Goal: Information Seeking & Learning: Learn about a topic

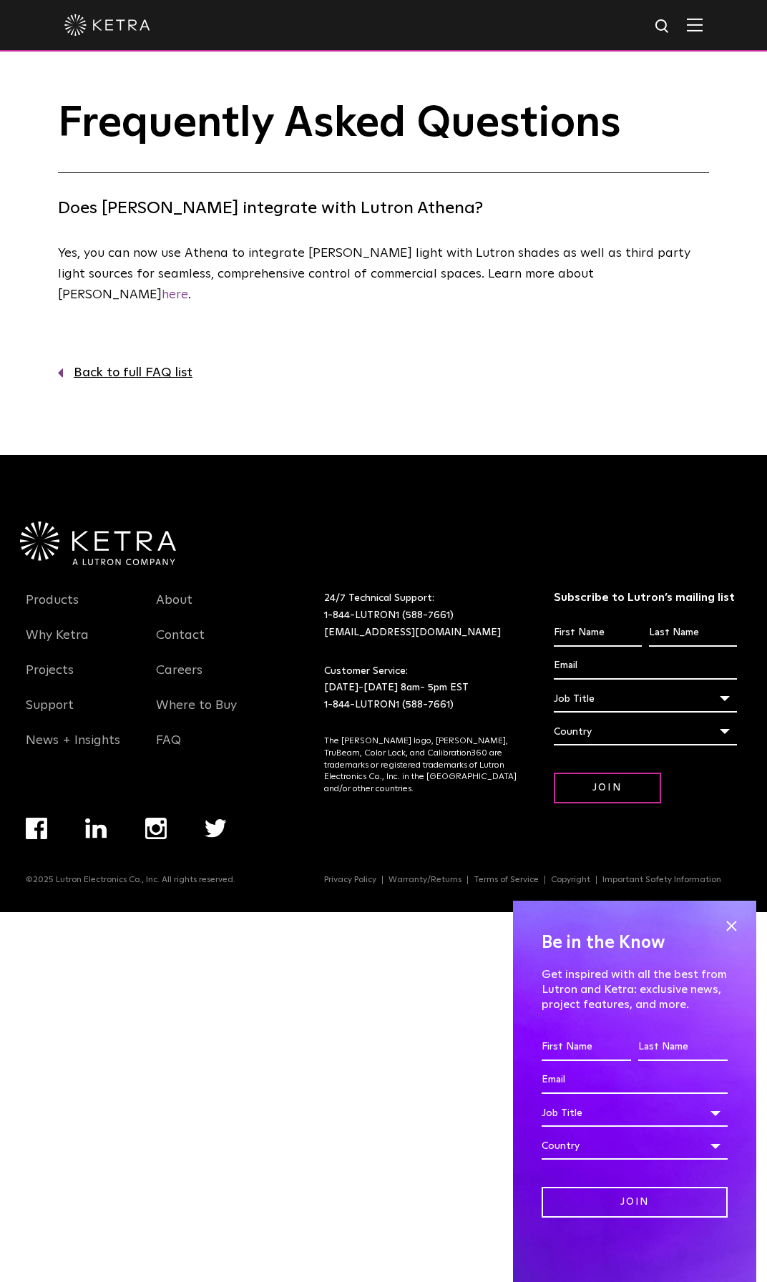
click at [166, 665] on div "Products Why [PERSON_NAME] Projects Support News + Insights About Contact Caree…" at bounding box center [145, 665] width 260 height 200
click at [417, 272] on span "Yes, you can now use Athena to integrate Ketra light with Lutron shades as well…" at bounding box center [374, 274] width 633 height 54
click at [368, 278] on span "Yes, you can now use Athena to integrate Ketra light with Lutron shades as well…" at bounding box center [374, 274] width 633 height 54
click at [316, 263] on span "Yes, you can now use Athena to integrate Ketra light with Lutron shades as well…" at bounding box center [374, 274] width 633 height 54
click at [349, 363] on link "Back to full FAQ list" at bounding box center [383, 373] width 651 height 21
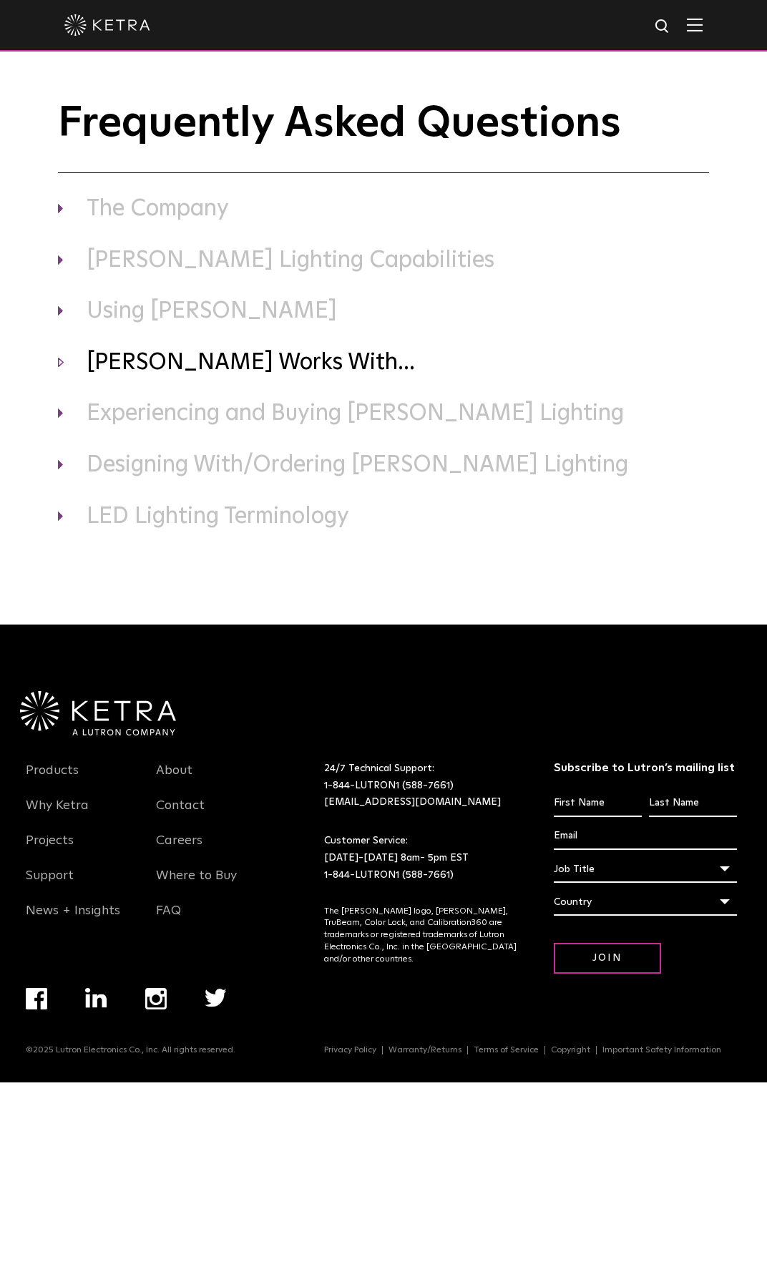
click at [119, 361] on h3 "[PERSON_NAME] Works With..." at bounding box center [383, 363] width 651 height 30
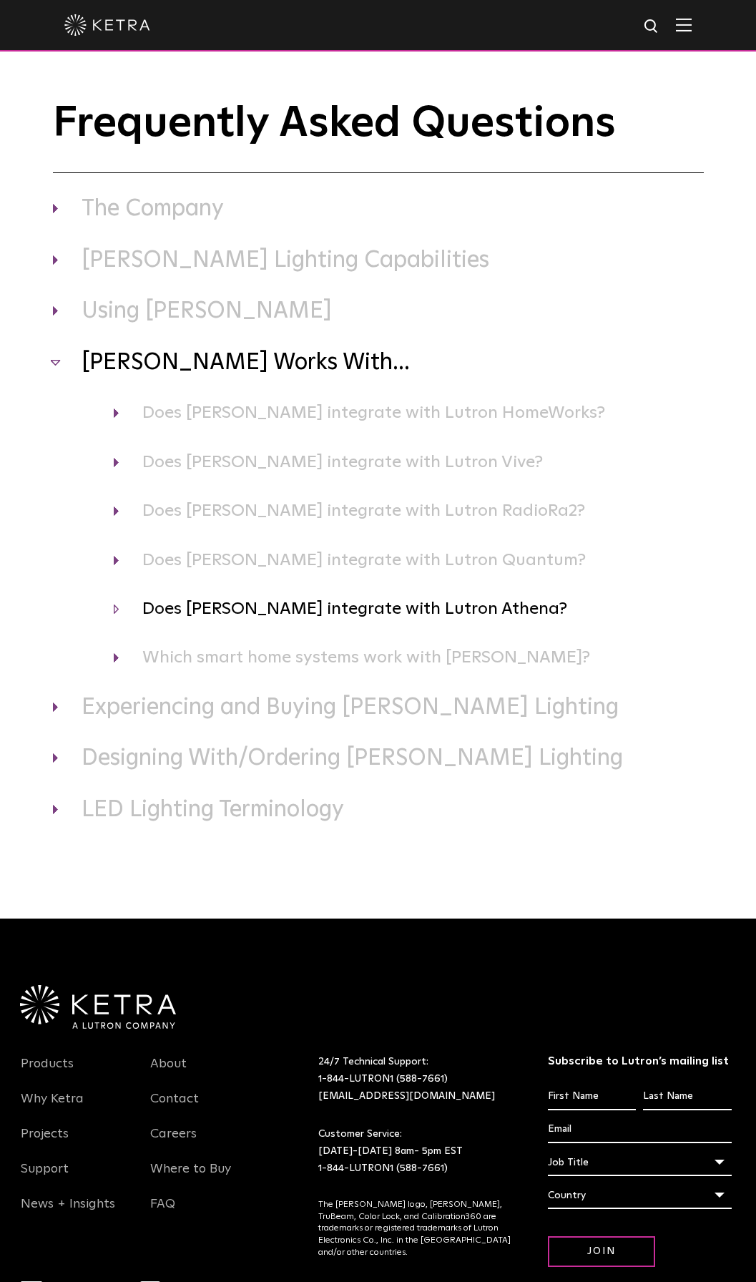
click at [396, 620] on h4 "Does Ketra integrate with Lutron Athena?" at bounding box center [409, 608] width 590 height 27
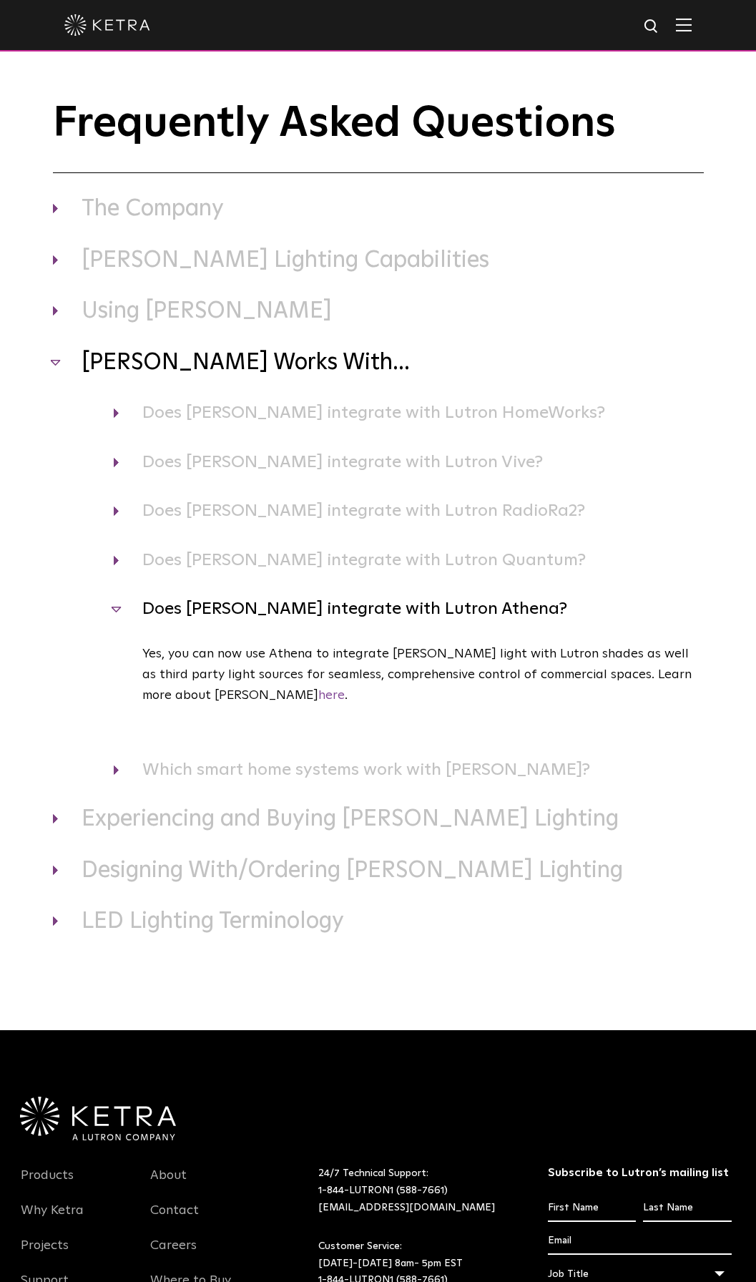
click at [388, 665] on p "Yes, you can now use Athena to integrate Ketra light with Lutron shades as well…" at bounding box center [423, 675] width 562 height 62
click at [378, 758] on div "Ketra Works With... Does Ketra integrate with Lutron HomeWorks? Yes, Ketra’s re…" at bounding box center [378, 565] width 651 height 435
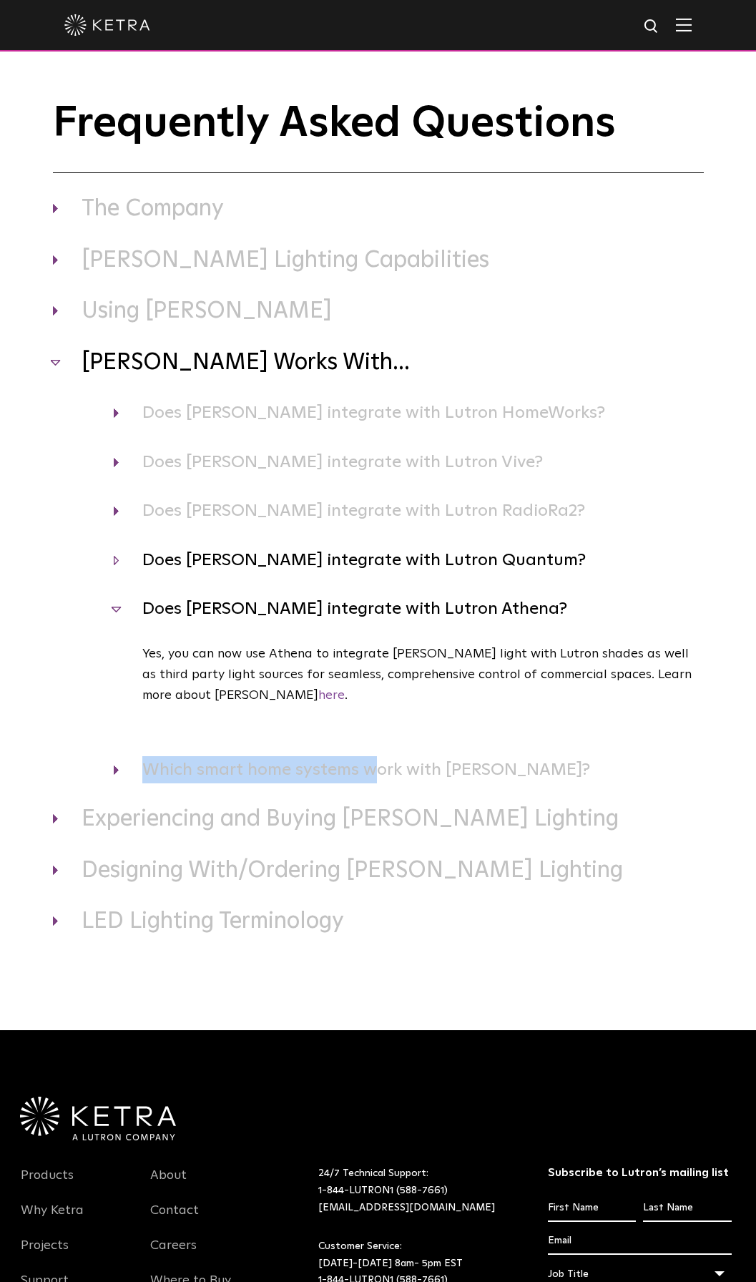
drag, startPoint x: 378, startPoint y: 758, endPoint x: 327, endPoint y: 565, distance: 199.8
click at [327, 565] on h4 "Does Ketra integrate with Lutron Quantum?" at bounding box center [409, 560] width 590 height 27
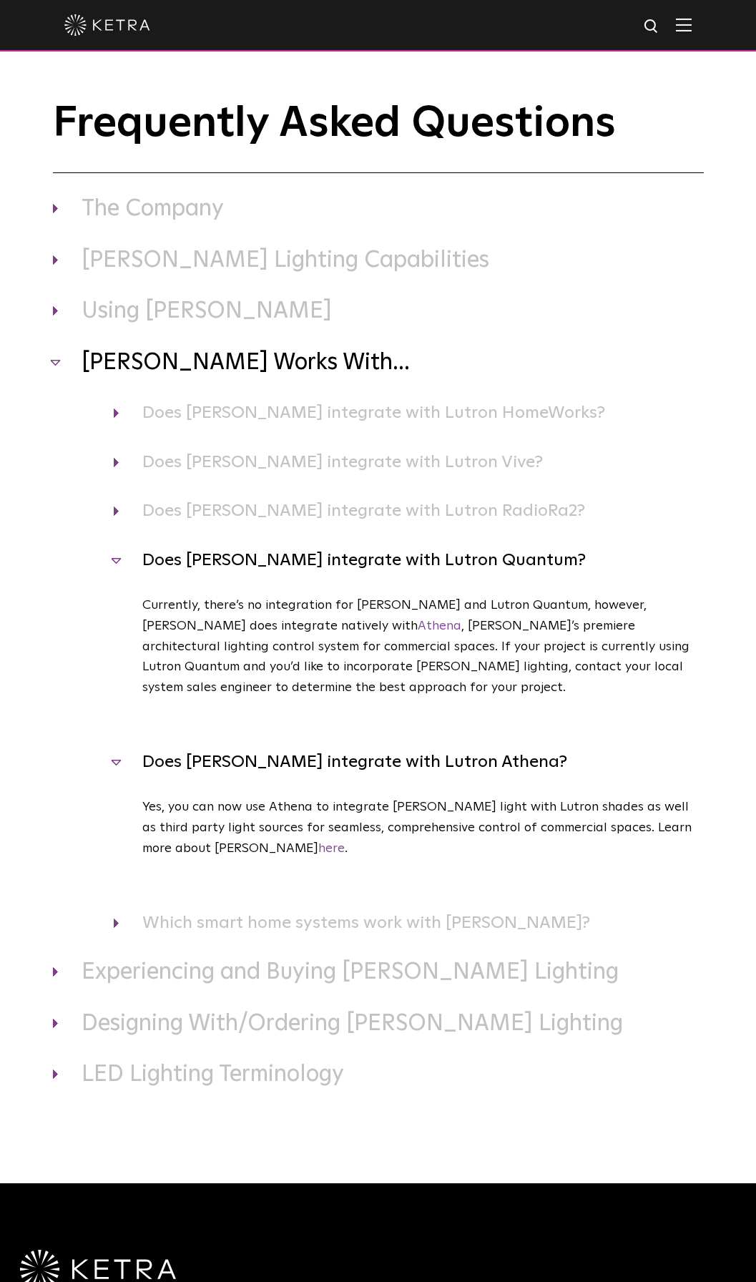
click at [327, 565] on h4 "Does Ketra integrate with Lutron Quantum?" at bounding box center [409, 560] width 590 height 27
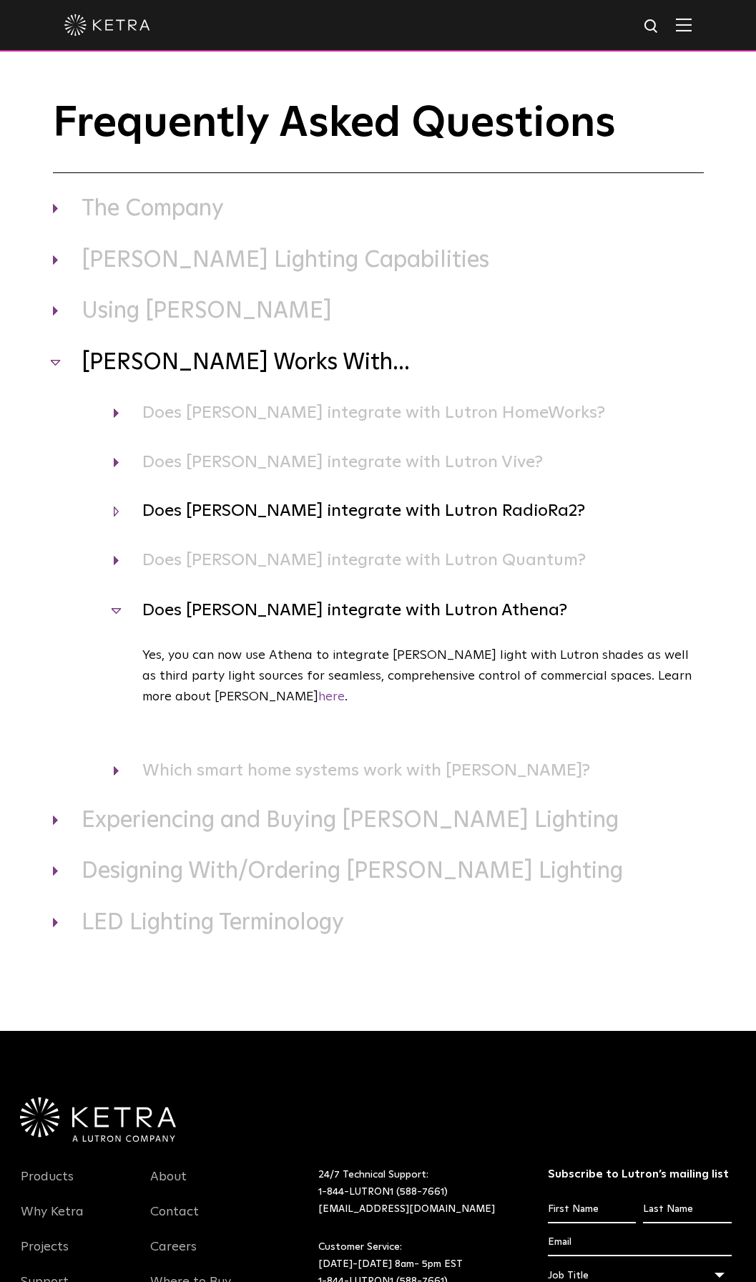
click at [328, 517] on h4 "Does Ketra integrate with Lutron RadioRa2?" at bounding box center [409, 510] width 590 height 27
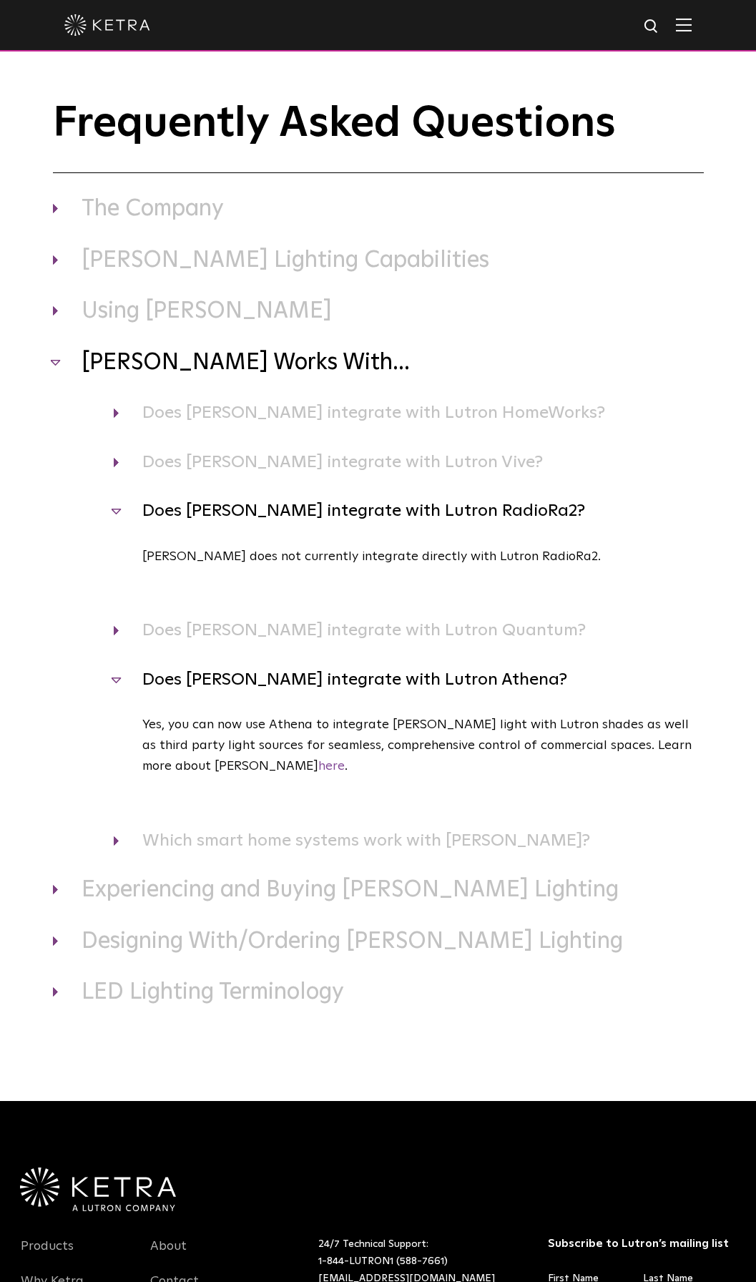
click at [328, 517] on h4 "Does Ketra integrate with Lutron RadioRa2?" at bounding box center [409, 510] width 590 height 27
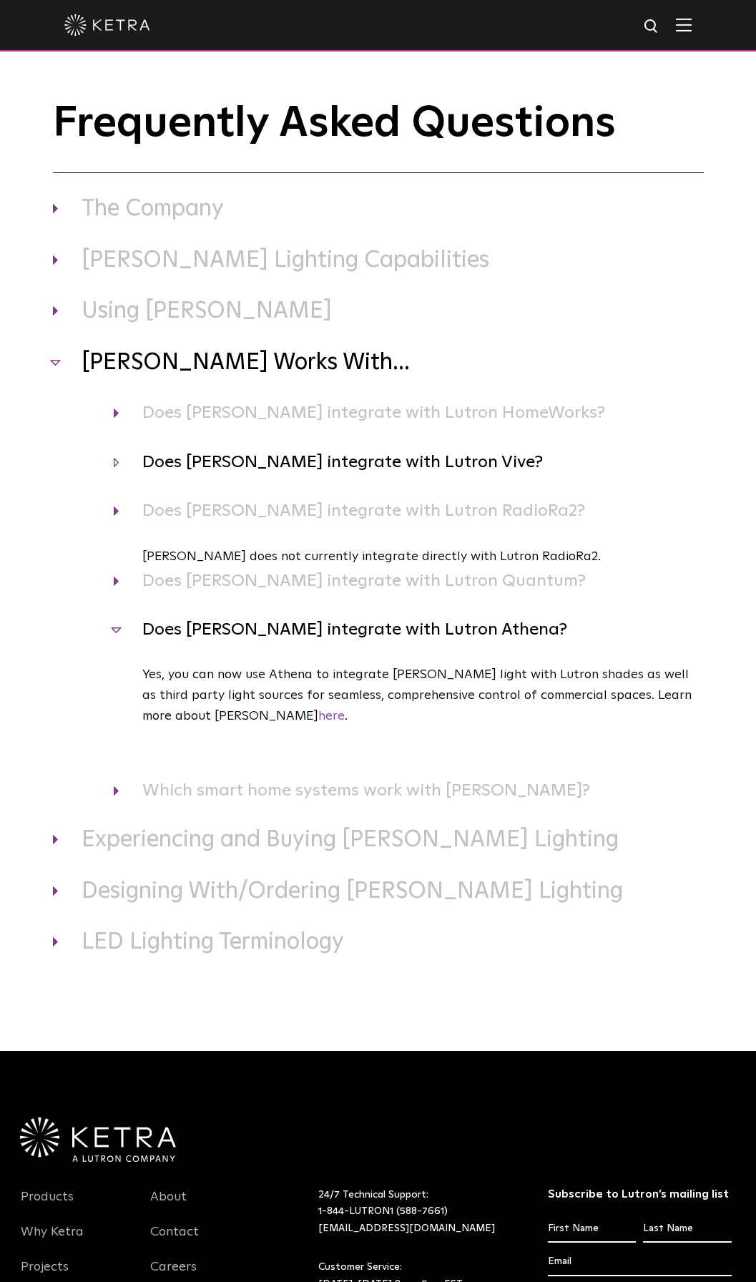
click at [331, 469] on h4 "Does Ketra integrate with Lutron Vive?" at bounding box center [409, 462] width 590 height 27
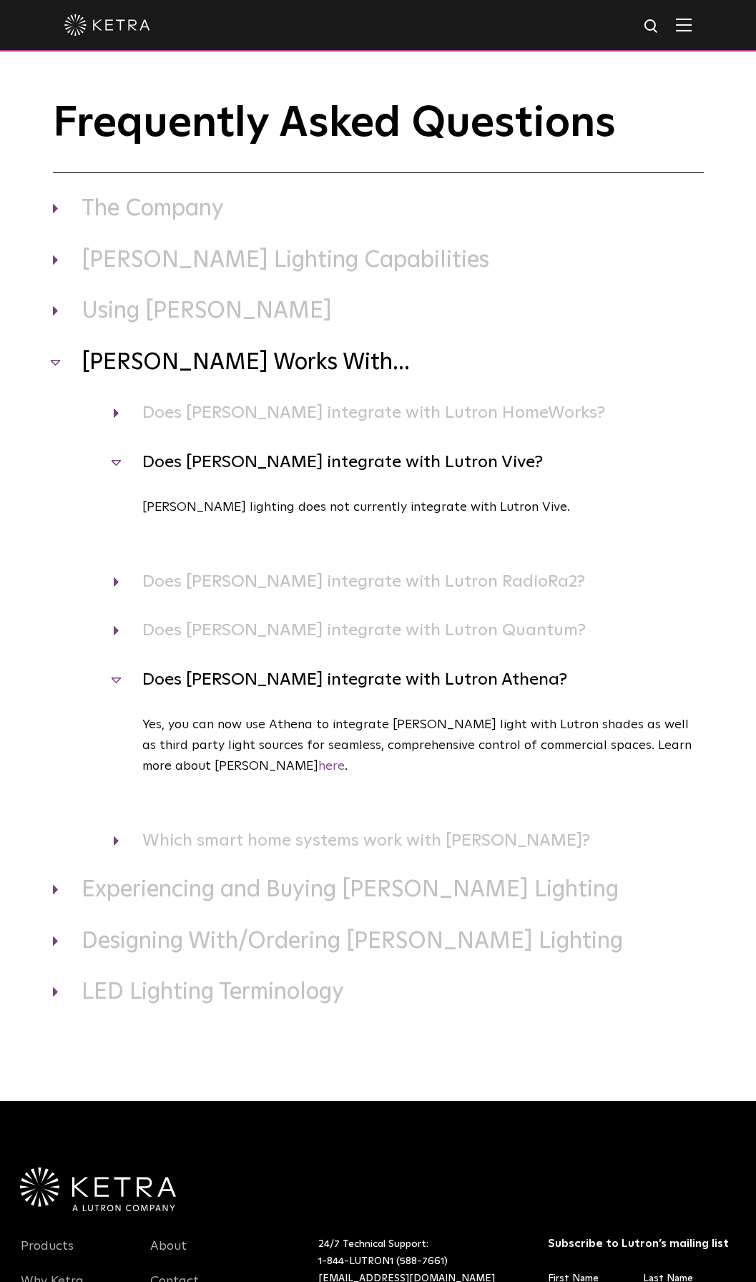
click at [331, 469] on h4 "Does Ketra integrate with Lutron Vive?" at bounding box center [409, 462] width 590 height 27
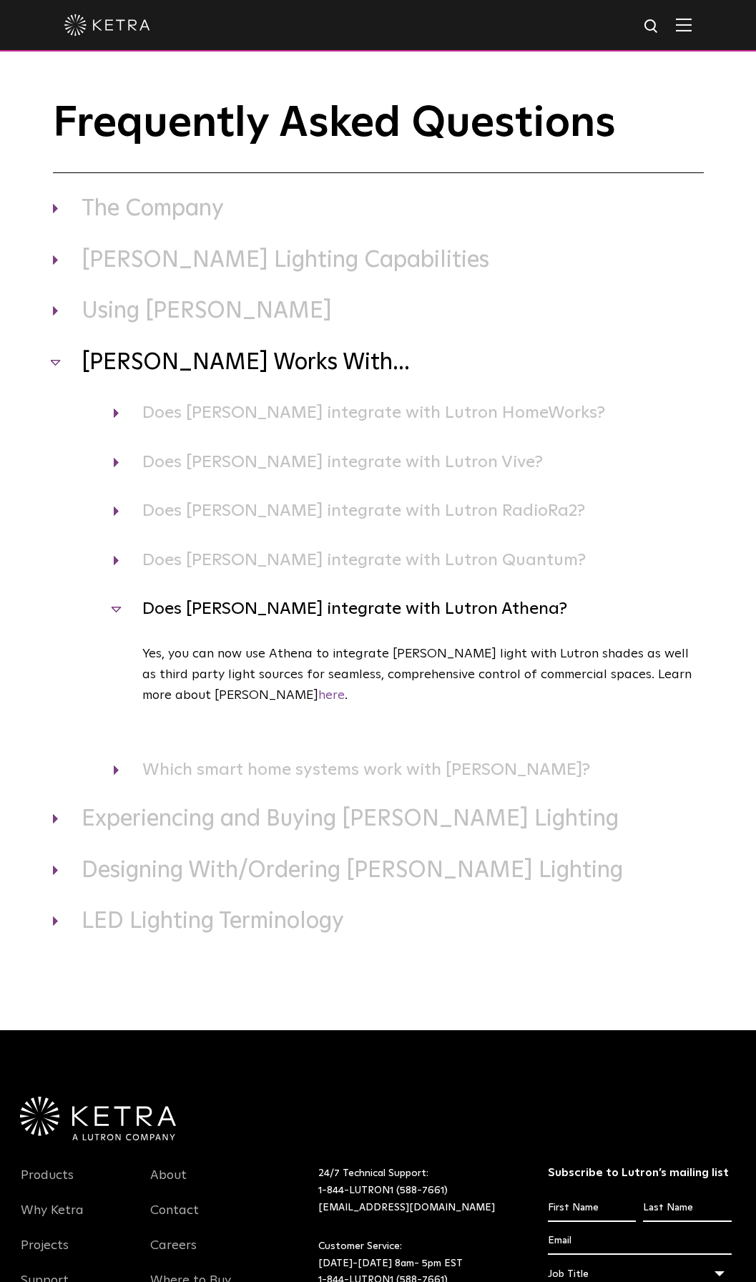
click at [441, 676] on span "Yes, you can now use Athena to integrate [PERSON_NAME] light with Lutron shades…" at bounding box center [417, 675] width 550 height 54
click at [453, 675] on span "Yes, you can now use Athena to integrate [PERSON_NAME] light with Lutron shades…" at bounding box center [417, 675] width 550 height 54
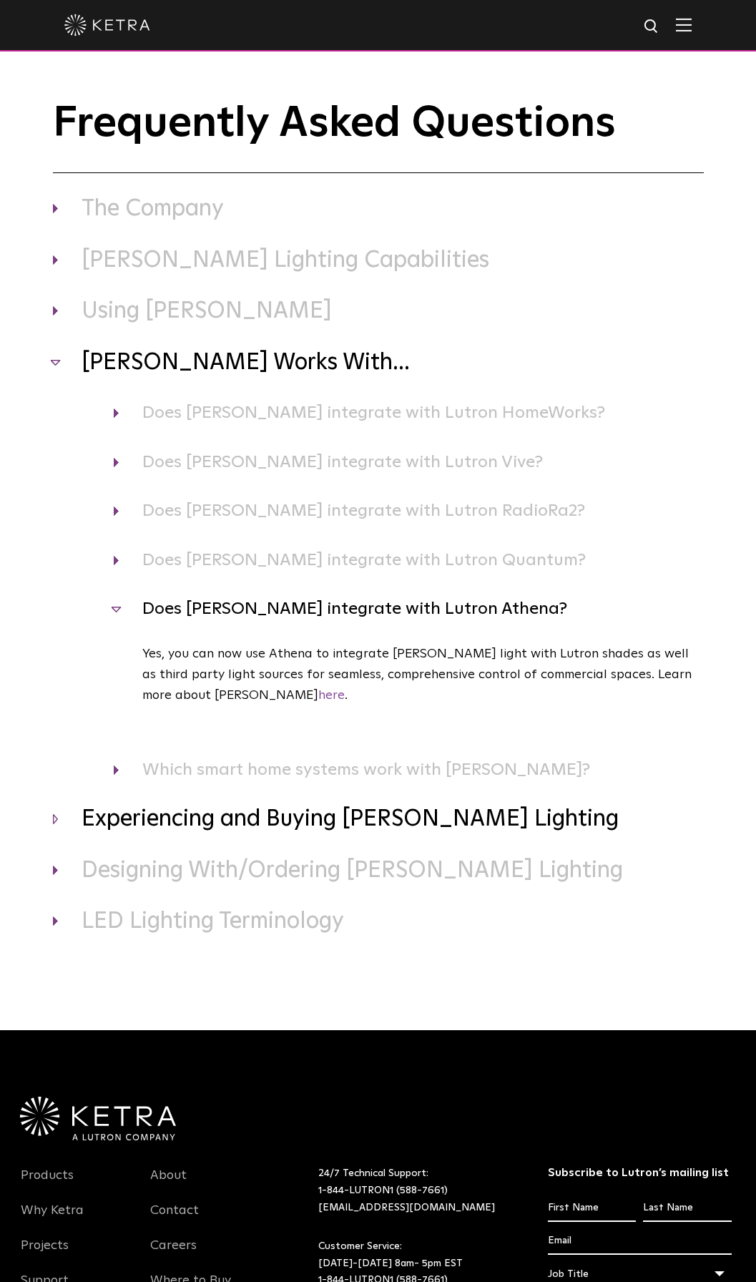
click at [311, 828] on h3 "Experiencing and Buying Ketra Lighting" at bounding box center [378, 820] width 651 height 30
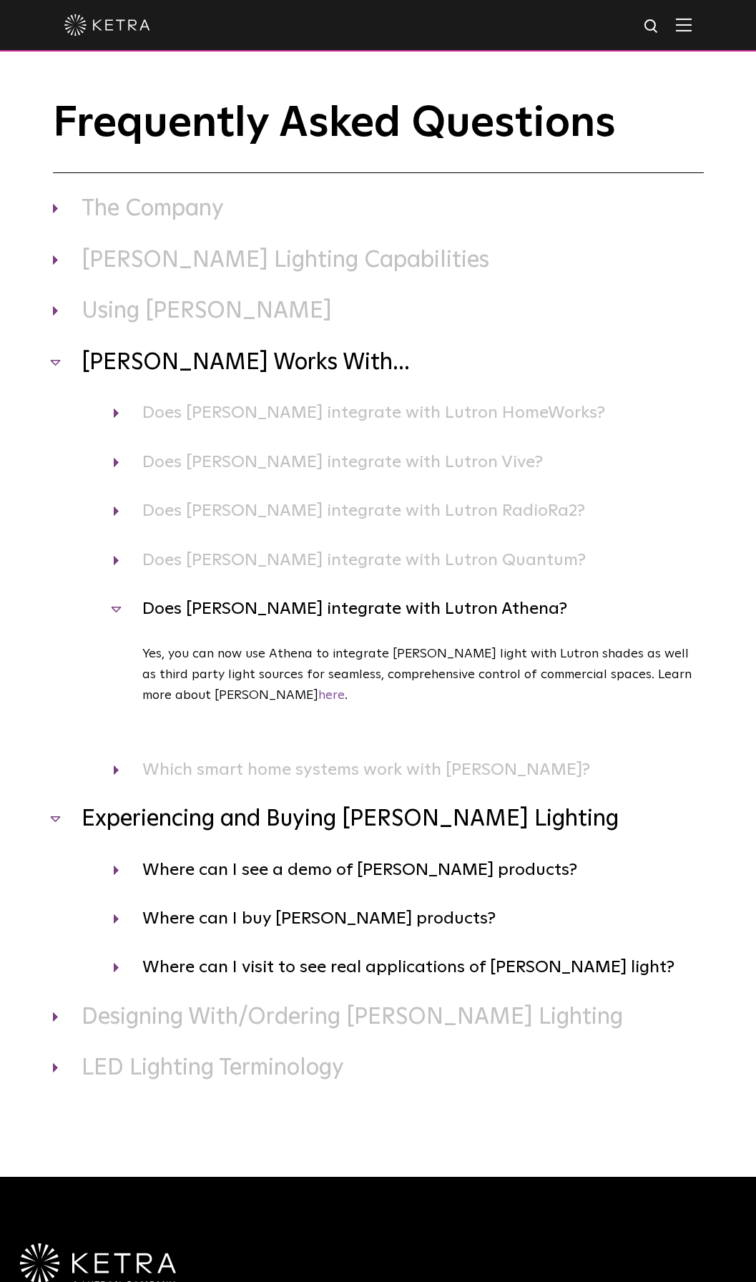
click at [311, 828] on h3 "Experiencing and Buying Ketra Lighting" at bounding box center [378, 820] width 651 height 30
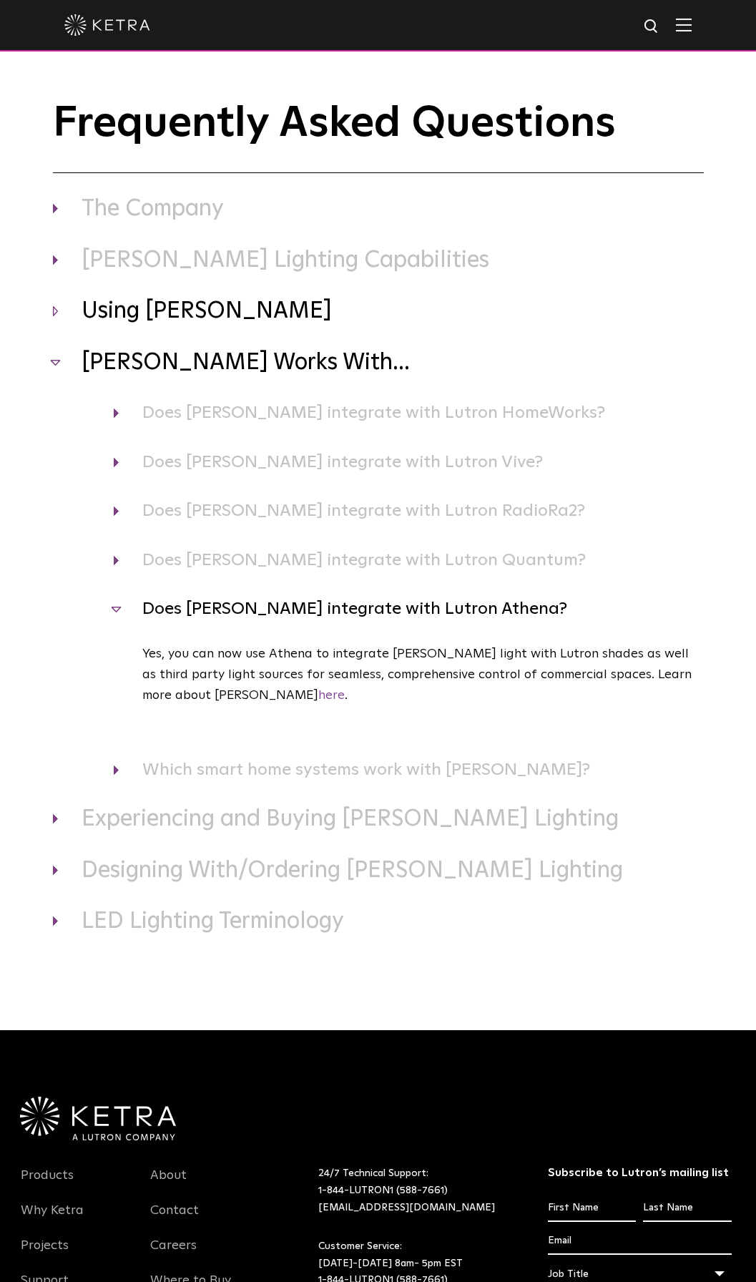
drag, startPoint x: 149, startPoint y: 290, endPoint x: 150, endPoint y: 301, distance: 11.5
click at [150, 297] on div "The Company Where is Ketra headquartered? Ketra is headquartered in the heart o…" at bounding box center [378, 566] width 651 height 743
click at [159, 333] on div "The Company Where is Ketra headquartered? Ketra is headquartered in the heart o…" at bounding box center [378, 566] width 651 height 743
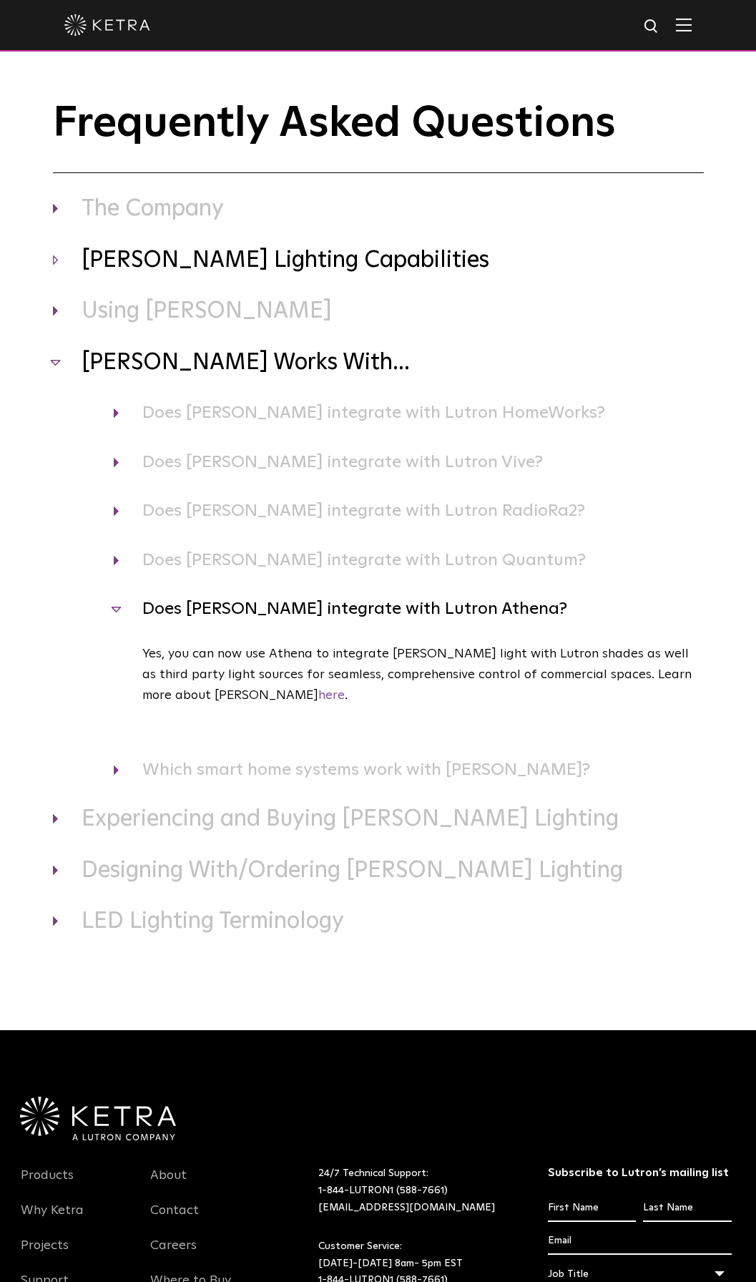
click at [155, 265] on h3 "Ketra Lighting Capabilities" at bounding box center [378, 261] width 651 height 30
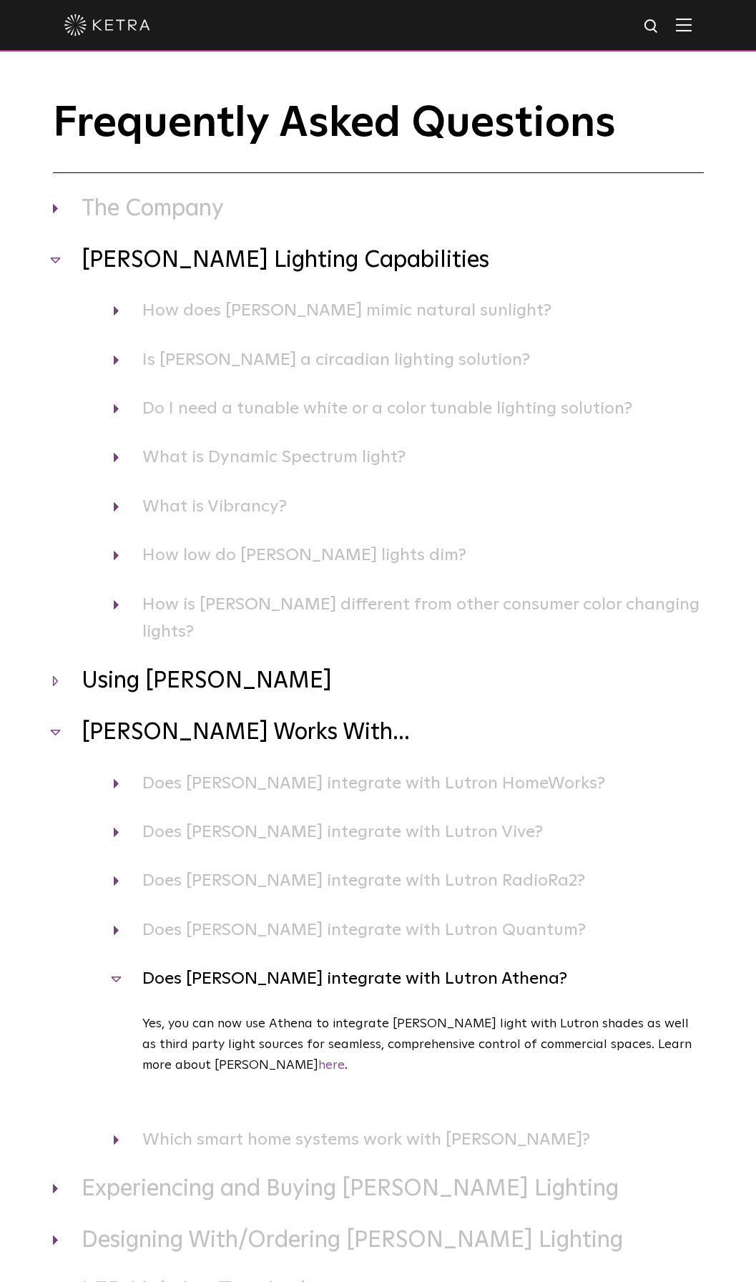
click at [142, 667] on h3 "Using Ketra" at bounding box center [378, 682] width 651 height 30
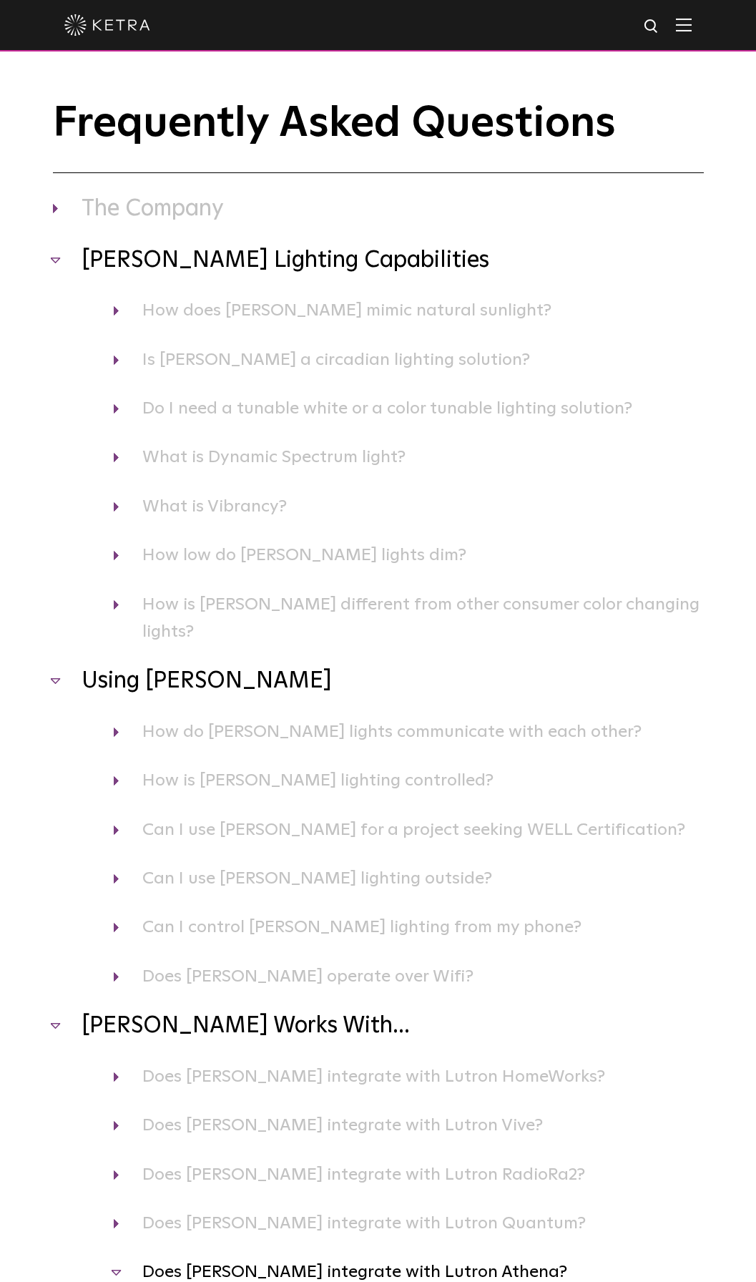
click at [210, 723] on div "Using Ketra How do Ketra lights communicate with each other? Ketra light source…" at bounding box center [378, 828] width 651 height 323
click at [218, 718] on h4 "How do Ketra lights communicate with each other?" at bounding box center [409, 731] width 590 height 27
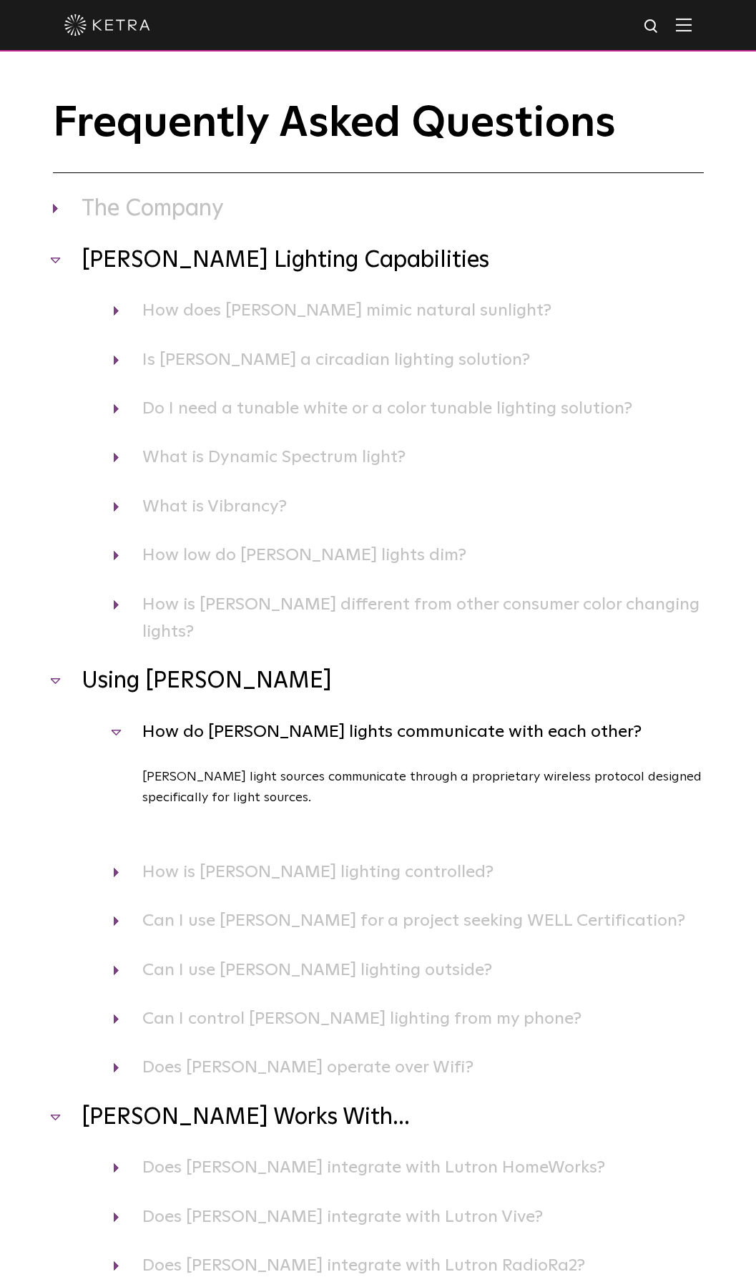
click at [335, 769] on p "Ketra light sources communicate through a proprietary wireless protocol designe…" at bounding box center [423, 787] width 562 height 41
drag, startPoint x: 316, startPoint y: 750, endPoint x: 327, endPoint y: 763, distance: 17.3
click at [327, 767] on p "Ketra light sources communicate through a proprietary wireless protocol designe…" at bounding box center [423, 787] width 562 height 41
click at [369, 767] on p "Ketra light sources communicate through a proprietary wireless protocol designe…" at bounding box center [423, 787] width 562 height 41
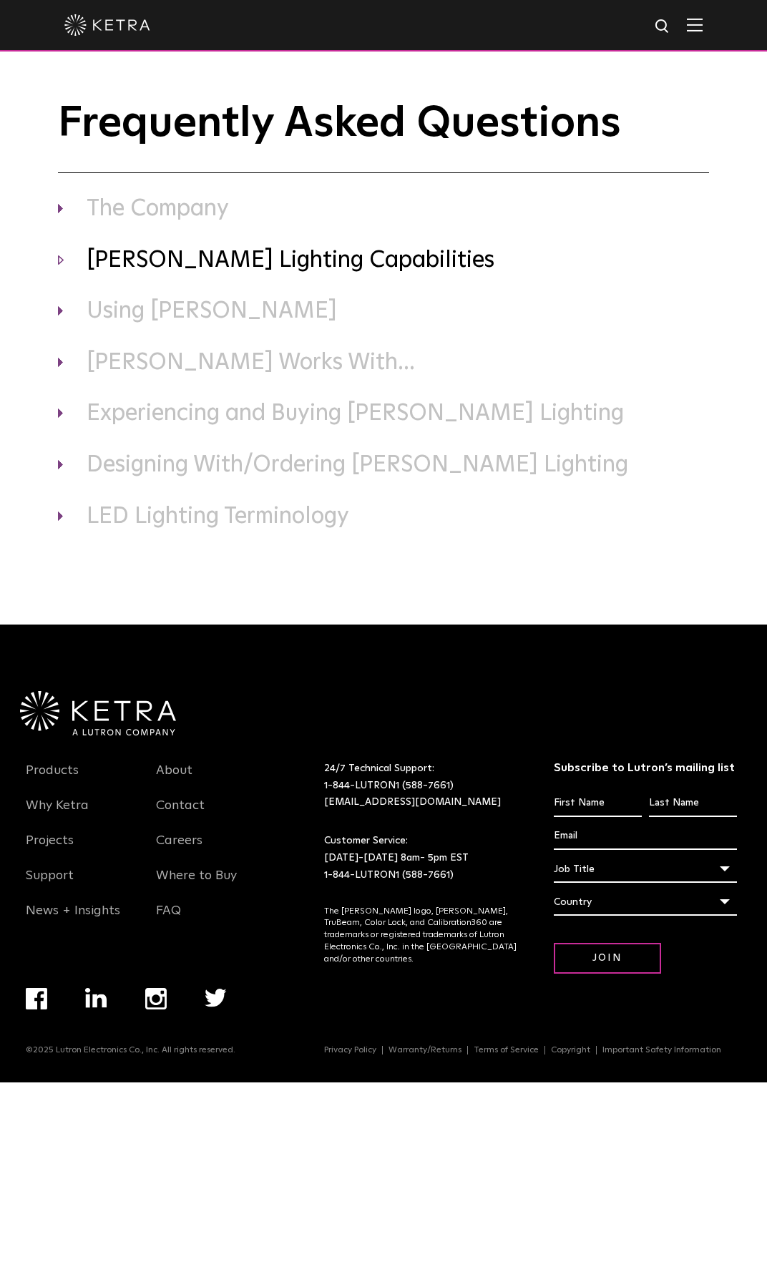
click at [227, 255] on h3 "[PERSON_NAME] Lighting Capabilities" at bounding box center [383, 261] width 651 height 30
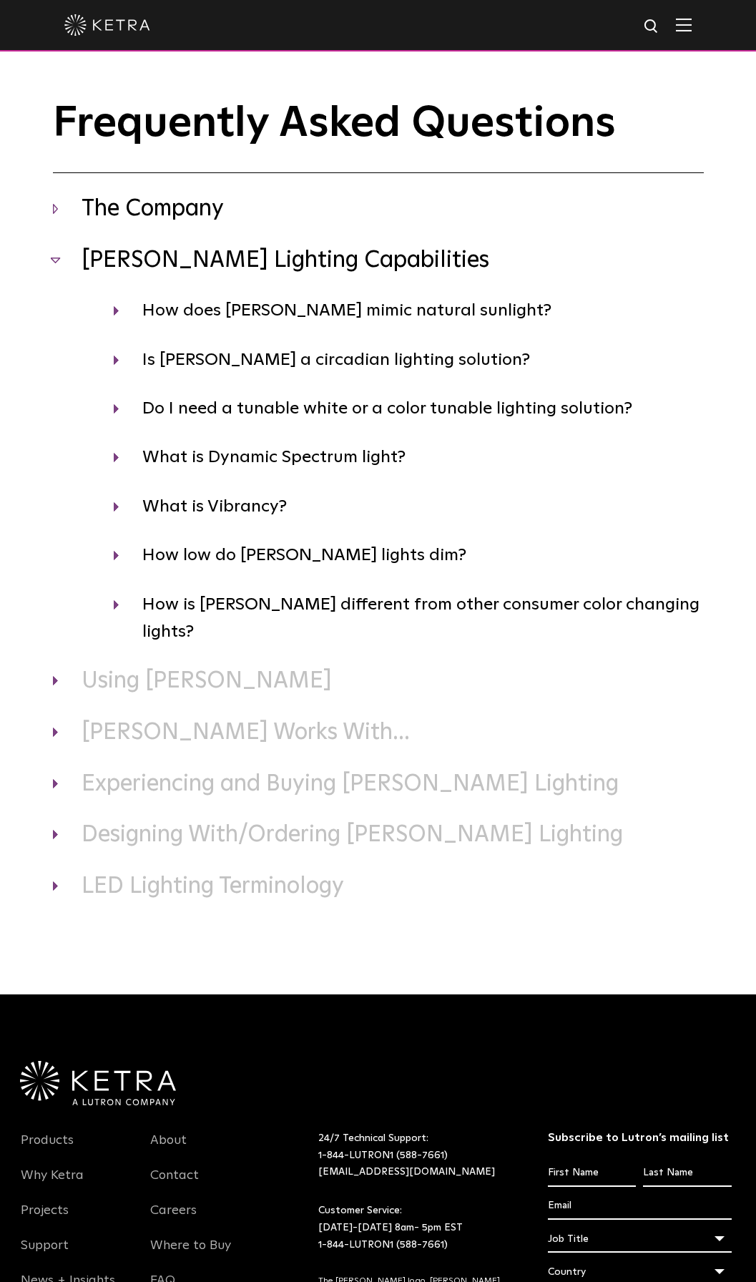
click at [195, 215] on h3 "The Company" at bounding box center [378, 210] width 651 height 30
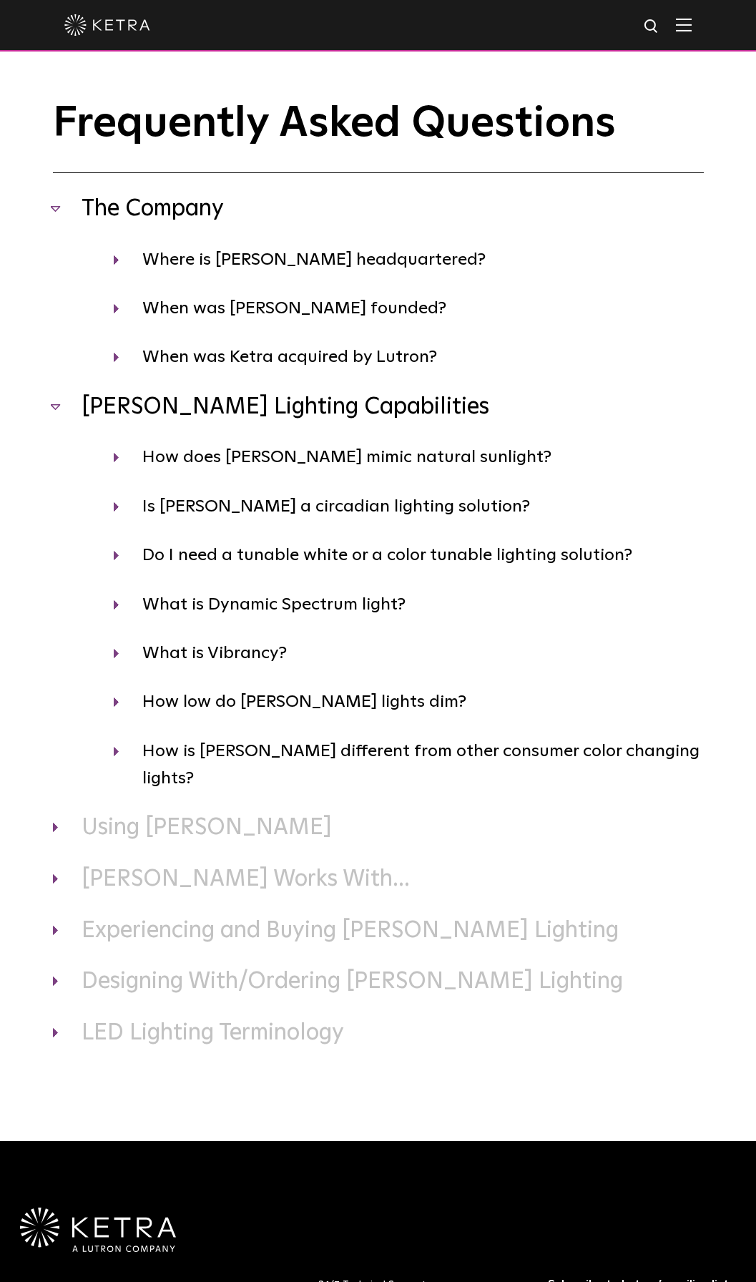
click at [197, 215] on h3 "The Company" at bounding box center [378, 210] width 651 height 30
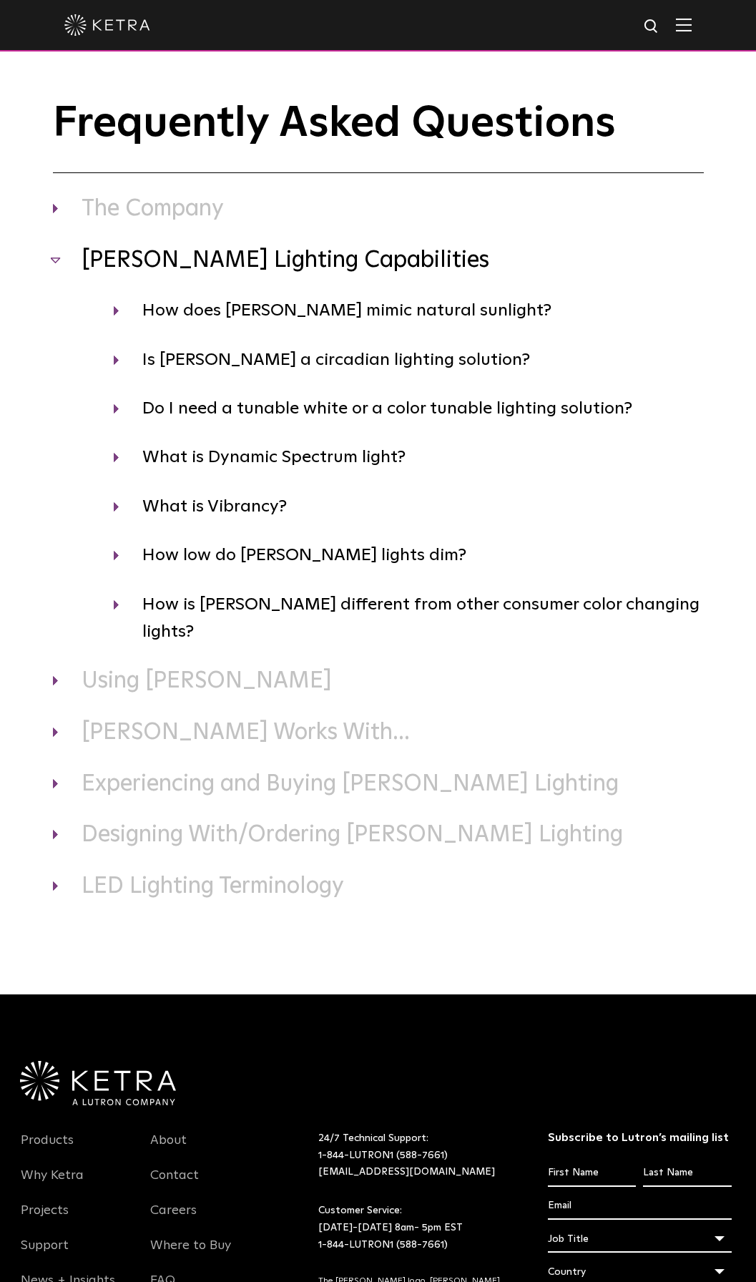
click at [201, 227] on div "The Company Where is Ketra headquartered? Ketra is headquartered in the heart o…" at bounding box center [378, 548] width 651 height 707
click at [202, 226] on div "The Company Where is Ketra headquartered? Ketra is headquartered in the heart o…" at bounding box center [378, 548] width 651 height 707
click at [201, 203] on h3 "The Company" at bounding box center [378, 210] width 651 height 30
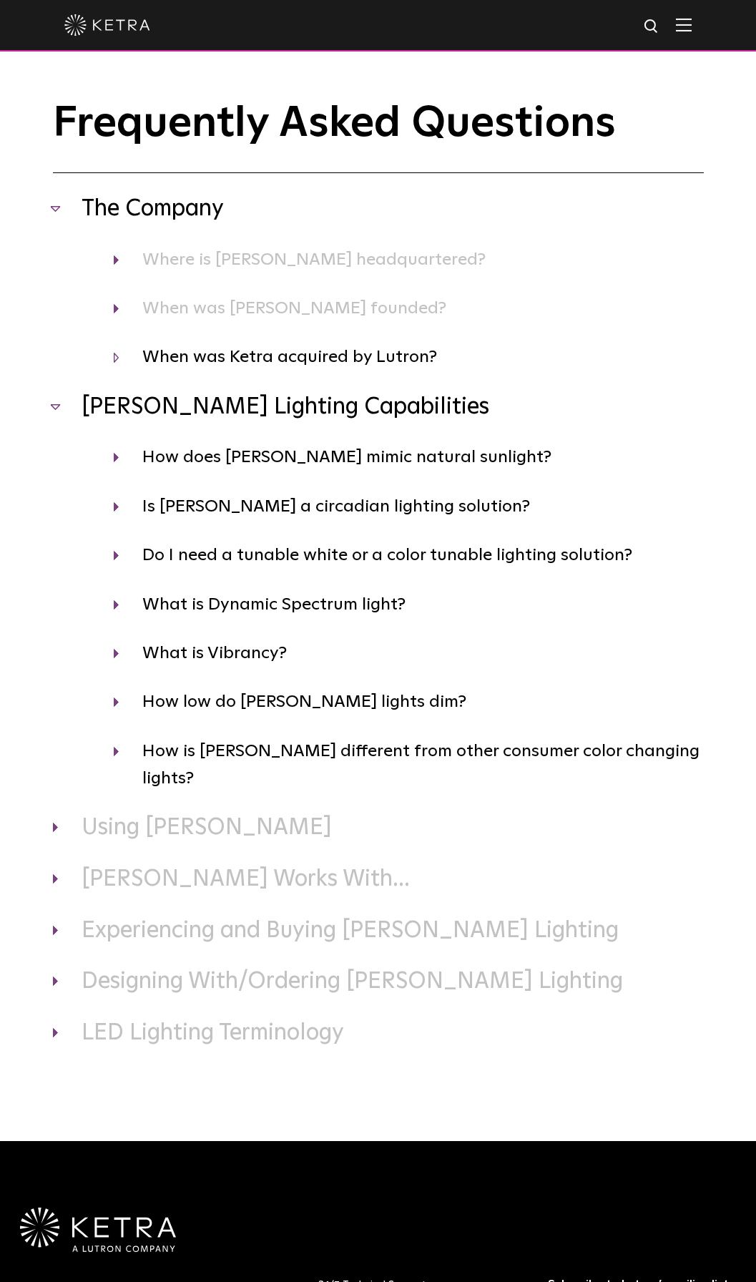
click at [287, 356] on h4 "When was Ketra acquired by Lutron?" at bounding box center [409, 356] width 590 height 27
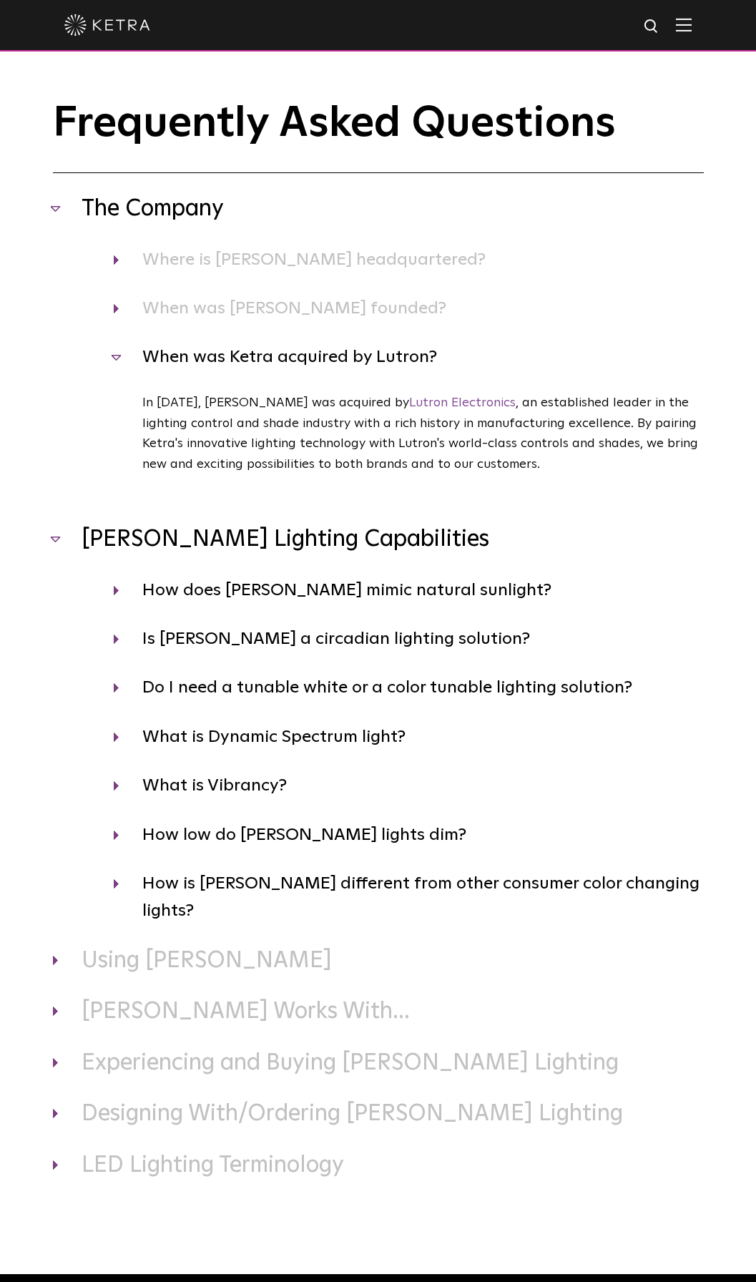
click at [131, 189] on div "Frequently Asked Questions The Company Where is Ketra headquartered? Ketra is h…" at bounding box center [378, 640] width 651 height 1081
click at [163, 220] on h3 "The Company" at bounding box center [378, 210] width 651 height 30
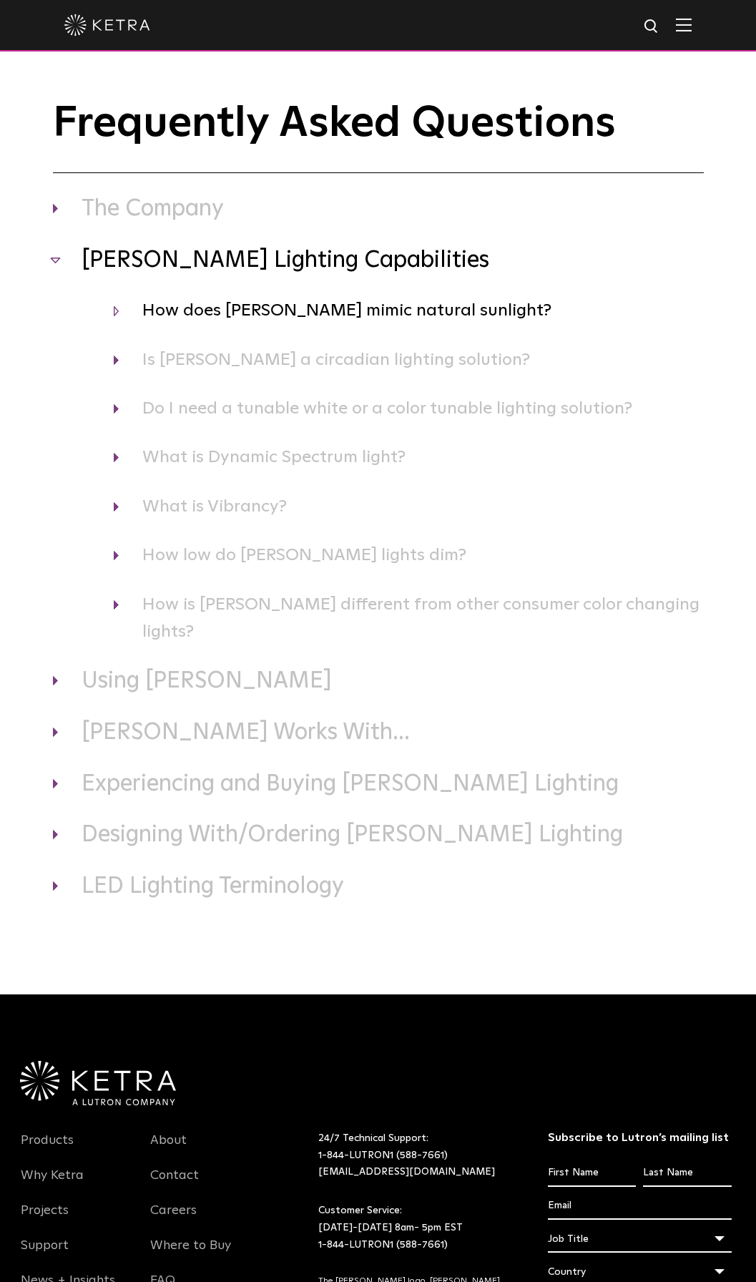
click at [252, 356] on h4 "Is Ketra a circadian lighting solution?" at bounding box center [409, 359] width 590 height 27
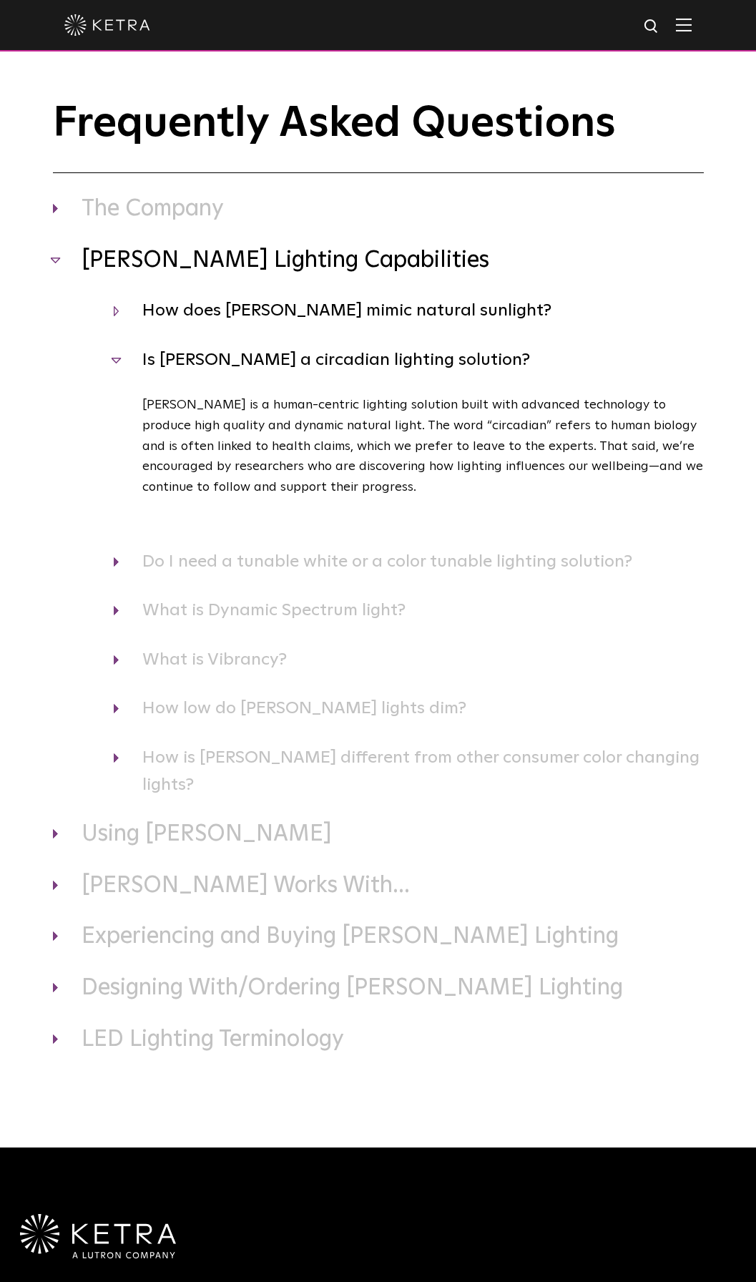
click at [252, 356] on h4 "Is Ketra a circadian lighting solution?" at bounding box center [409, 359] width 590 height 27
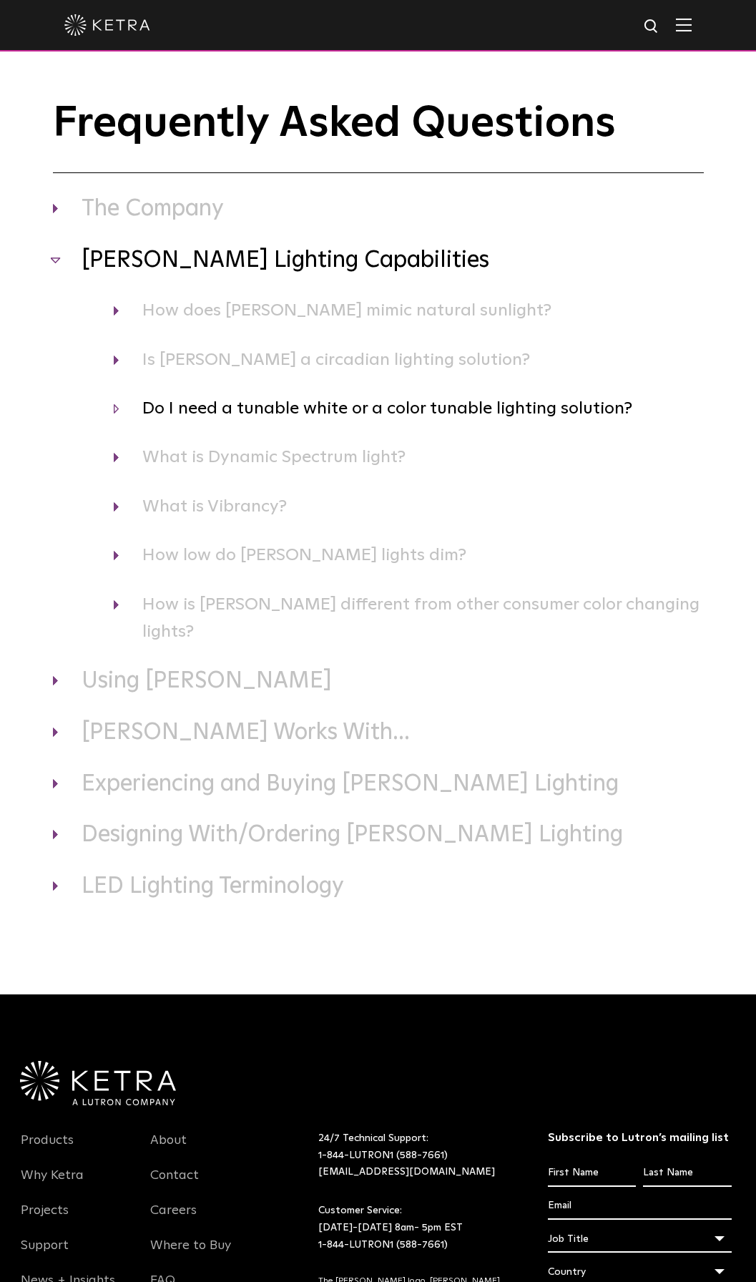
click at [373, 416] on h4 "Do I need a tunable white or a color tunable lighting solution?" at bounding box center [409, 408] width 590 height 27
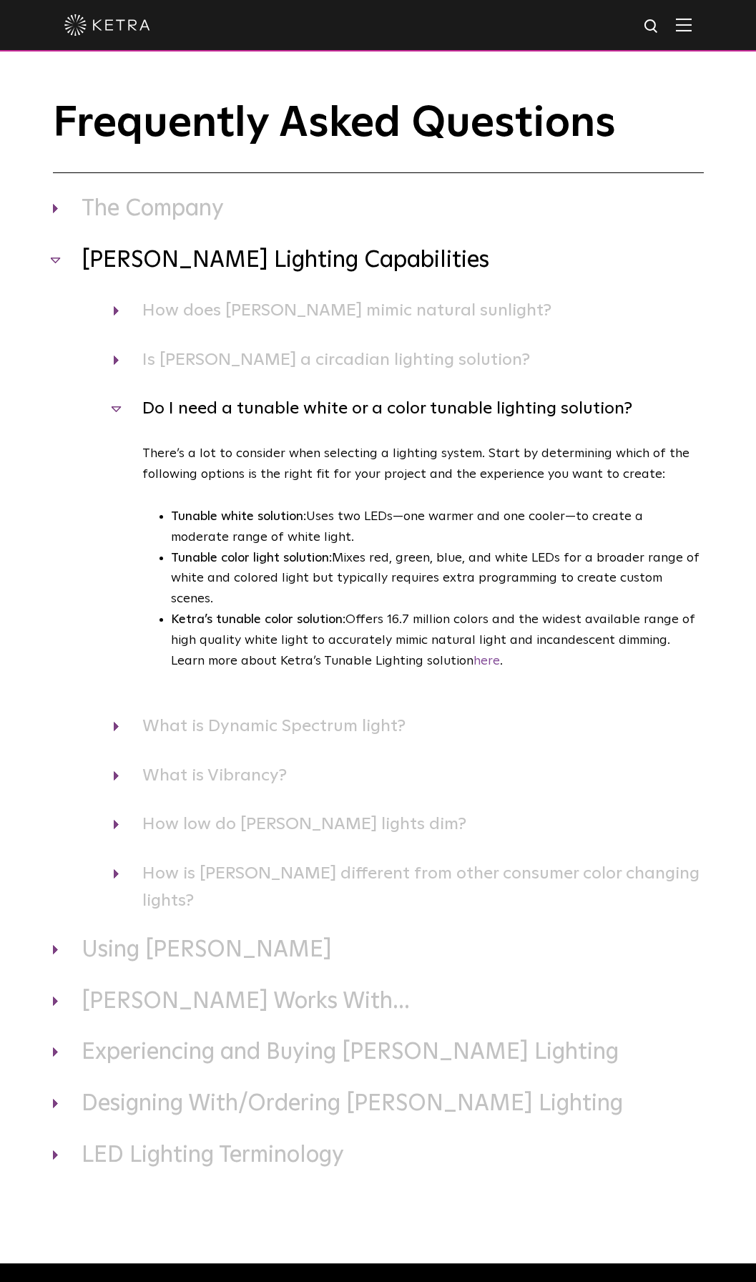
click at [373, 416] on h4 "Do I need a tunable white or a color tunable lighting solution?" at bounding box center [409, 408] width 590 height 27
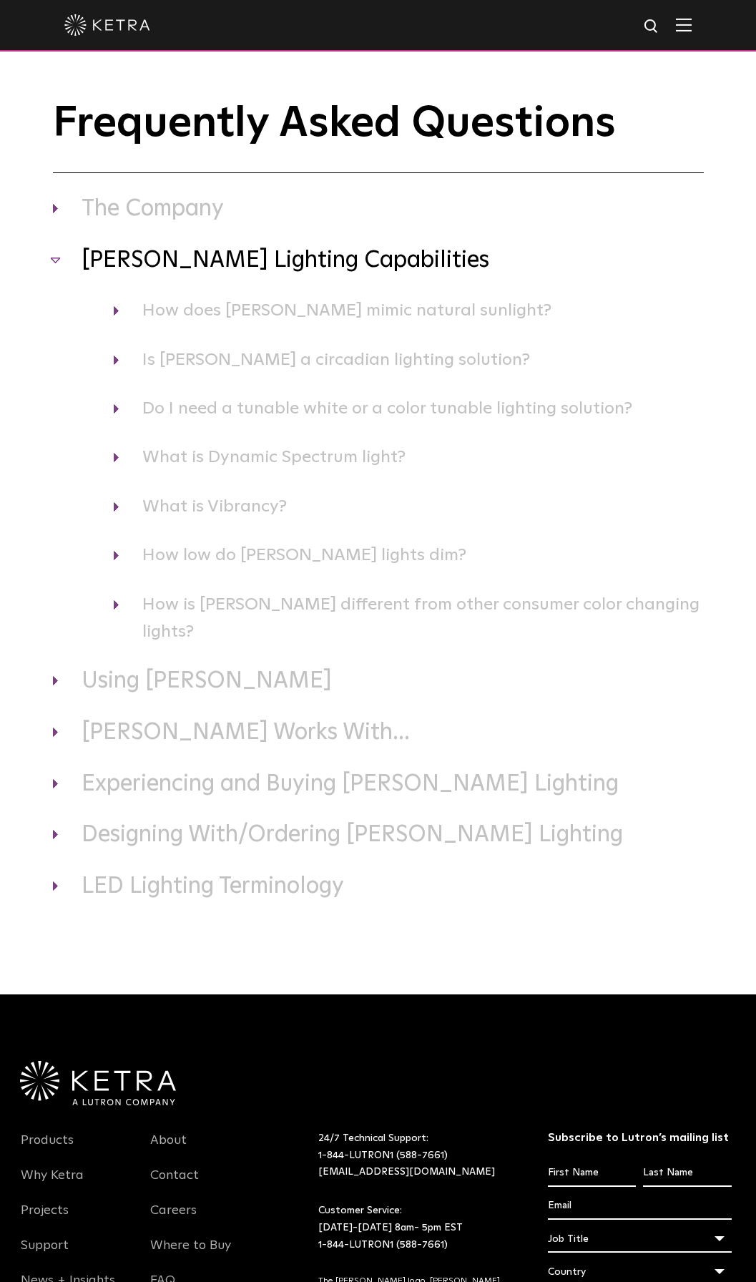
click at [286, 274] on h3 "Ketra Lighting Capabilities" at bounding box center [378, 261] width 651 height 30
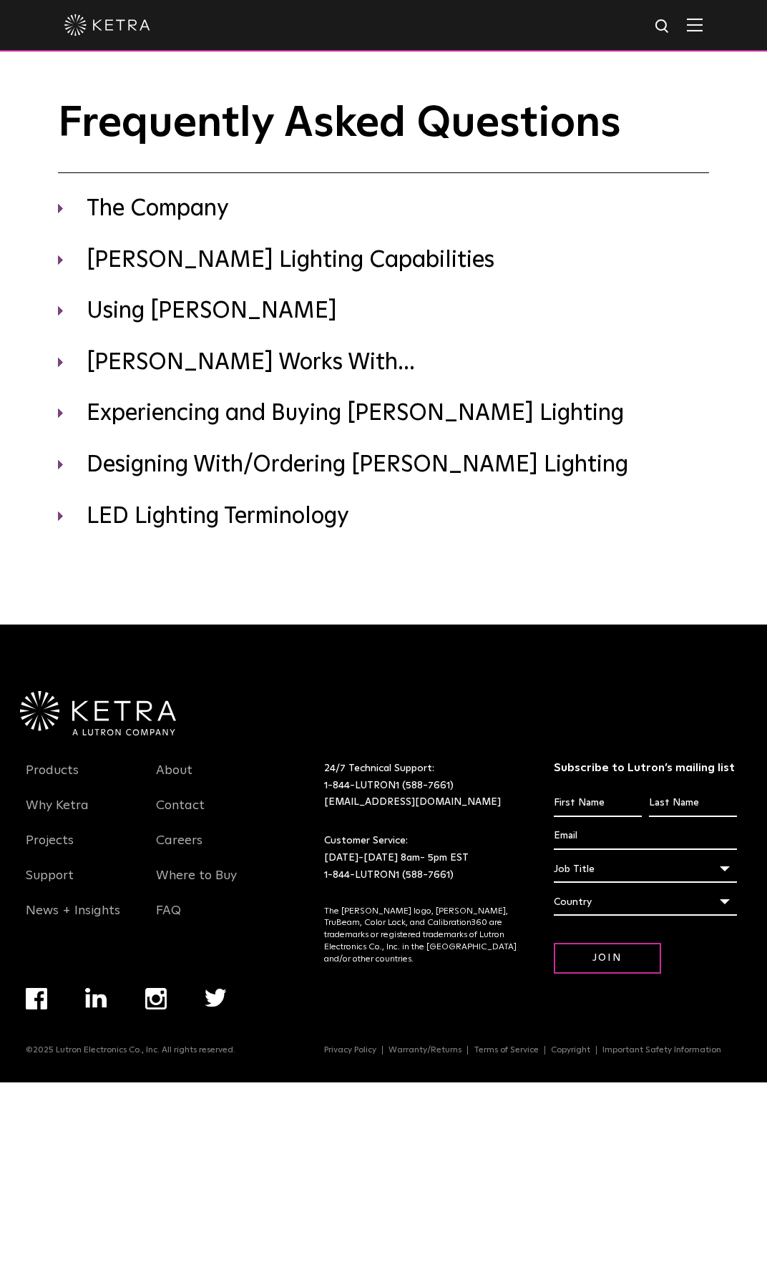
click at [160, 328] on div "The Company Where is Ketra headquartered? Ketra is headquartered in the heart o…" at bounding box center [383, 363] width 651 height 337
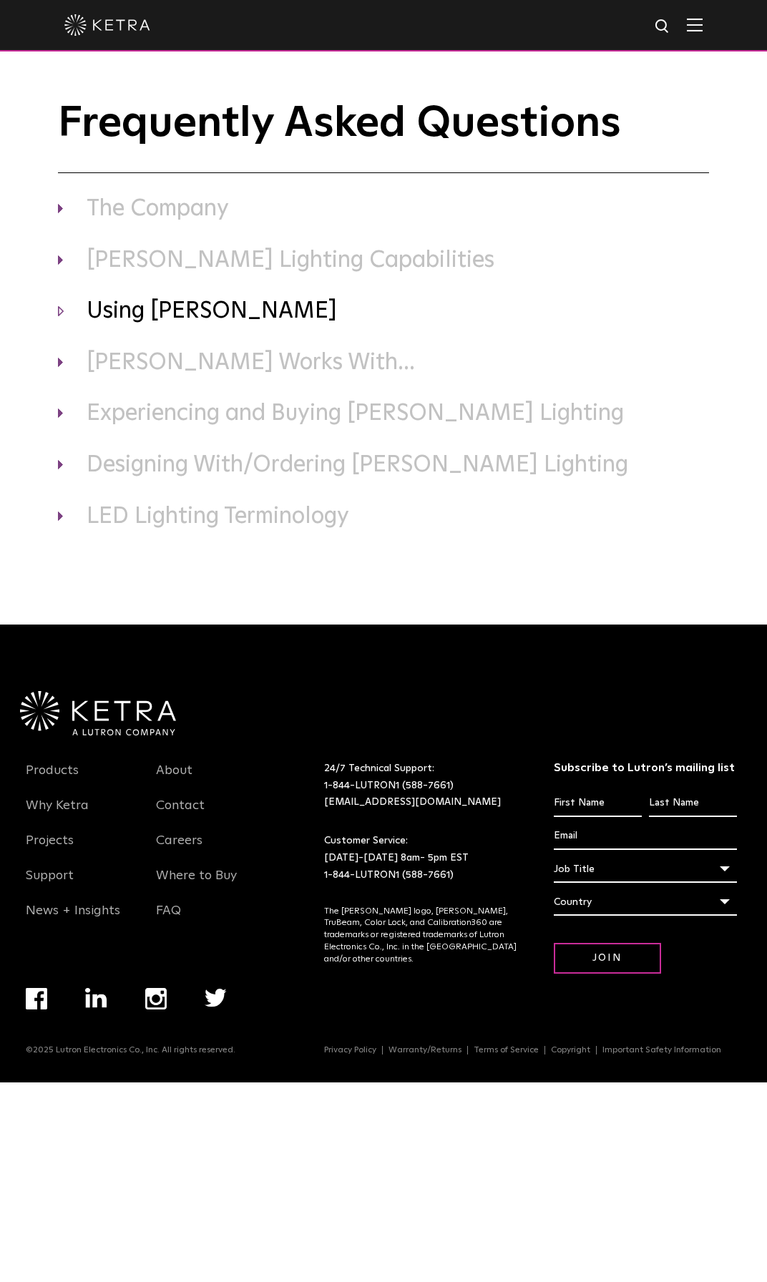
drag, startPoint x: 161, startPoint y: 326, endPoint x: 162, endPoint y: 316, distance: 9.4
click at [162, 316] on h3 "Using Ketra" at bounding box center [383, 312] width 651 height 30
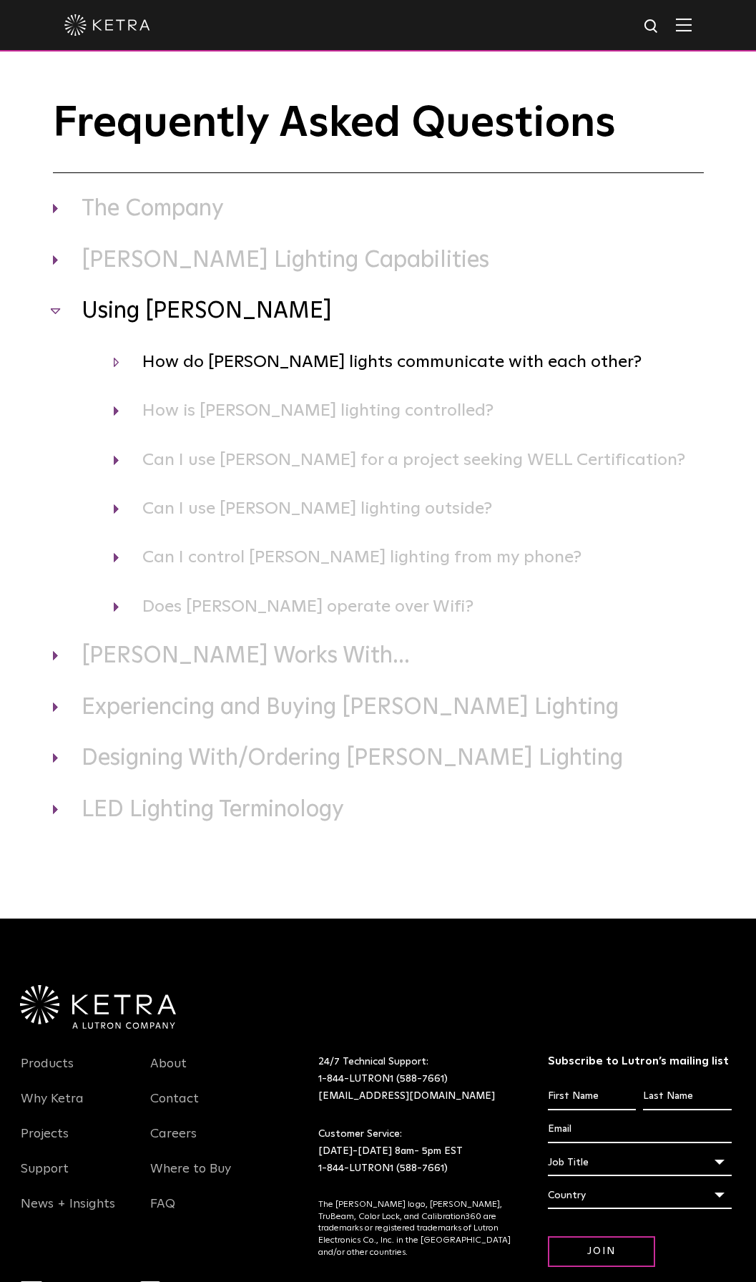
click at [316, 371] on h4 "How do Ketra lights communicate with each other?" at bounding box center [409, 361] width 590 height 27
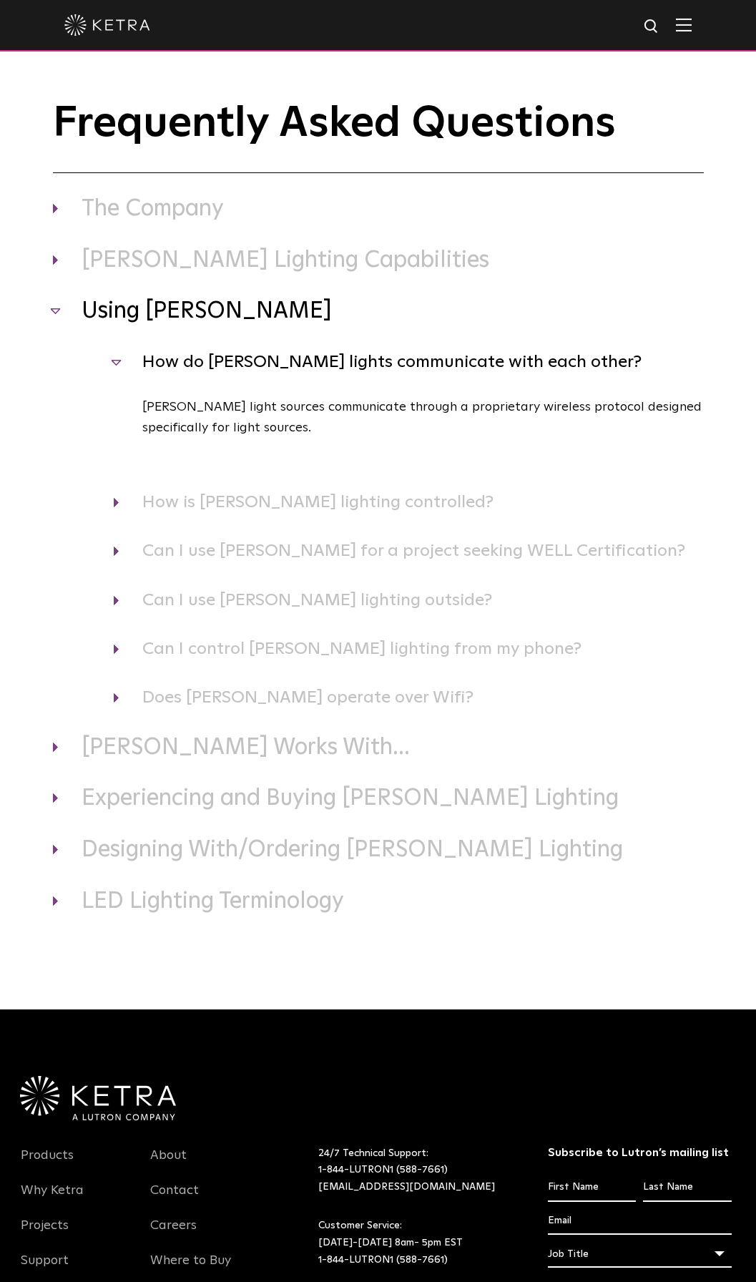
click at [316, 371] on h4 "How do Ketra lights communicate with each other?" at bounding box center [409, 361] width 590 height 27
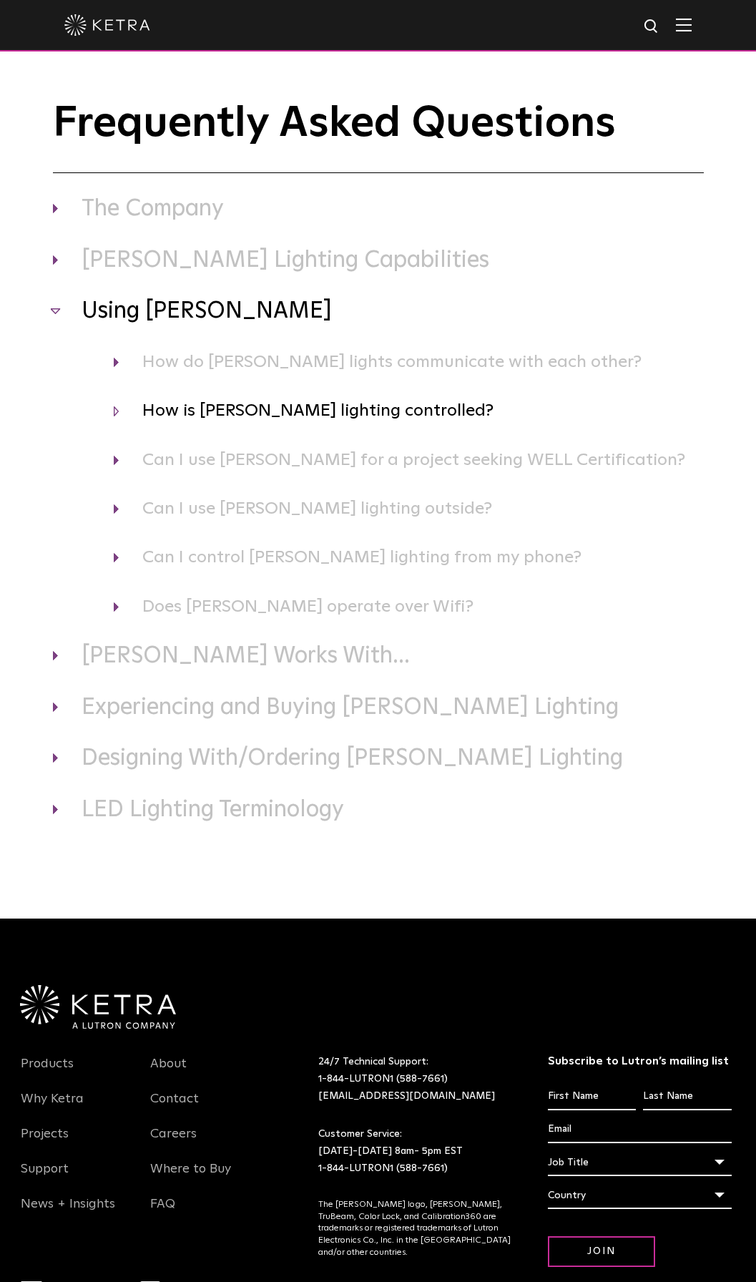
click at [294, 440] on div "Using Ketra How do Ketra lights communicate with each other? Ketra light source…" at bounding box center [378, 458] width 651 height 323
click at [293, 414] on h4 "How is Ketra lighting controlled?" at bounding box center [409, 410] width 590 height 27
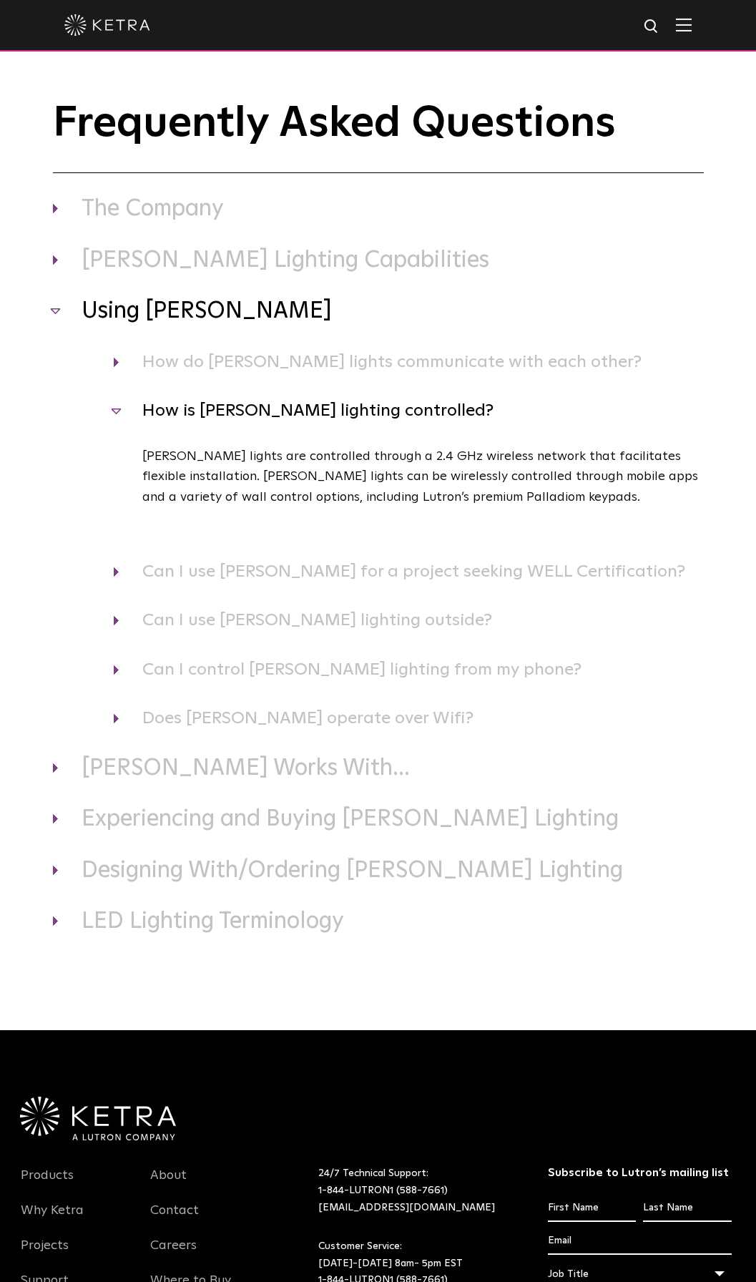
click at [293, 414] on h4 "How is Ketra lighting controlled?" at bounding box center [409, 410] width 590 height 27
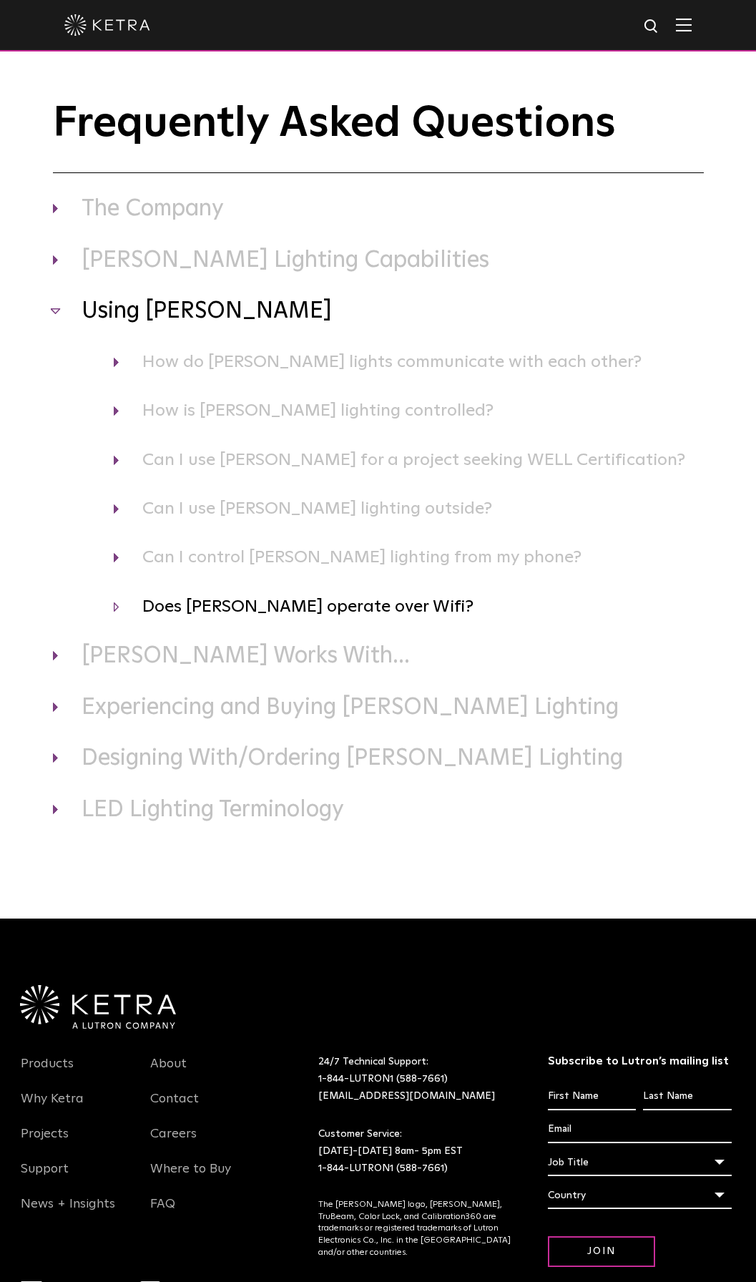
click at [342, 596] on h4 "Does Ketra operate over Wifi?" at bounding box center [409, 606] width 590 height 27
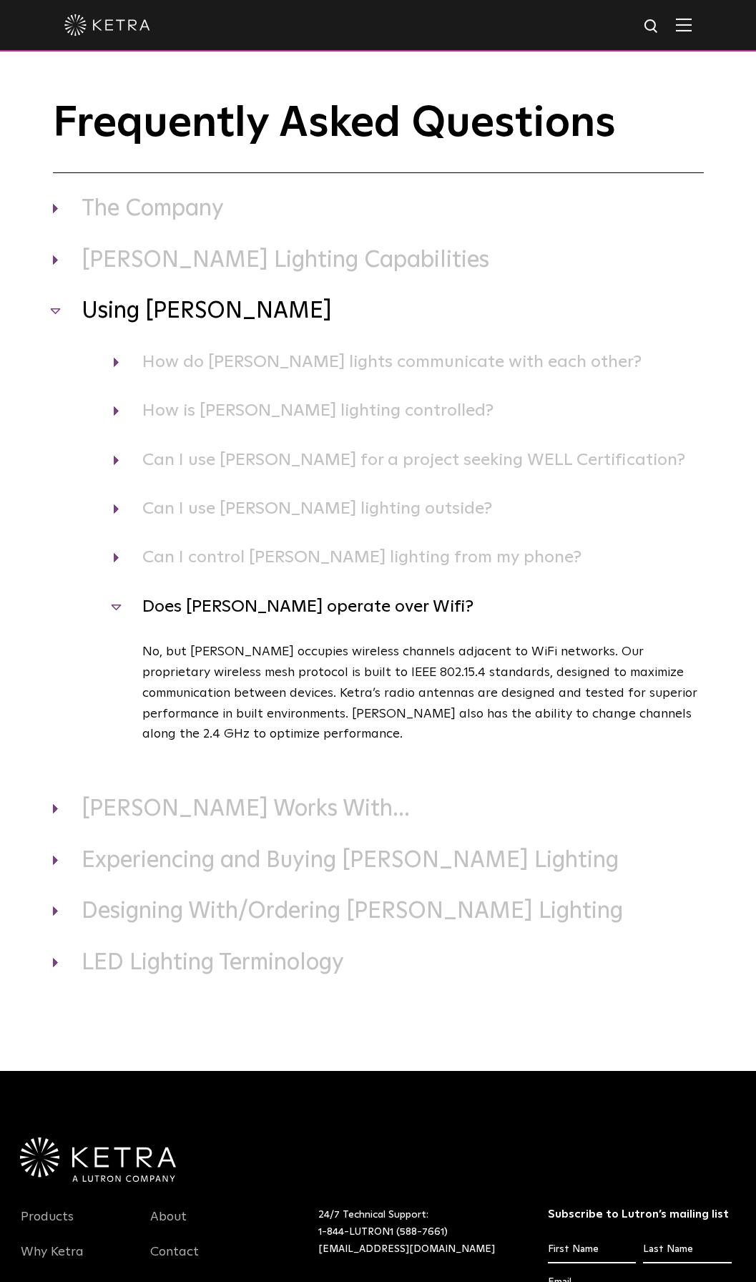
click at [369, 605] on h4 "Does Ketra operate over Wifi?" at bounding box center [409, 606] width 590 height 27
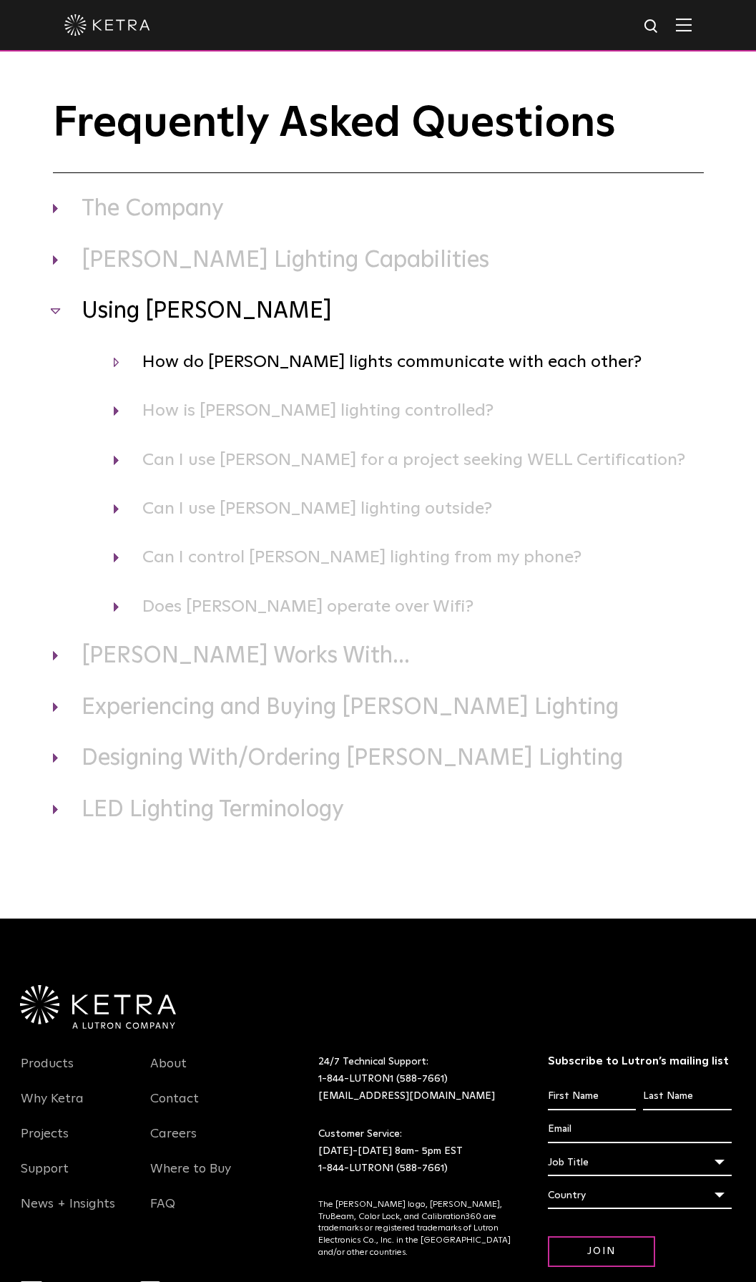
click at [242, 376] on h4 "How do Ketra lights communicate with each other?" at bounding box center [409, 361] width 590 height 27
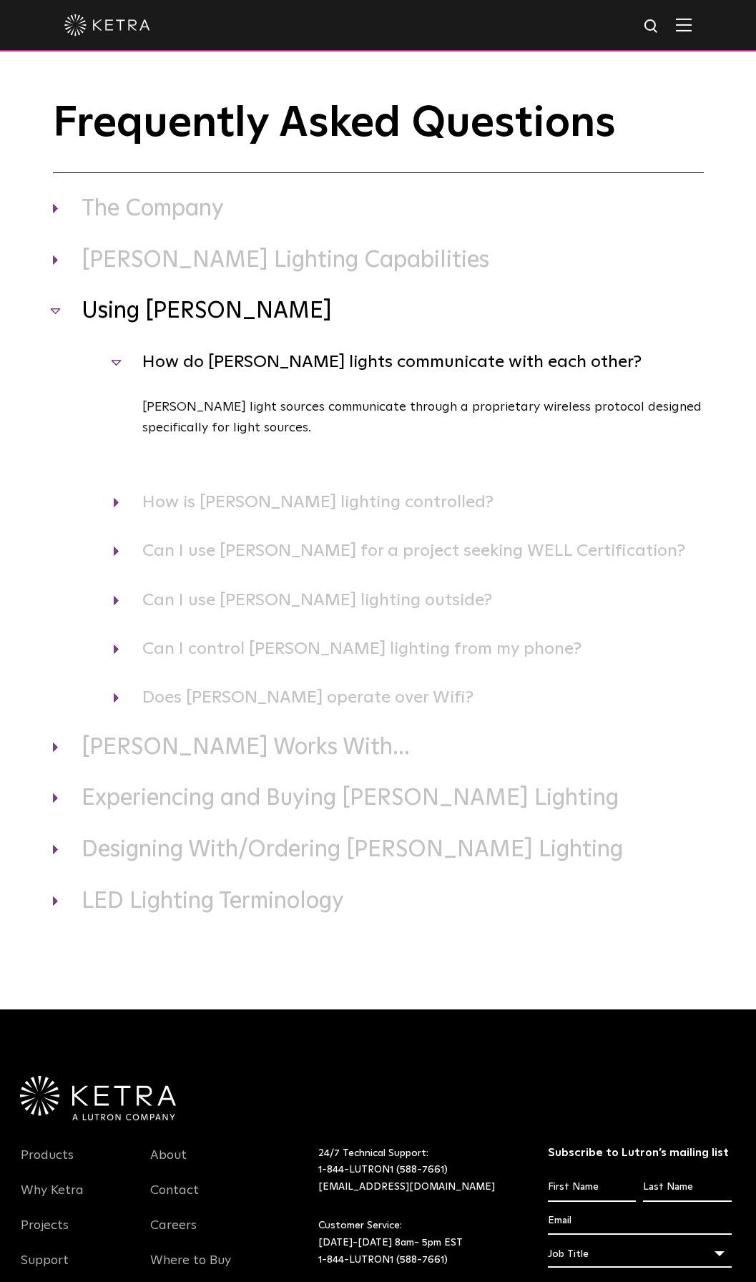
click at [242, 376] on h4 "How do Ketra lights communicate with each other?" at bounding box center [409, 361] width 590 height 27
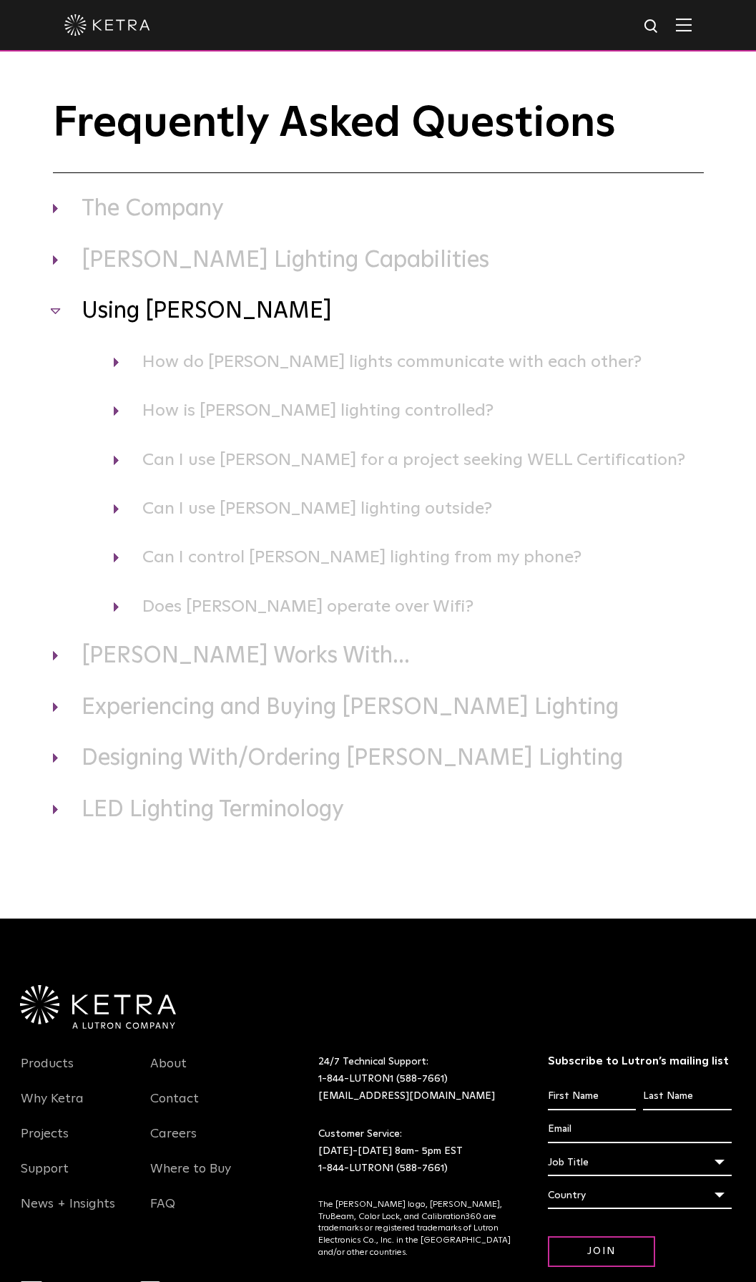
click at [142, 326] on h3 "Using Ketra" at bounding box center [378, 312] width 651 height 30
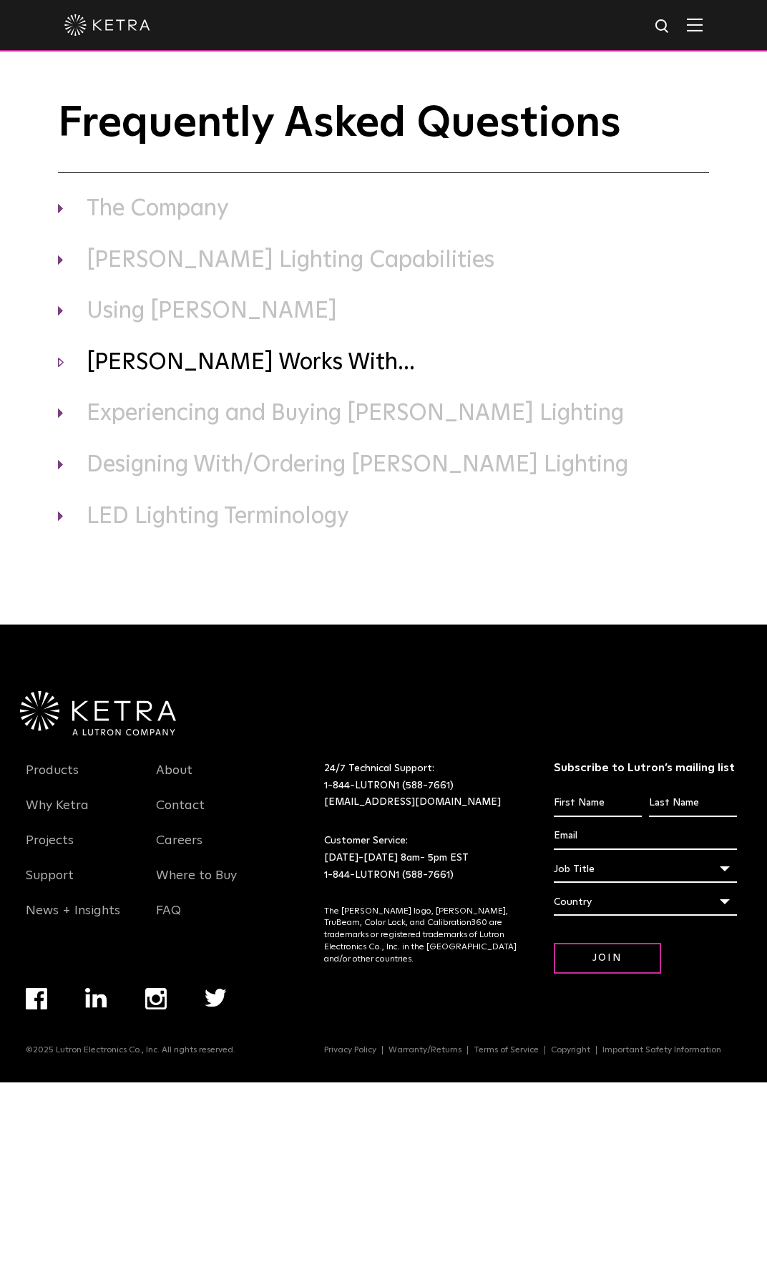
click at [163, 374] on h3 "Ketra Works With..." at bounding box center [383, 363] width 651 height 30
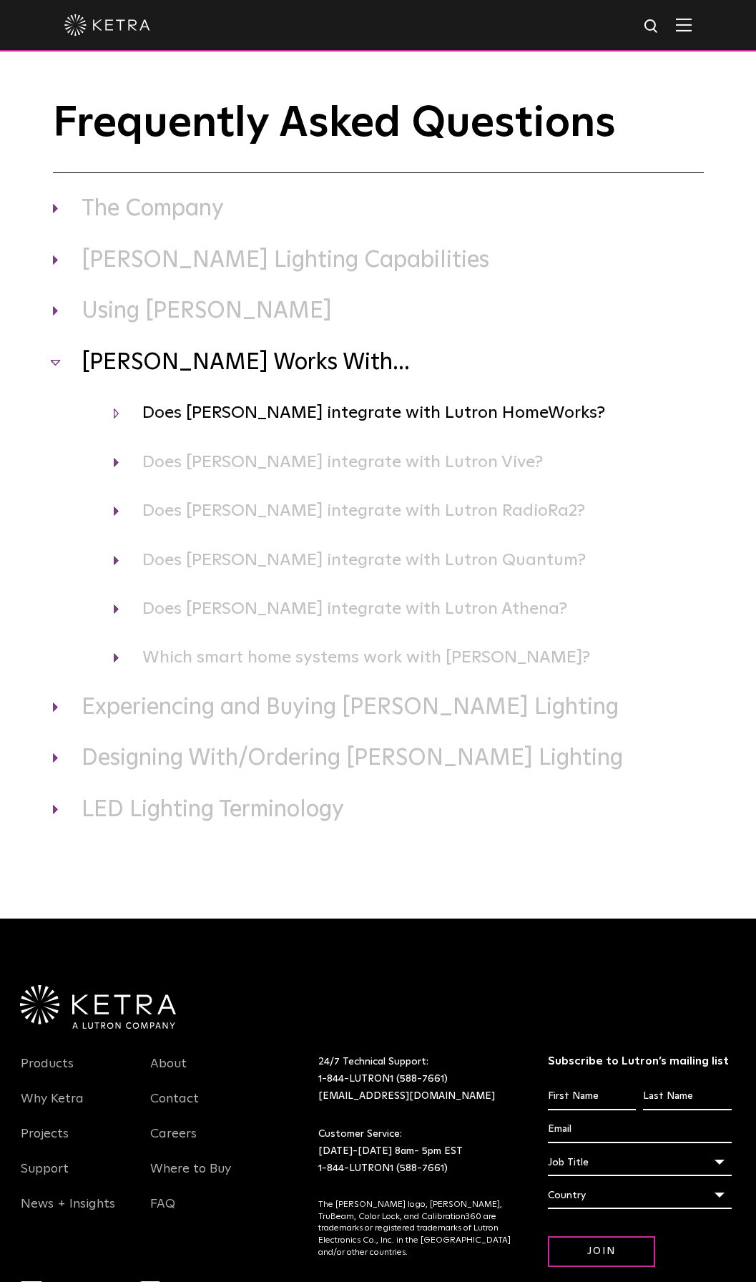
click at [195, 416] on h4 "Does Ketra integrate with Lutron HomeWorks?" at bounding box center [409, 412] width 590 height 27
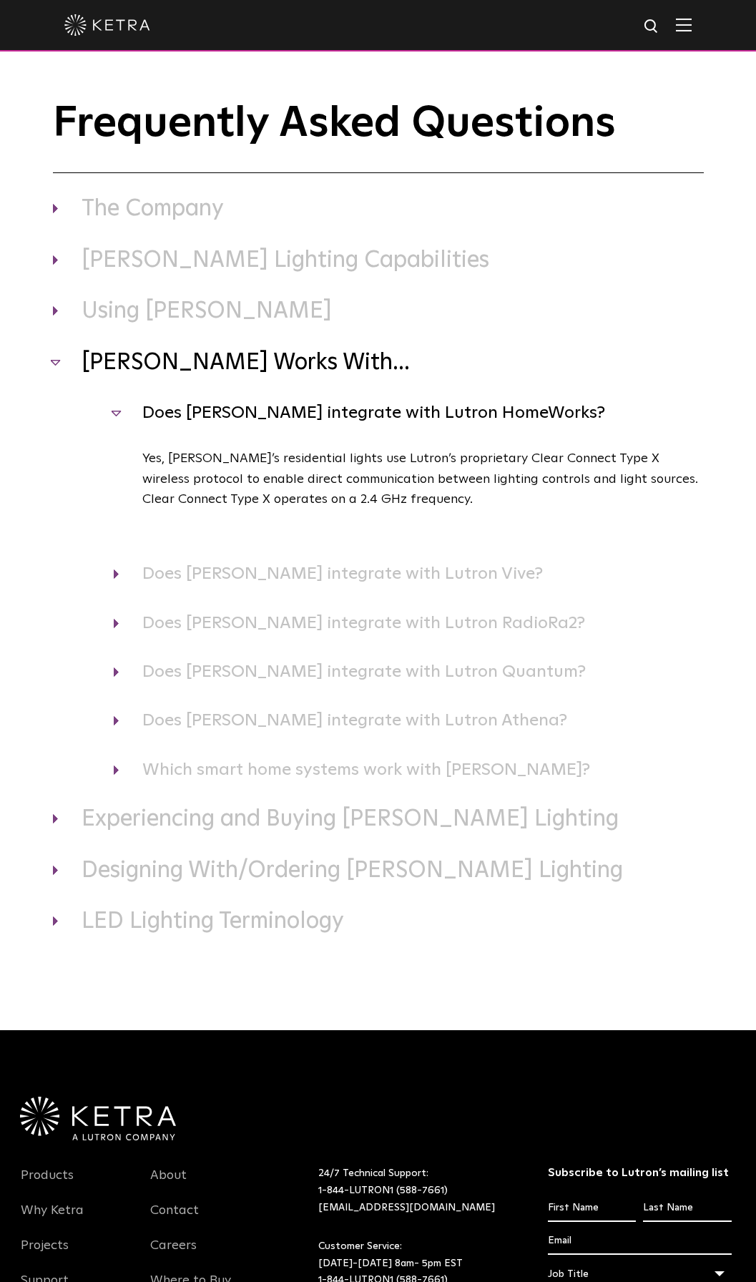
click at [195, 416] on h4 "Does Ketra integrate with Lutron HomeWorks?" at bounding box center [409, 412] width 590 height 27
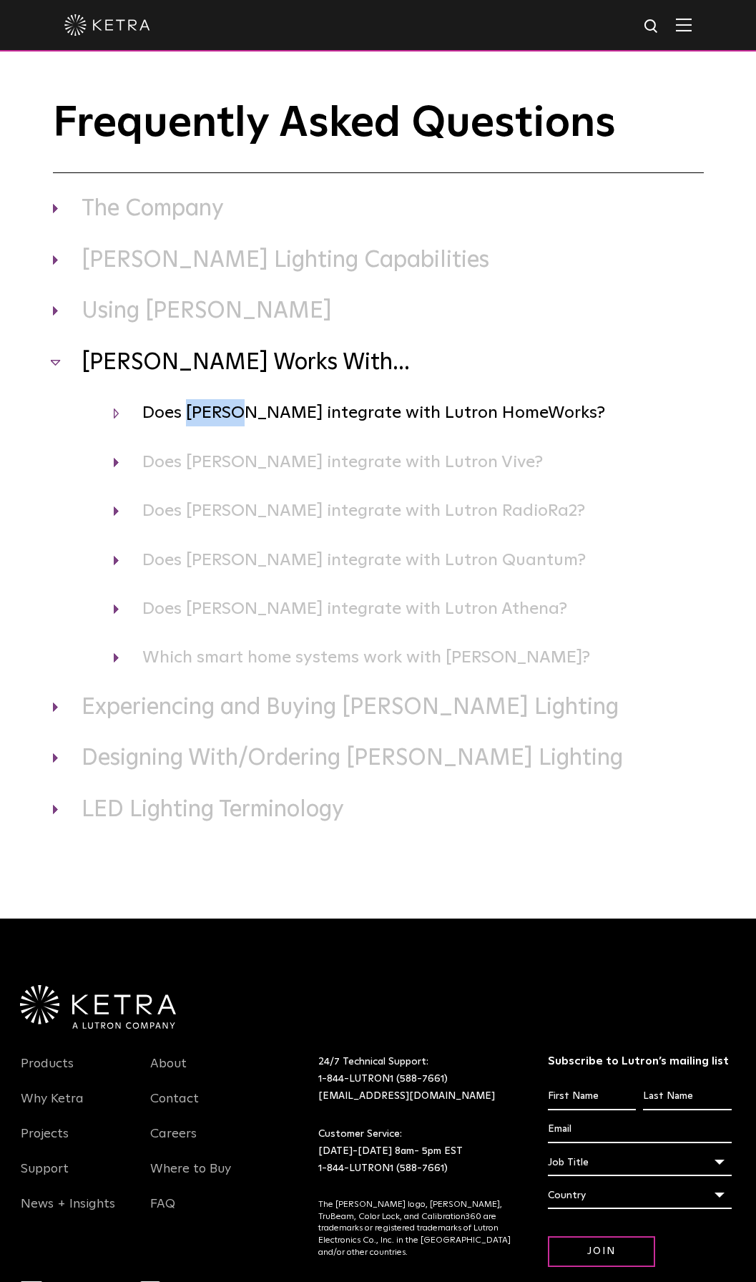
click at [117, 381] on div "Ketra Works With... Does Ketra integrate with Lutron HomeWorks? Yes, Ketra’s re…" at bounding box center [378, 509] width 651 height 323
click at [135, 412] on h4 "Does Ketra integrate with Lutron HomeWorks?" at bounding box center [409, 412] width 590 height 27
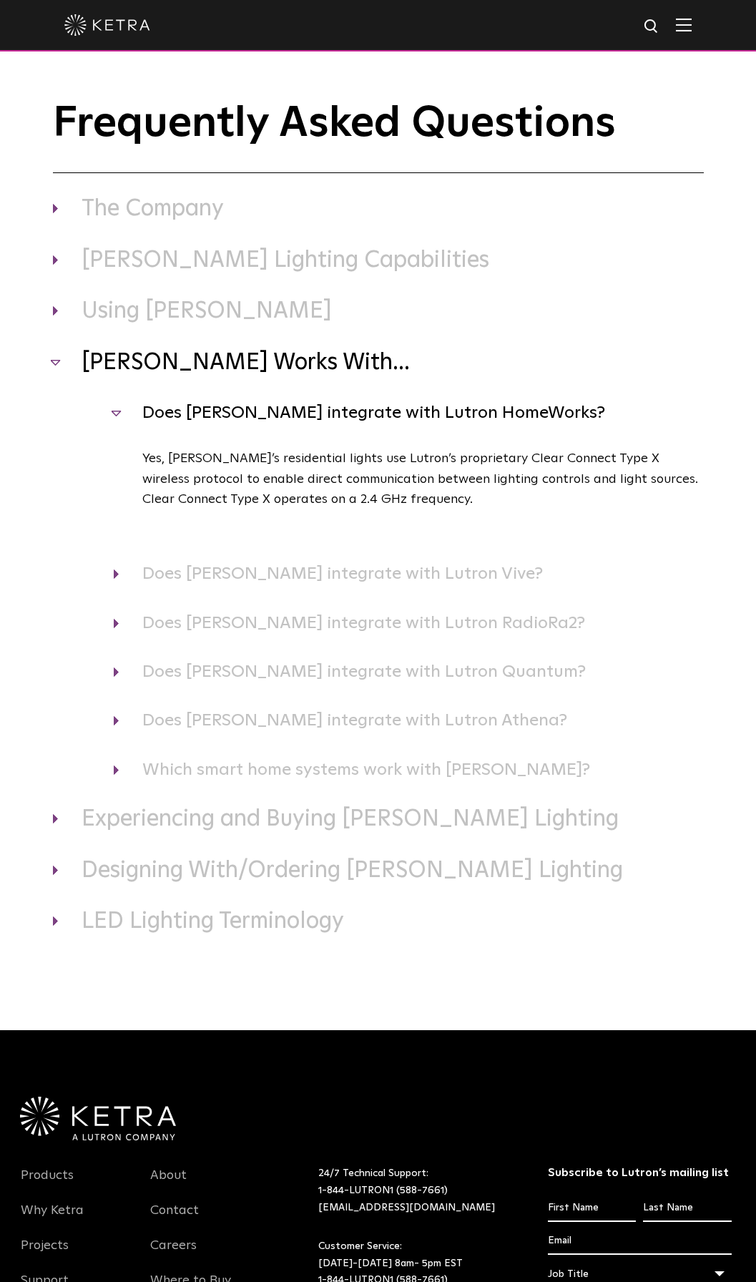
click at [135, 412] on h4 "Does Ketra integrate with Lutron HomeWorks?" at bounding box center [409, 412] width 590 height 27
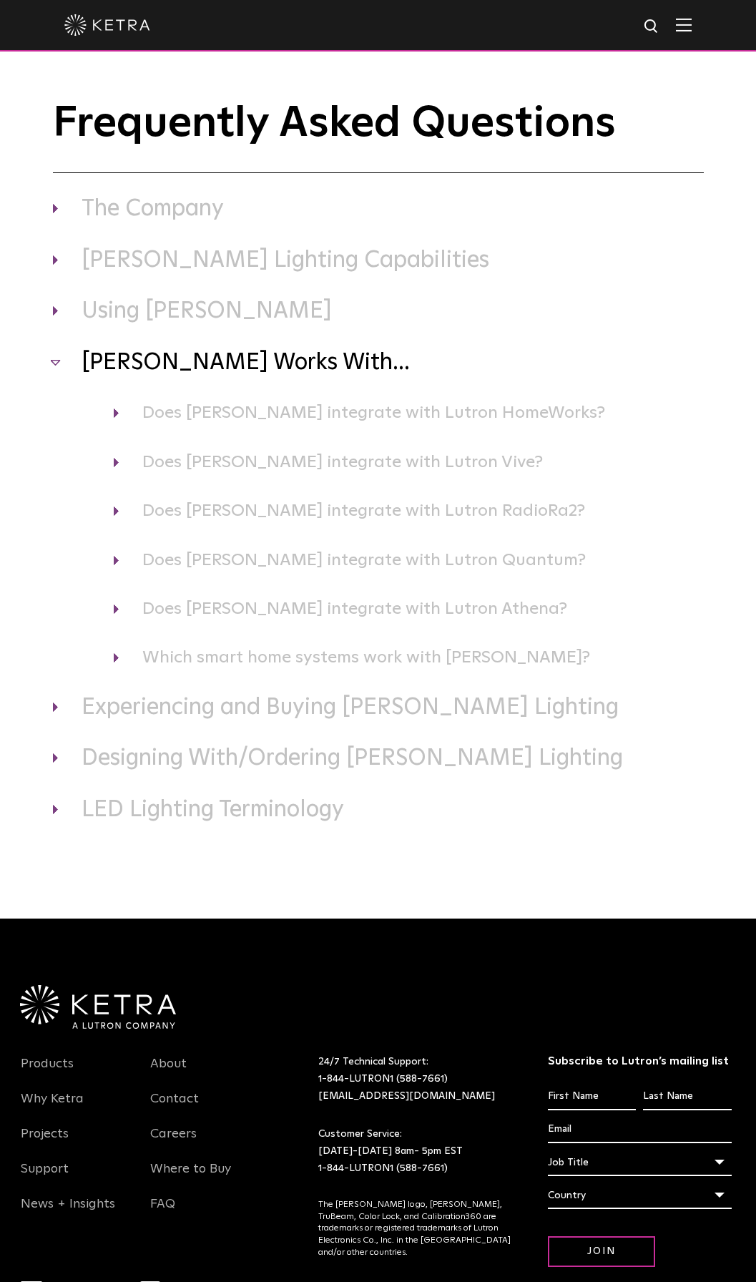
click at [109, 359] on h3 "Ketra Works With..." at bounding box center [378, 363] width 651 height 30
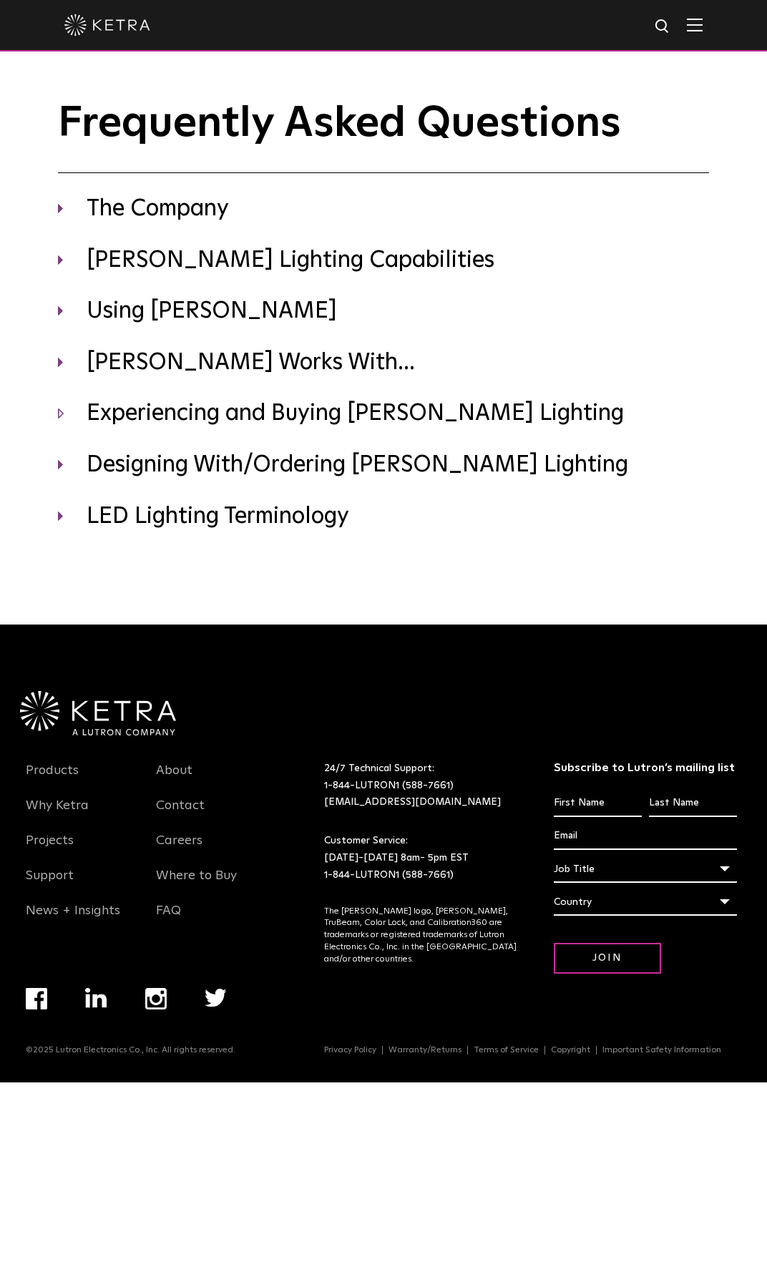
click at [296, 418] on h3 "Experiencing and Buying Ketra Lighting" at bounding box center [383, 414] width 651 height 30
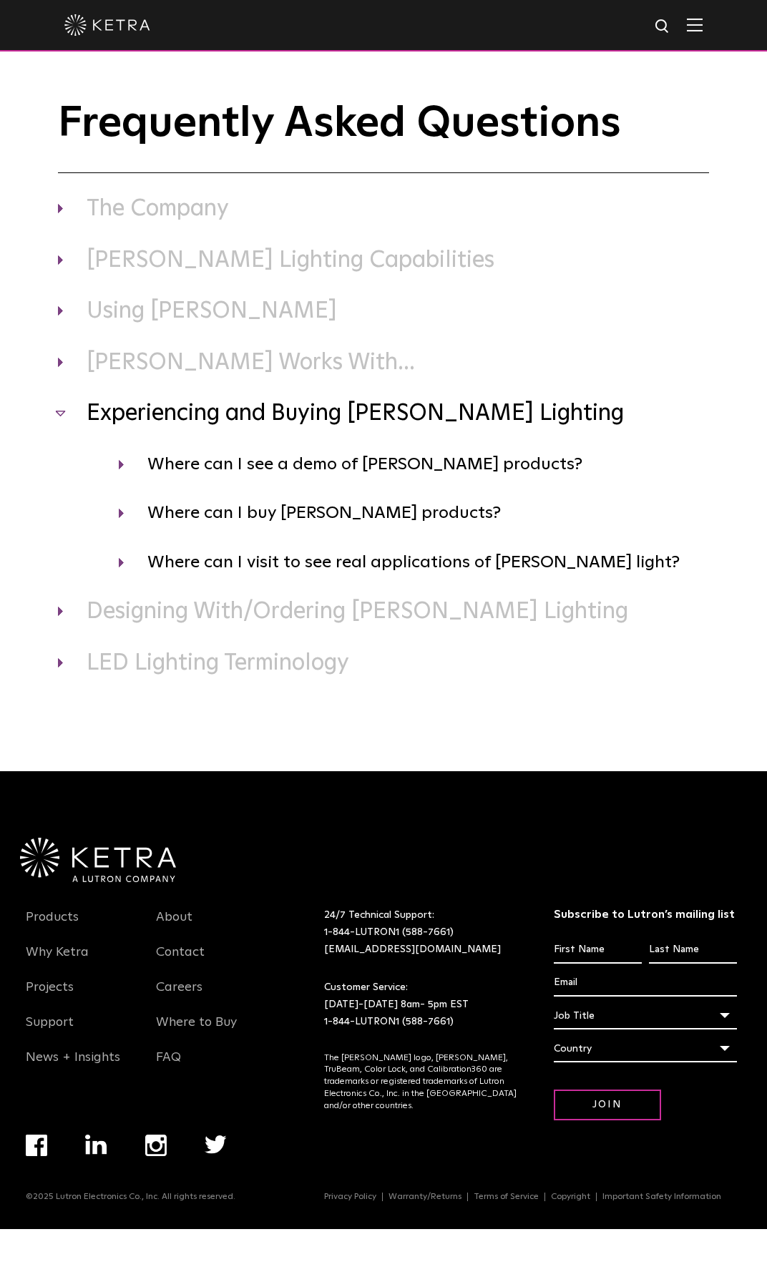
click at [296, 418] on h3 "Experiencing and Buying Ketra Lighting" at bounding box center [383, 414] width 651 height 30
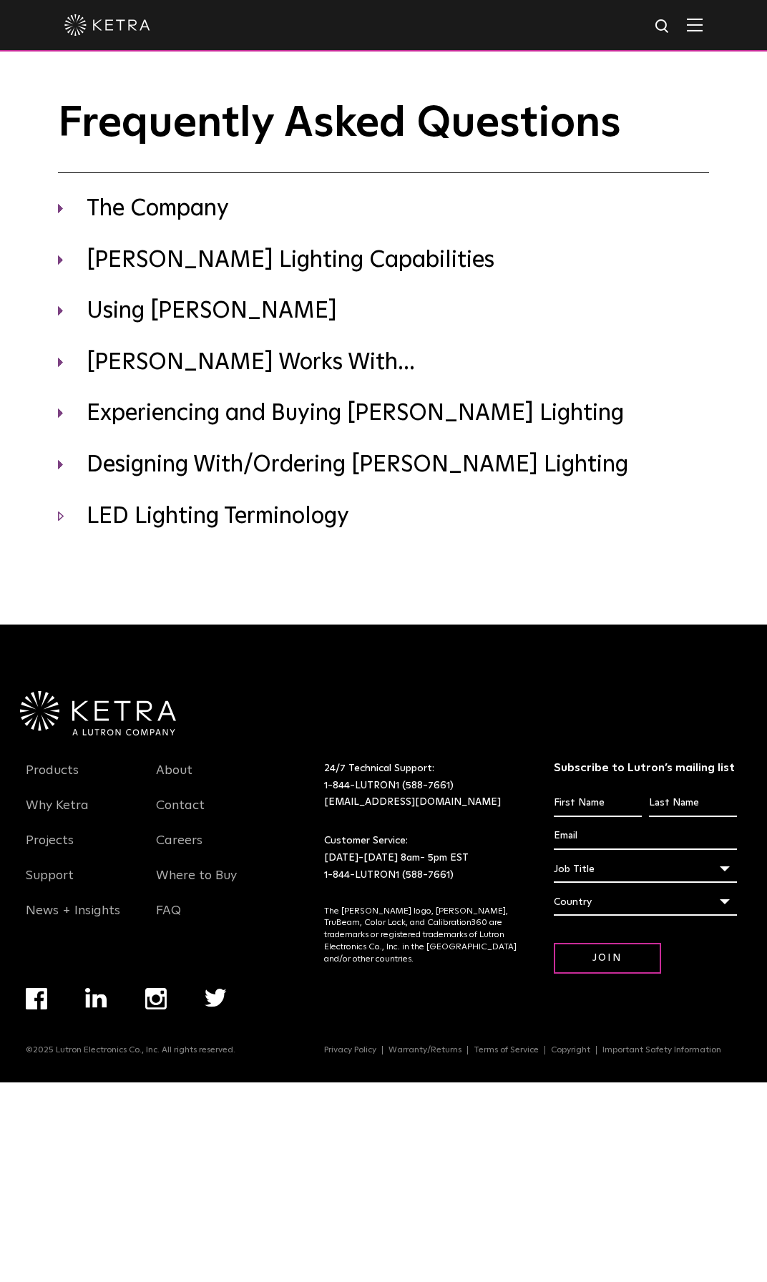
click at [264, 527] on h3 "LED Lighting Terminology" at bounding box center [383, 517] width 651 height 30
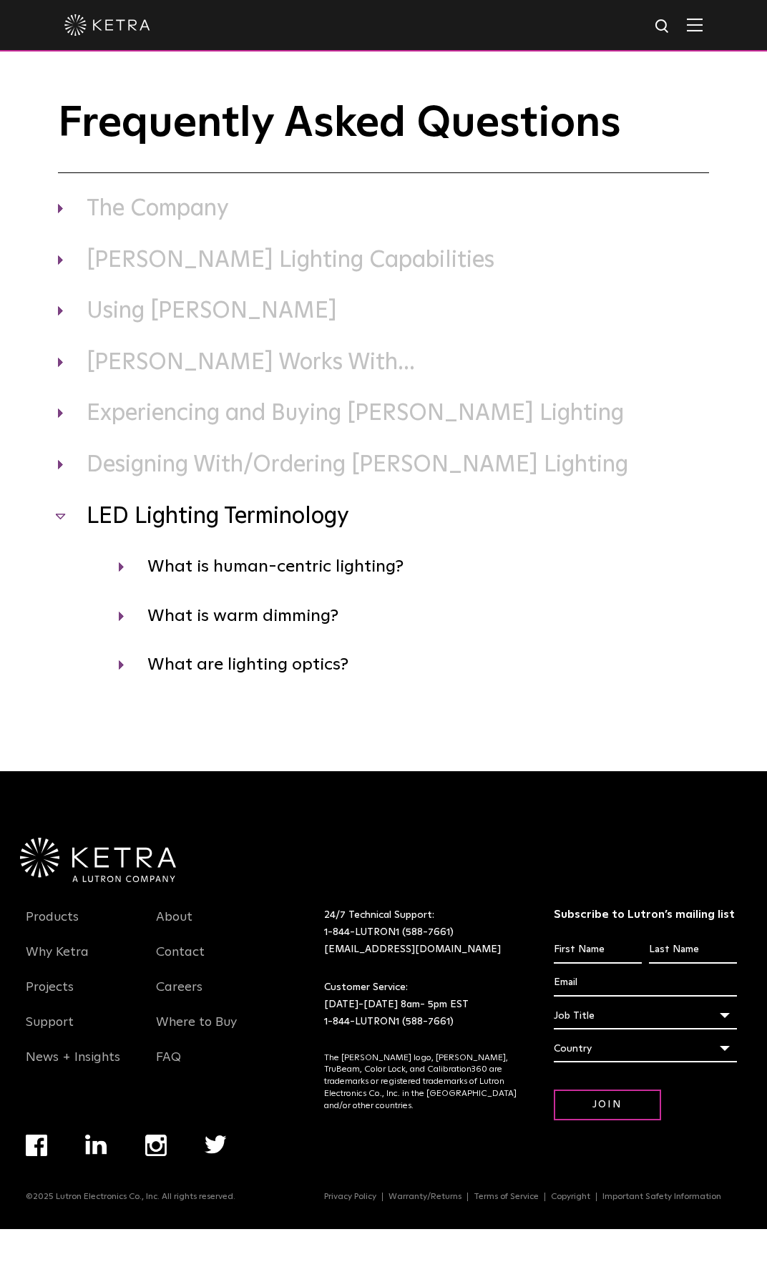
click at [264, 527] on h3 "LED Lighting Terminology" at bounding box center [383, 517] width 651 height 30
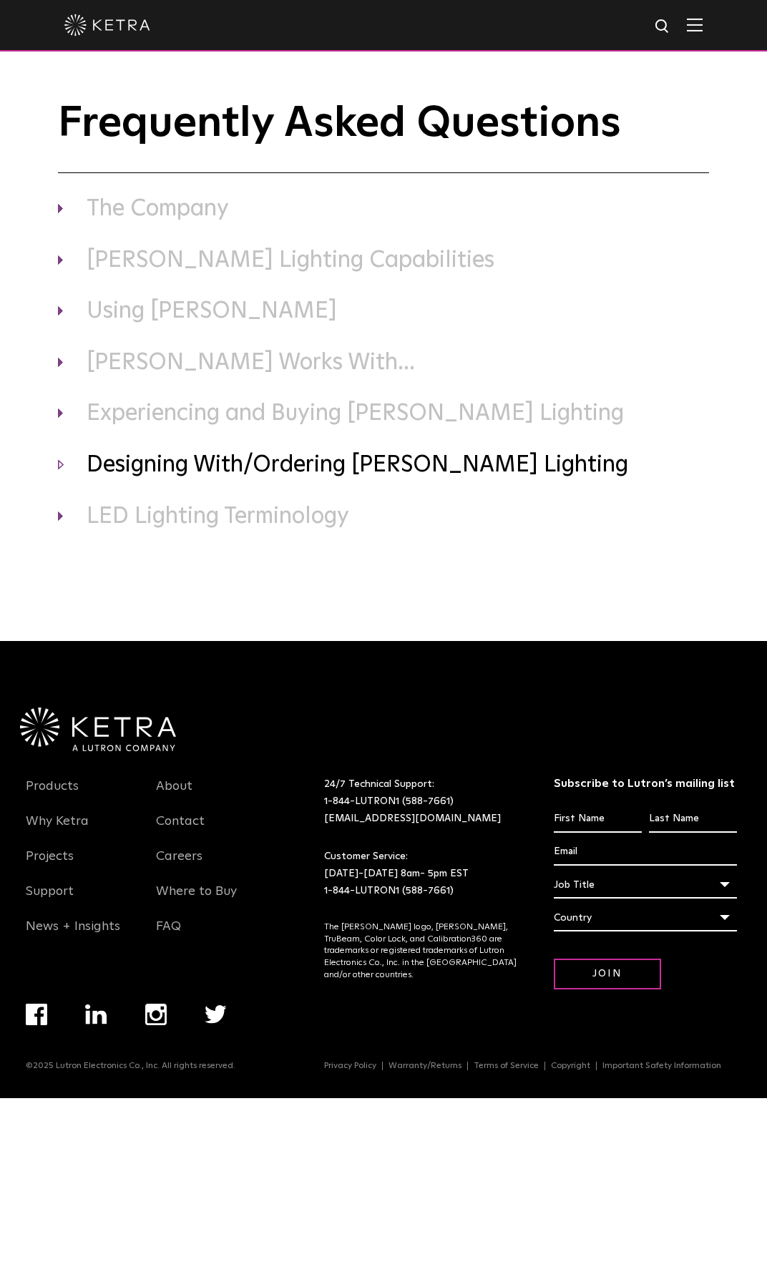
click at [271, 454] on h3 "Designing With/Ordering Ketra Lighting" at bounding box center [383, 466] width 651 height 30
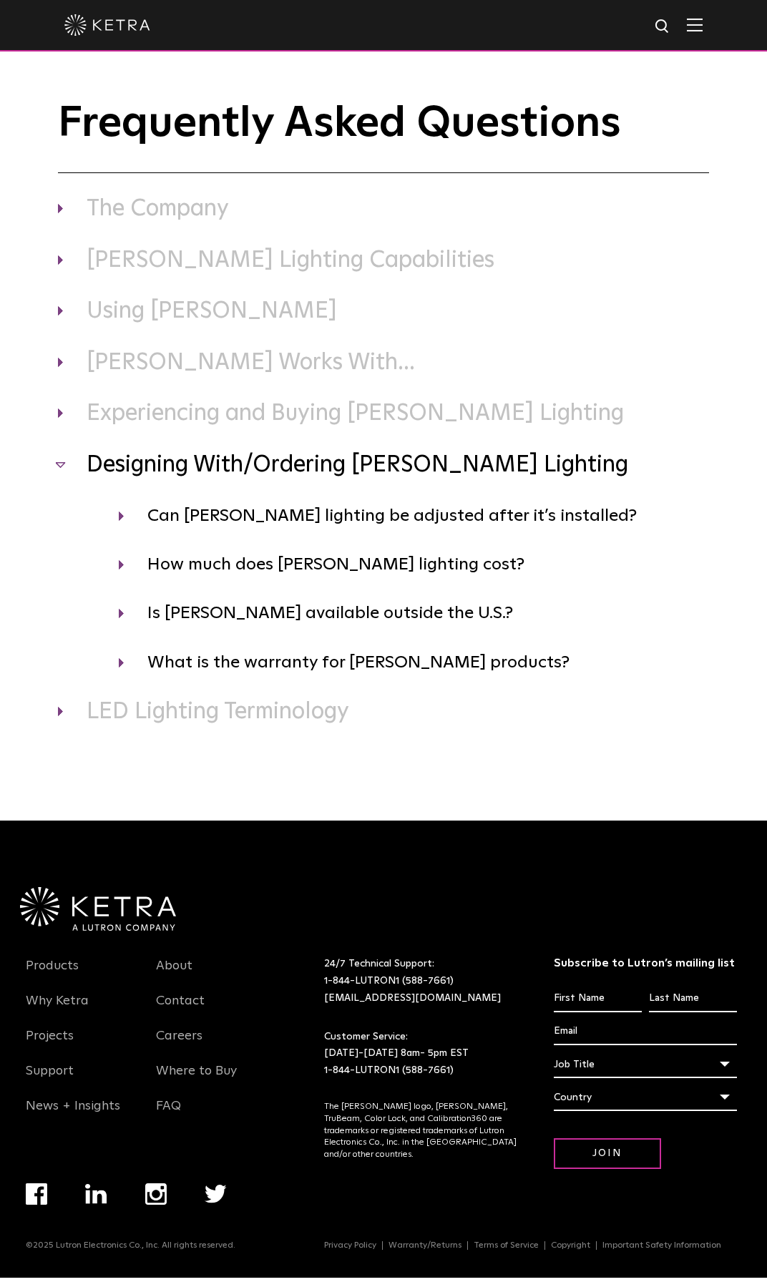
click at [271, 454] on h3 "Designing With/Ordering Ketra Lighting" at bounding box center [383, 466] width 651 height 30
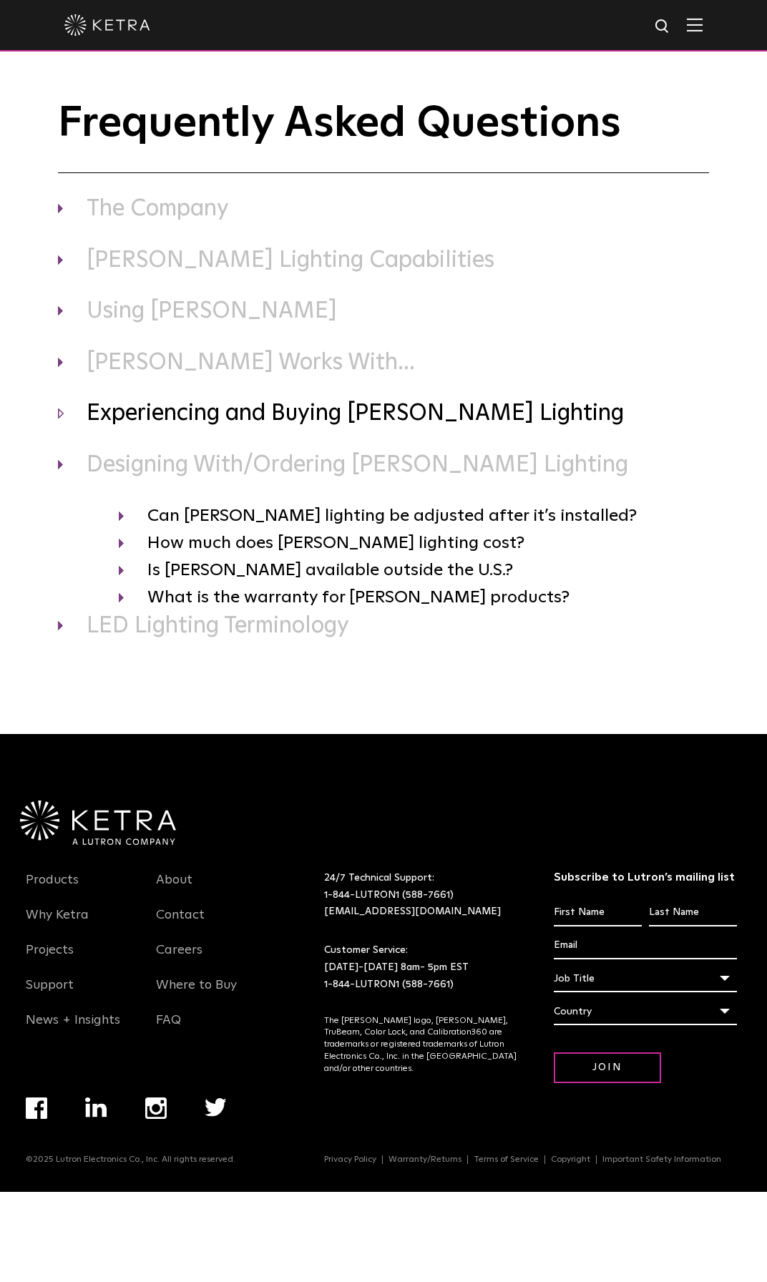
click at [258, 413] on h3 "Experiencing and Buying Ketra Lighting" at bounding box center [383, 414] width 651 height 30
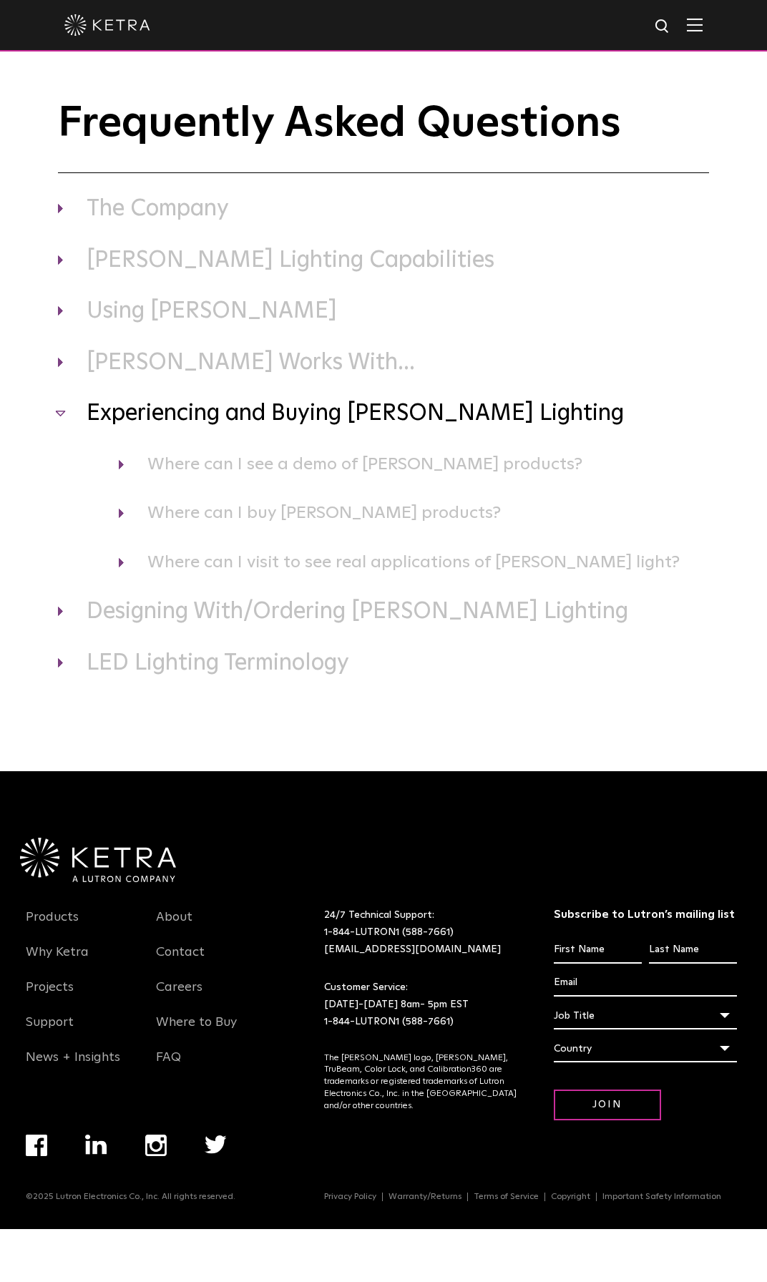
click at [258, 413] on h3 "Experiencing and Buying Ketra Lighting" at bounding box center [383, 414] width 651 height 30
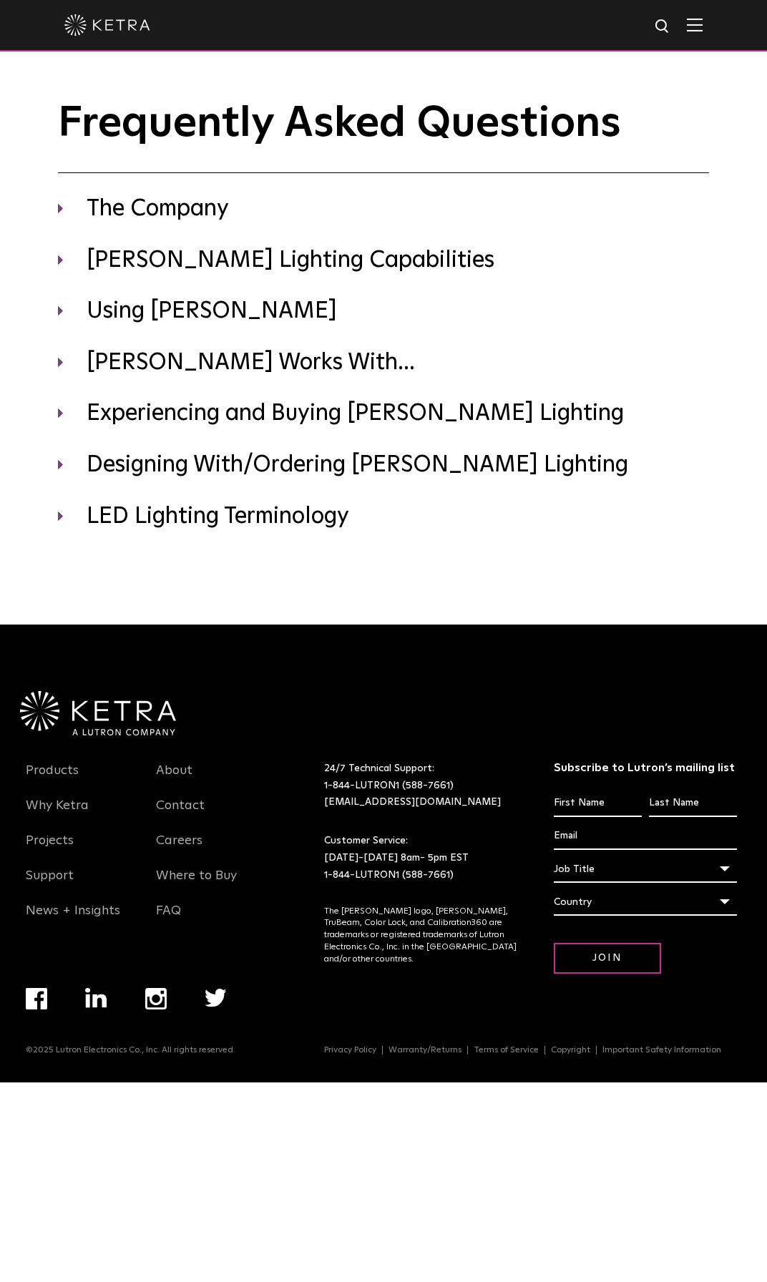
click at [415, 570] on div "Frequently Asked Questions The Company Where is Ketra headquartered? Ketra is h…" at bounding box center [383, 312] width 767 height 625
click at [139, 710] on img at bounding box center [98, 713] width 156 height 44
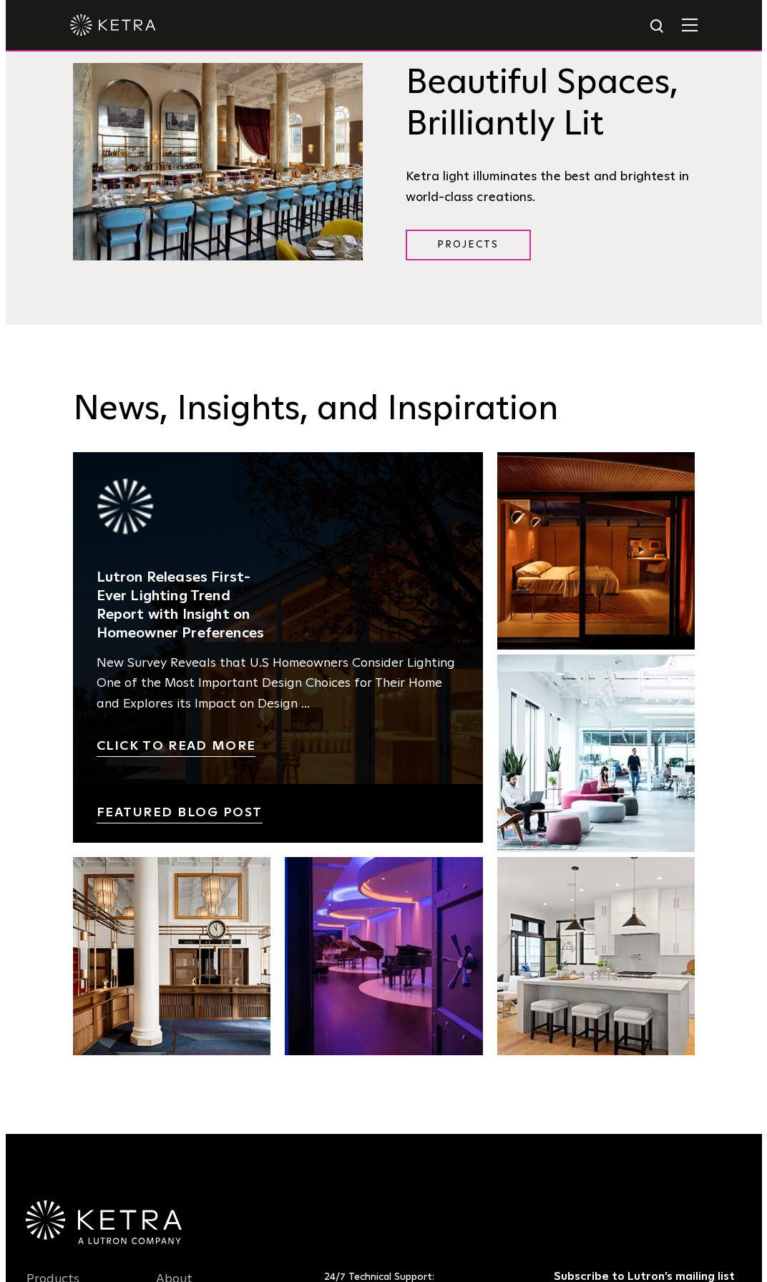
scroll to position [2738, 0]
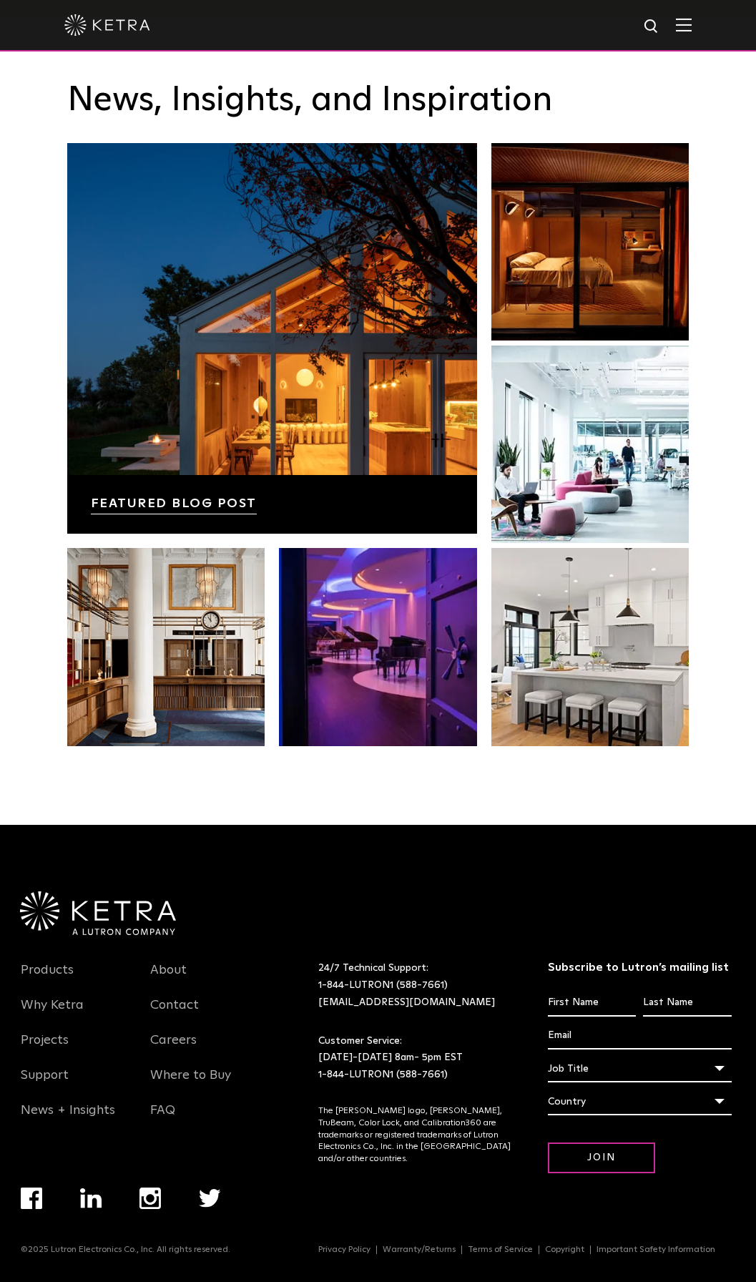
click at [692, 30] on img at bounding box center [684, 25] width 16 height 14
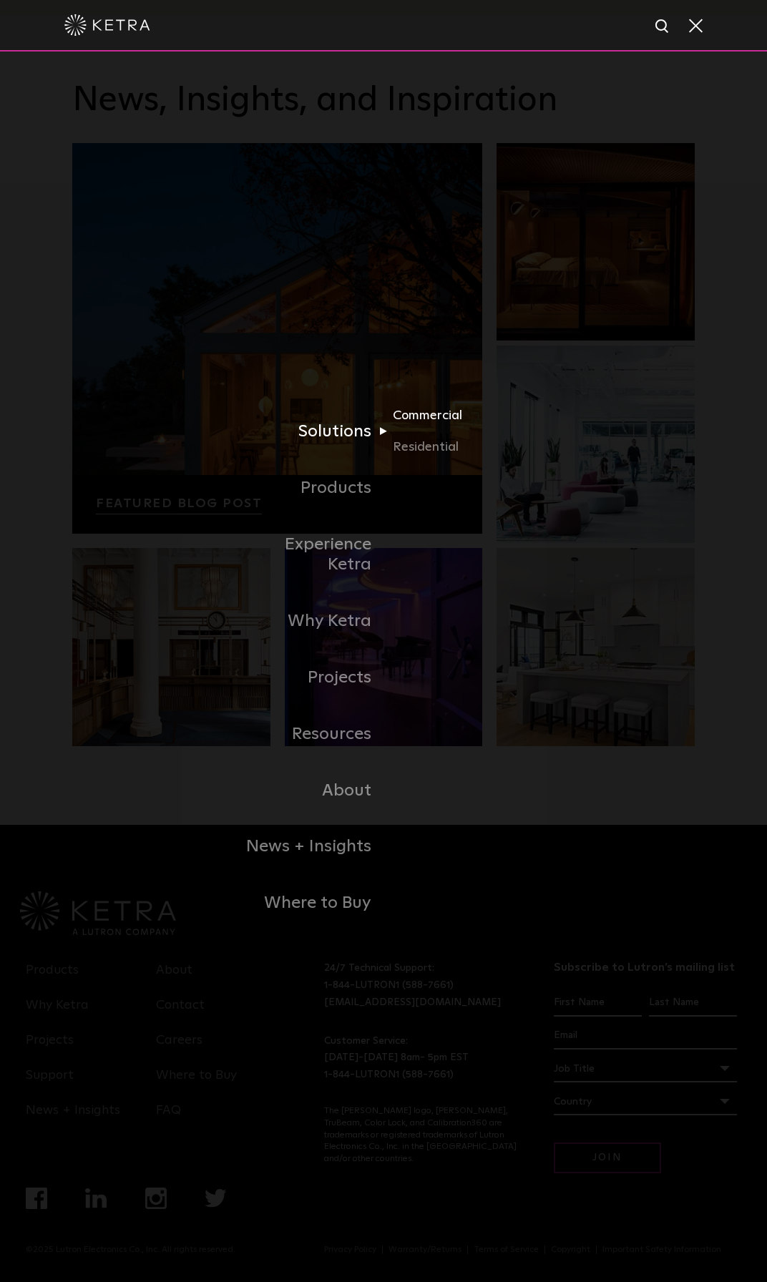
click at [412, 437] on link "Commercial" at bounding box center [461, 421] width 137 height 31
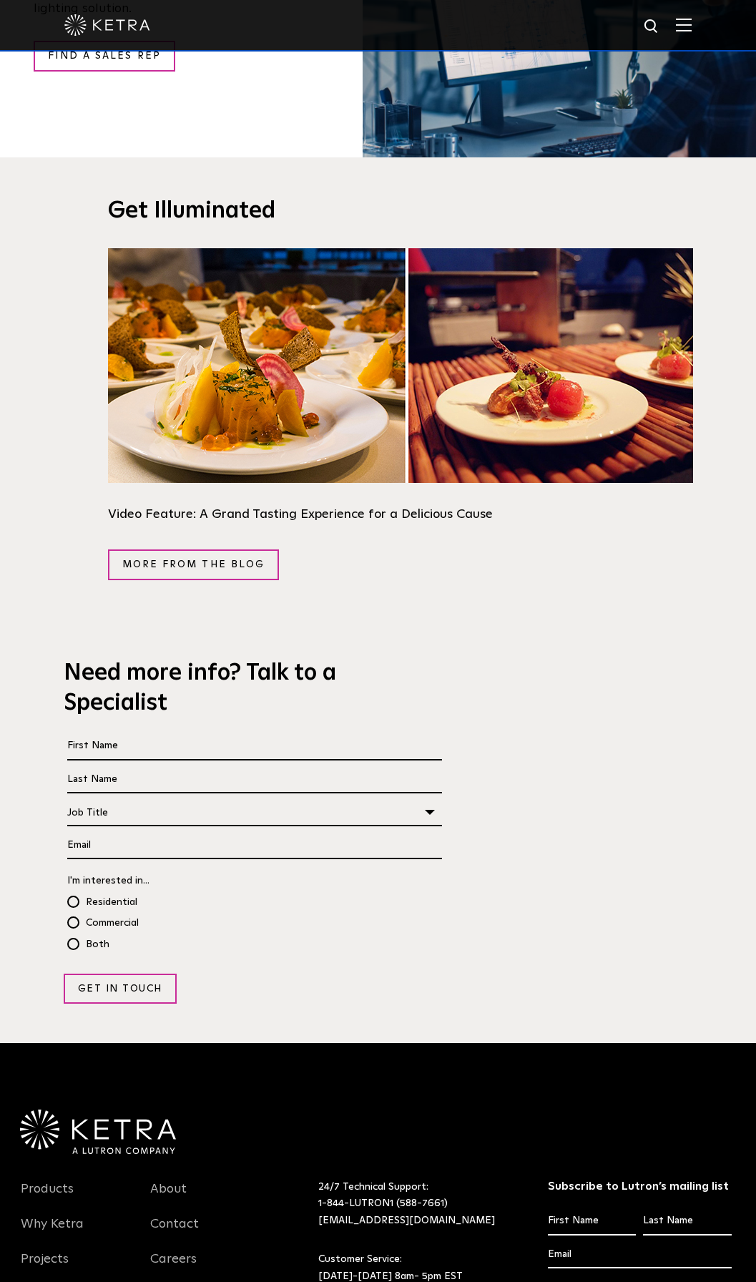
scroll to position [2570, 0]
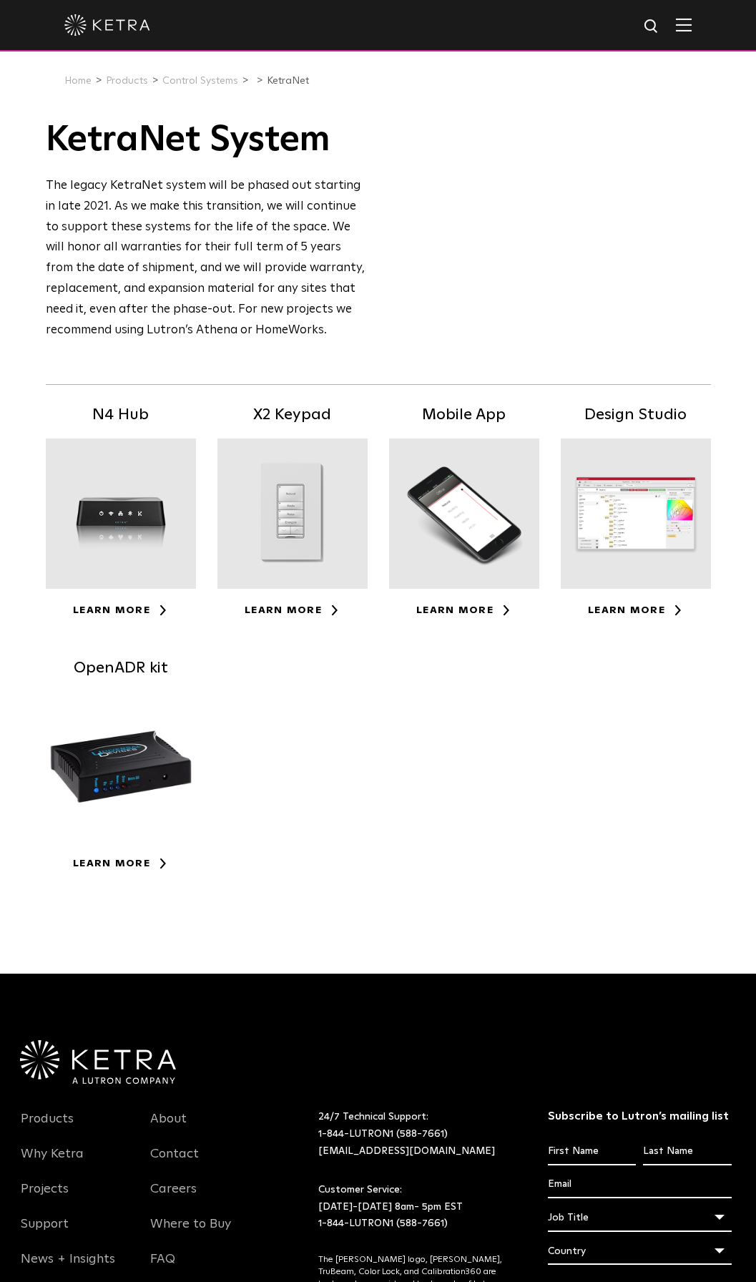
drag, startPoint x: 213, startPoint y: 184, endPoint x: 265, endPoint y: 328, distance: 153.7
click at [265, 328] on div "The legacy KetraNet system will be phased out starting in late 2021. As we make…" at bounding box center [207, 258] width 323 height 165
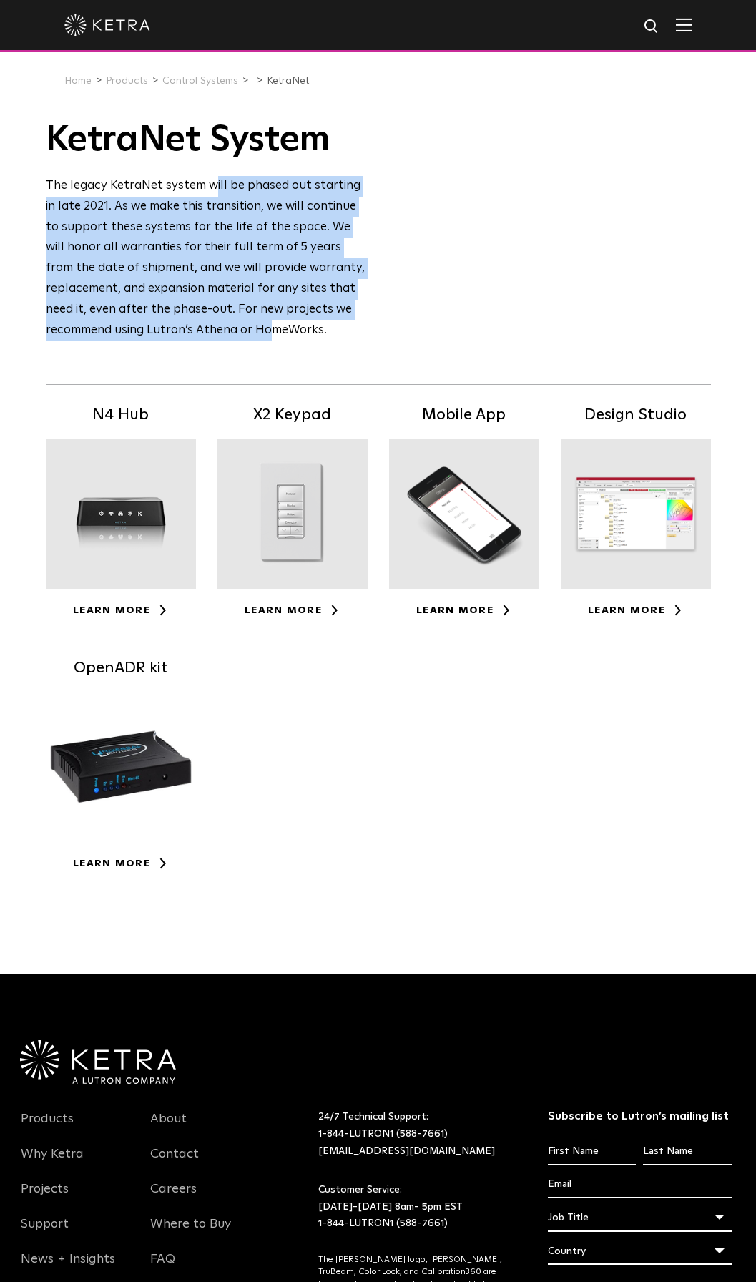
click at [219, 265] on div "The legacy KetraNet system will be phased out starting in late 2021. As we make…" at bounding box center [207, 258] width 323 height 165
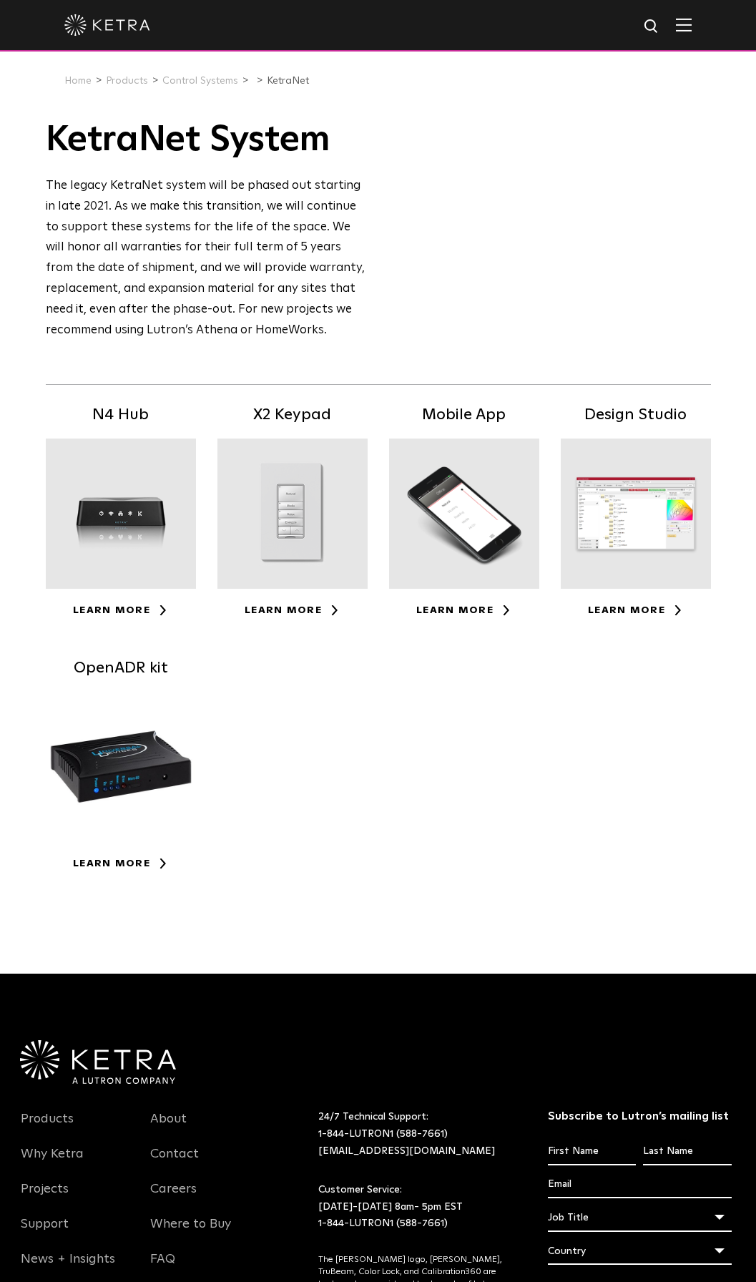
click at [202, 256] on div "The legacy KetraNet system will be phased out starting in late 2021. As we make…" at bounding box center [207, 258] width 323 height 165
click at [227, 321] on div "The legacy KetraNet system will be phased out starting in late 2021. As we make…" at bounding box center [207, 258] width 323 height 165
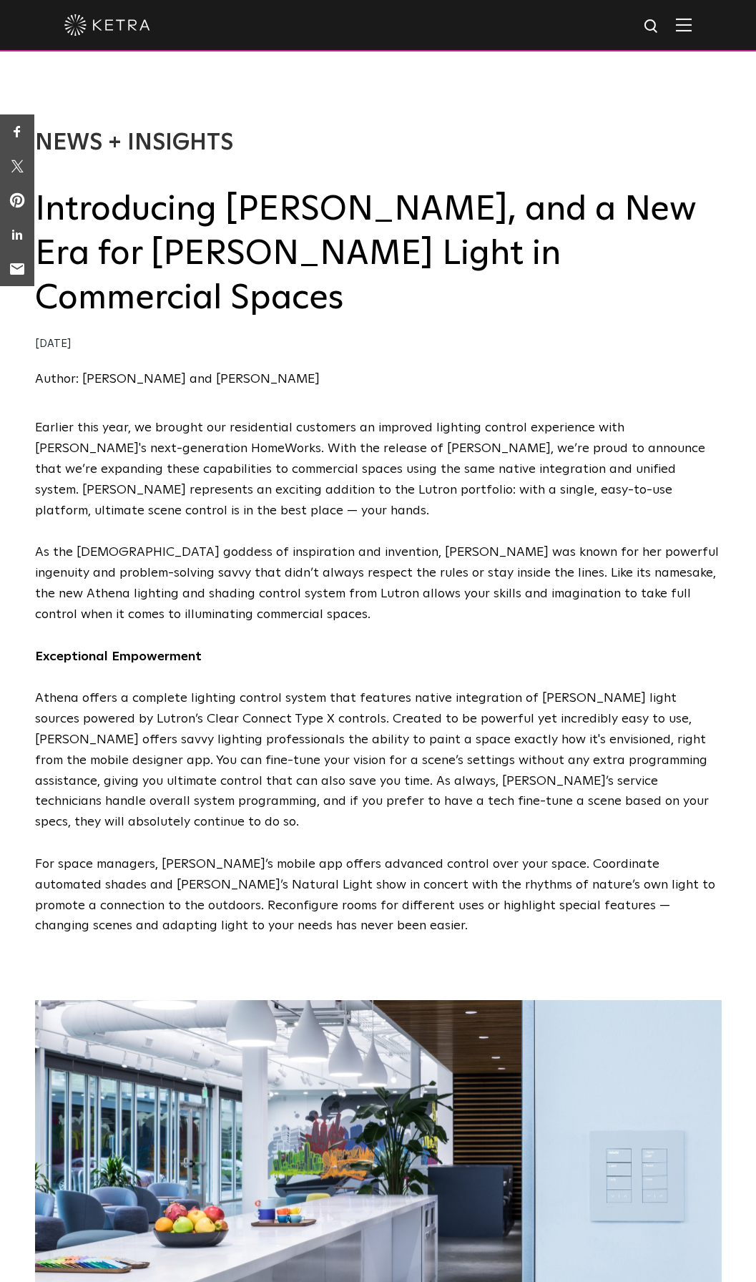
click at [483, 688] on p "Athena offers a complete lighting control system that features native integrati…" at bounding box center [378, 760] width 687 height 145
click at [509, 688] on p "Athena offers a complete lighting control system that features native integrati…" at bounding box center [378, 760] width 687 height 145
click at [468, 688] on p "Athena offers a complete lighting control system that features native integrati…" at bounding box center [378, 760] width 687 height 145
click at [332, 688] on p "Athena offers a complete lighting control system that features native integrati…" at bounding box center [378, 760] width 687 height 145
click at [434, 688] on p "Athena offers a complete lighting control system that features native integrati…" at bounding box center [378, 760] width 687 height 145
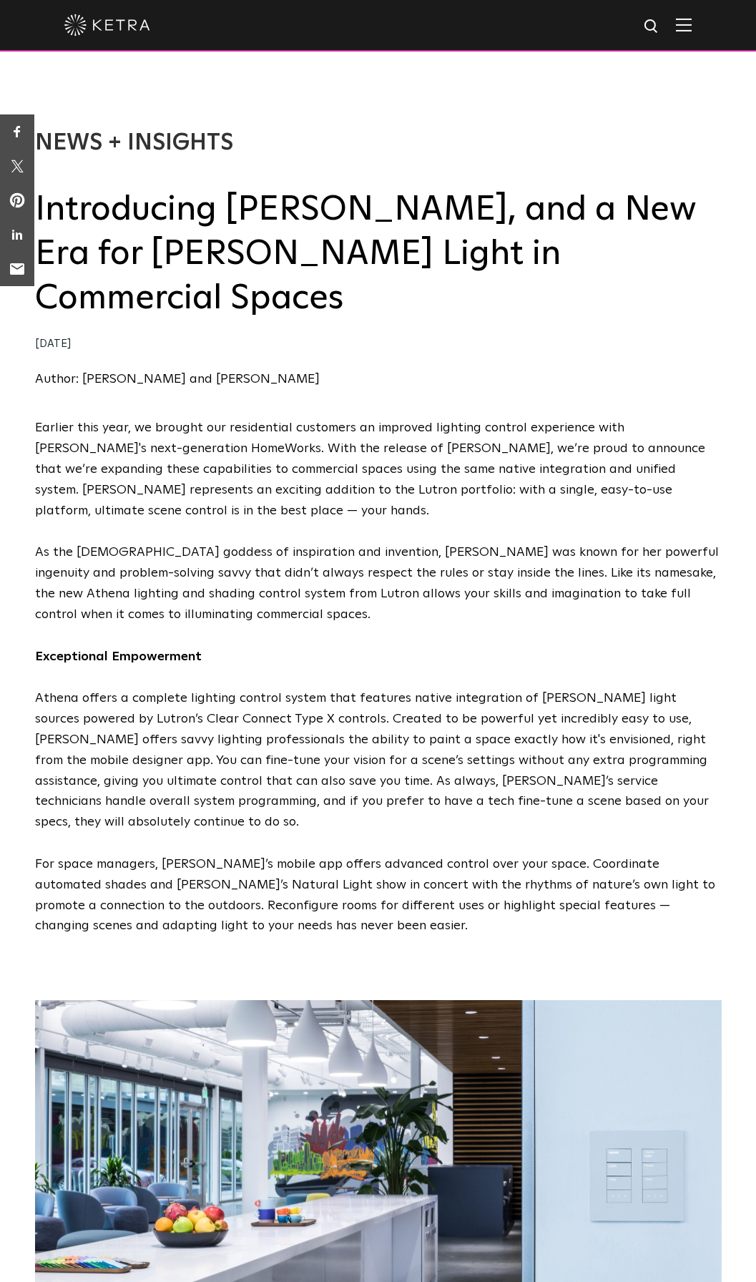
click at [436, 688] on p "Athena offers a complete lighting control system that features native integrati…" at bounding box center [378, 760] width 687 height 145
click at [431, 698] on p "Athena offers a complete lighting control system that features native integrati…" at bounding box center [378, 760] width 687 height 145
click at [358, 854] on p "For space managers, [PERSON_NAME]’s mobile app offers advanced control over you…" at bounding box center [378, 895] width 687 height 82
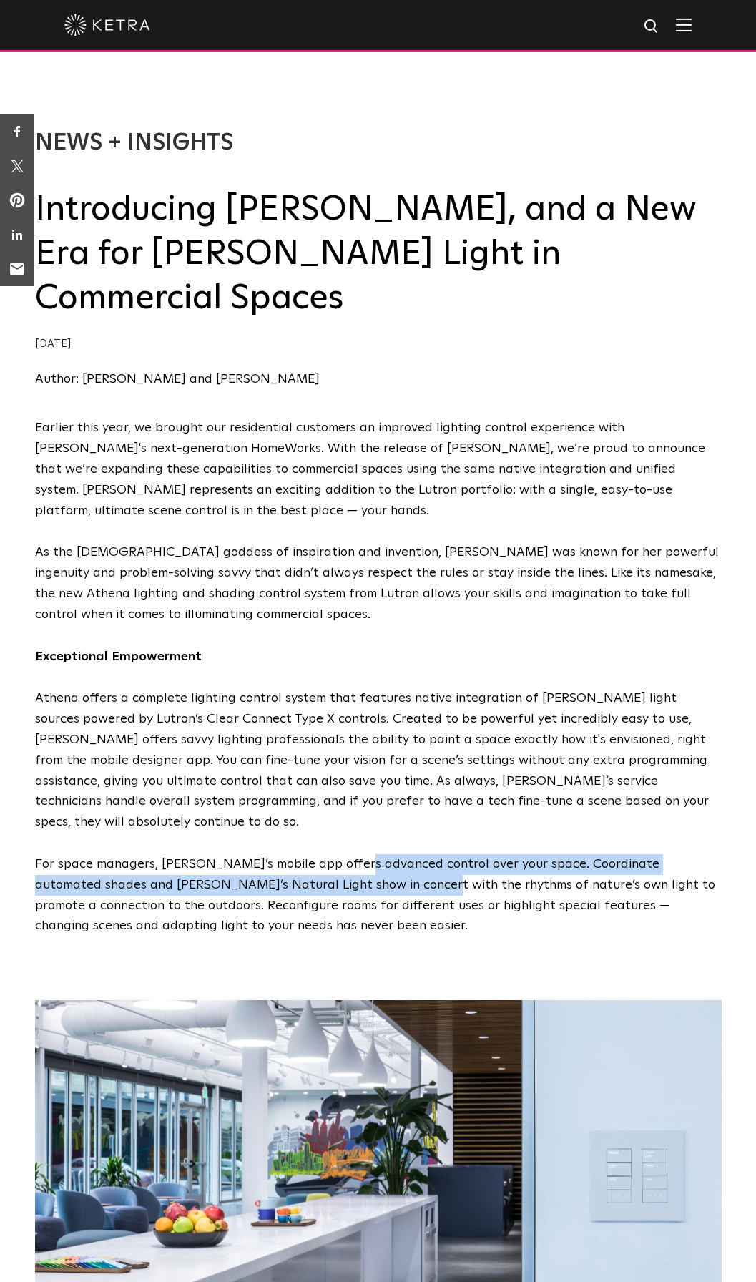
click at [386, 699] on p "Athena offers a complete lighting control system that features native integrati…" at bounding box center [378, 760] width 687 height 145
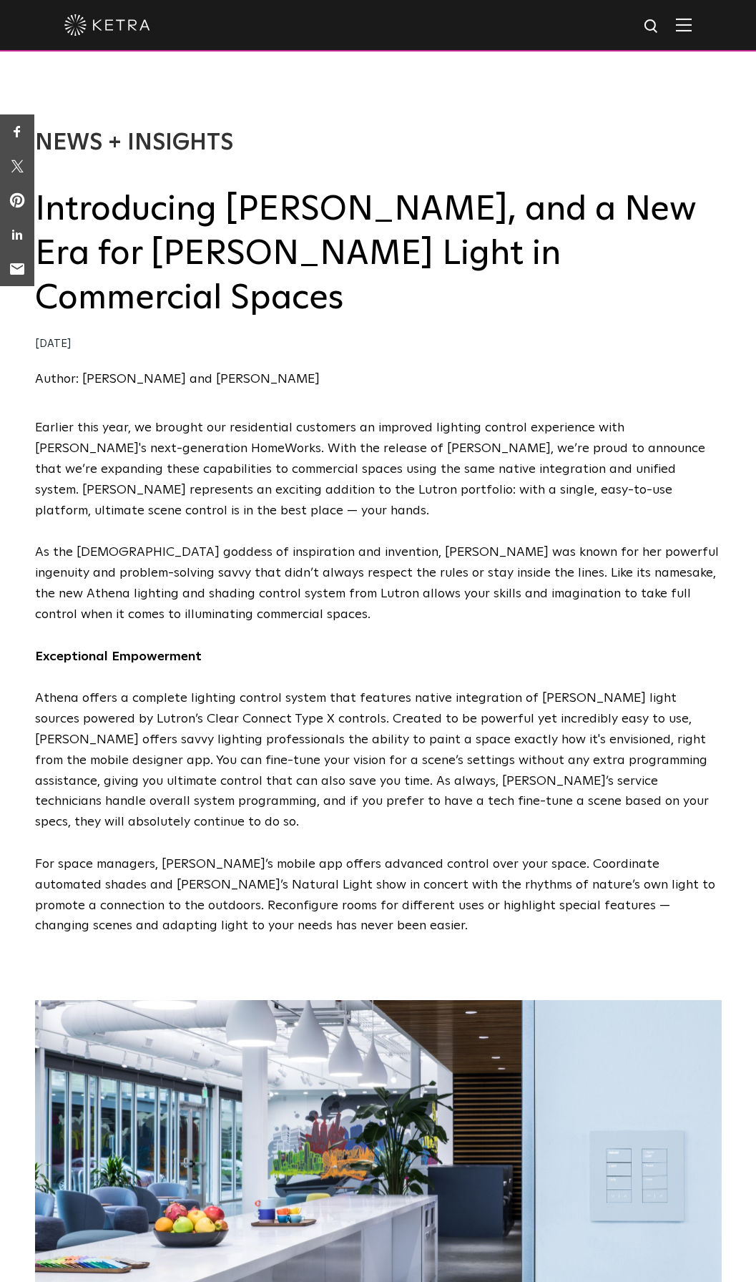
click at [299, 542] on p "As the [DEMOGRAPHIC_DATA] goddess of inspiration and invention, [PERSON_NAME] w…" at bounding box center [378, 583] width 687 height 82
click at [382, 464] on span "Earlier this year, we brought our residential customers an improved lighting co…" at bounding box center [378, 1283] width 687 height 1730
click at [401, 542] on p "As the [DEMOGRAPHIC_DATA] goddess of inspiration and invention, [PERSON_NAME] w…" at bounding box center [378, 583] width 687 height 82
drag, startPoint x: 368, startPoint y: 648, endPoint x: 368, endPoint y: 671, distance: 22.9
click at [368, 688] on p "Athena offers a complete lighting control system that features native integrati…" at bounding box center [378, 760] width 687 height 145
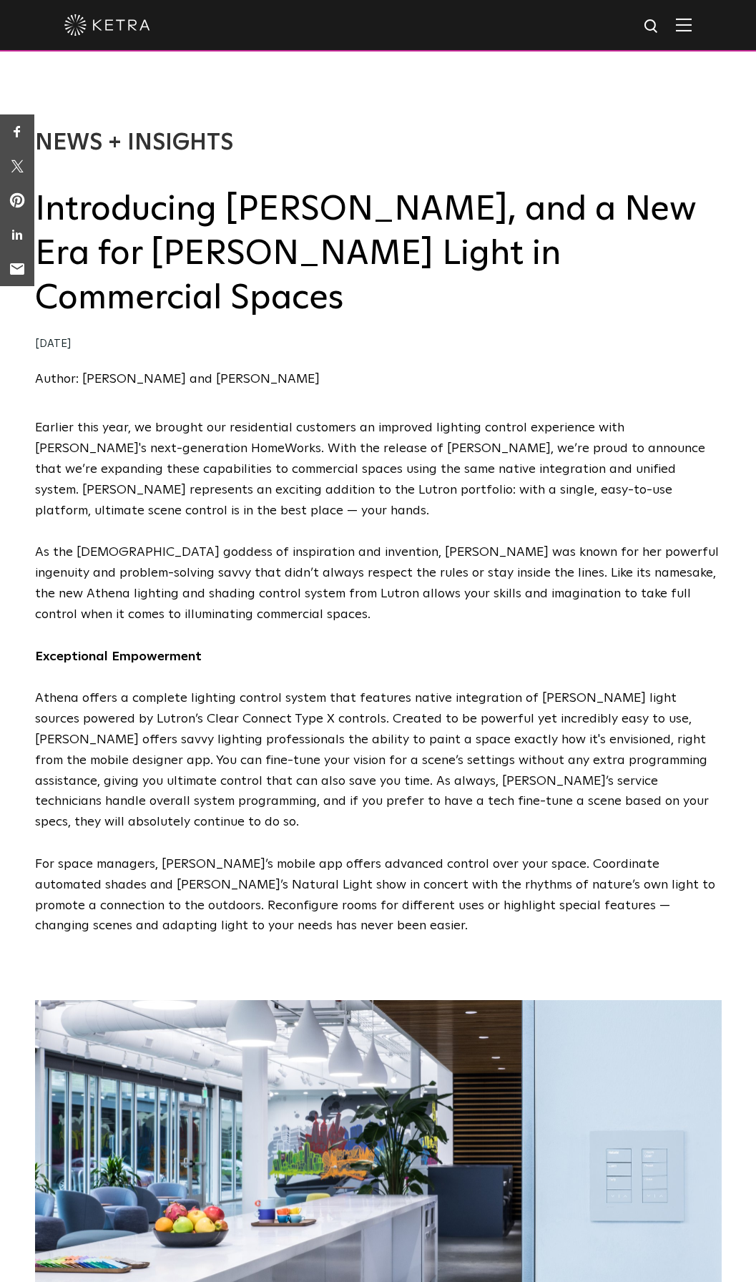
drag, startPoint x: 357, startPoint y: 810, endPoint x: 354, endPoint y: 783, distance: 26.6
click at [357, 854] on p "For space managers, [PERSON_NAME]’s mobile app offers advanced control over you…" at bounding box center [378, 895] width 687 height 82
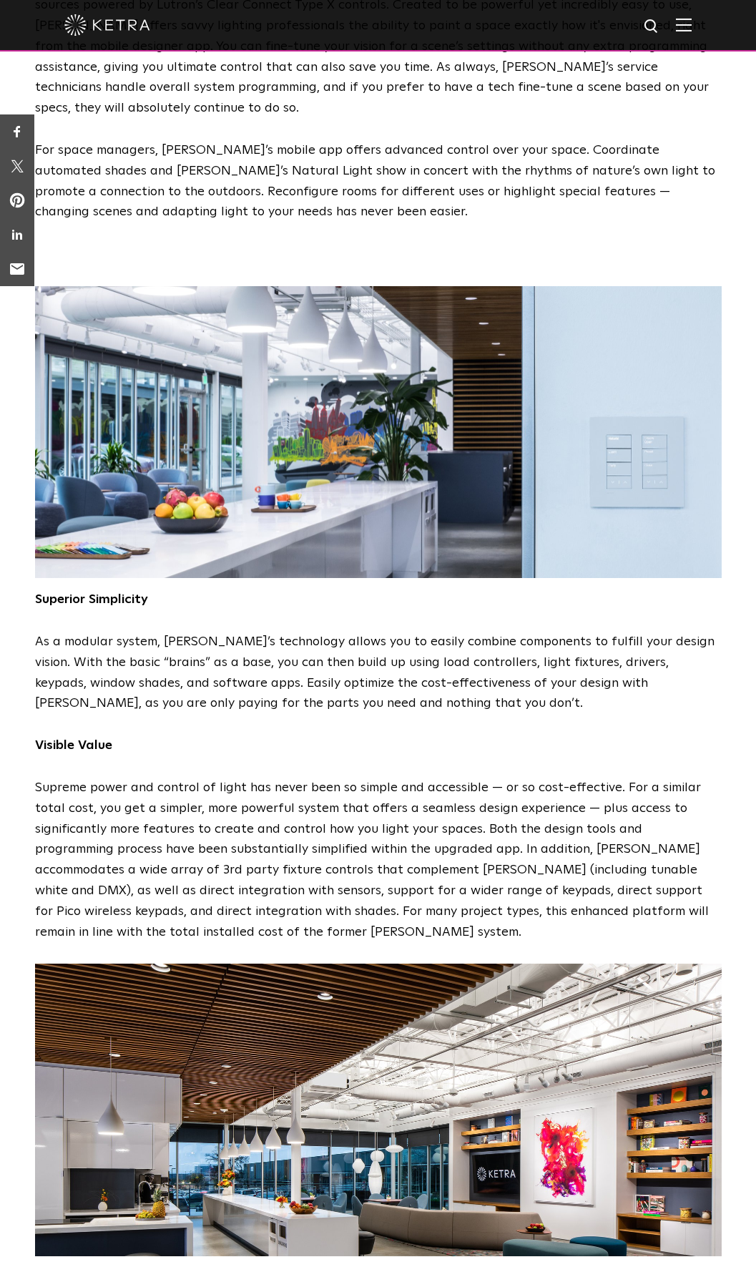
click at [352, 778] on p "Supreme power and control of light has never been so simple and accessible — or…" at bounding box center [378, 860] width 687 height 165
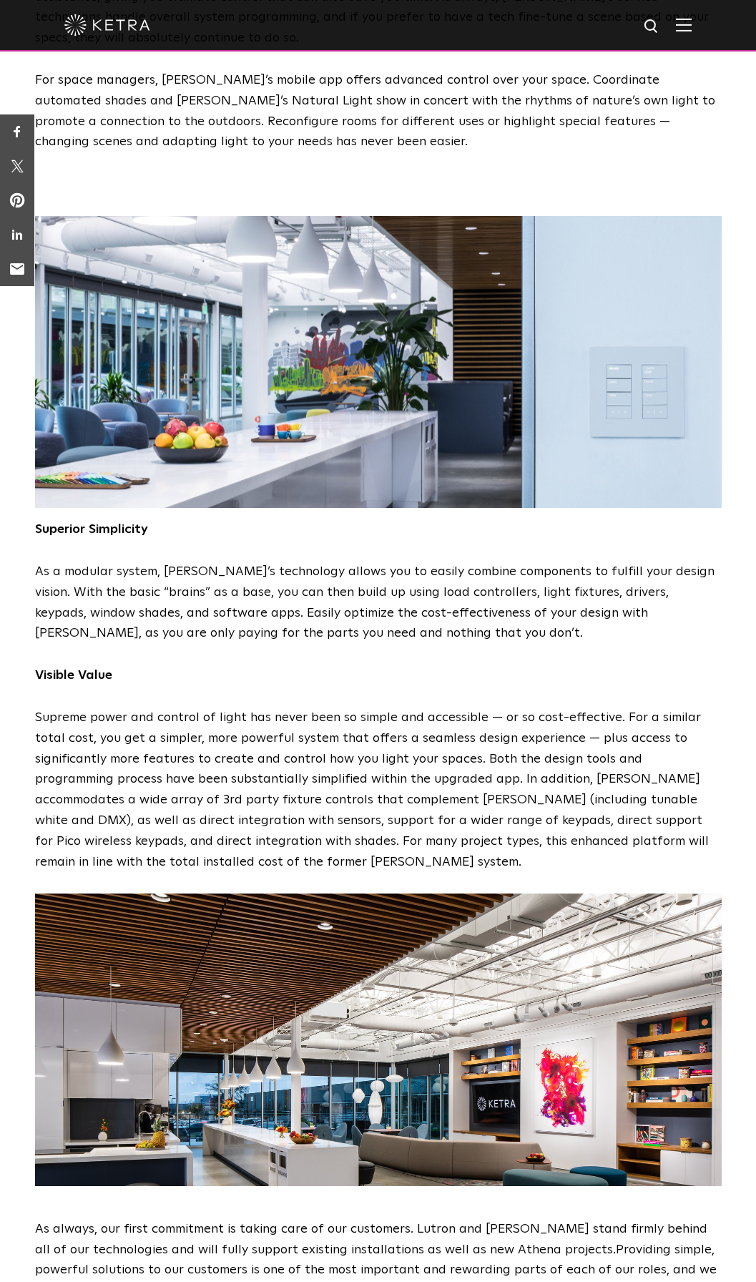
scroll to position [572, 0]
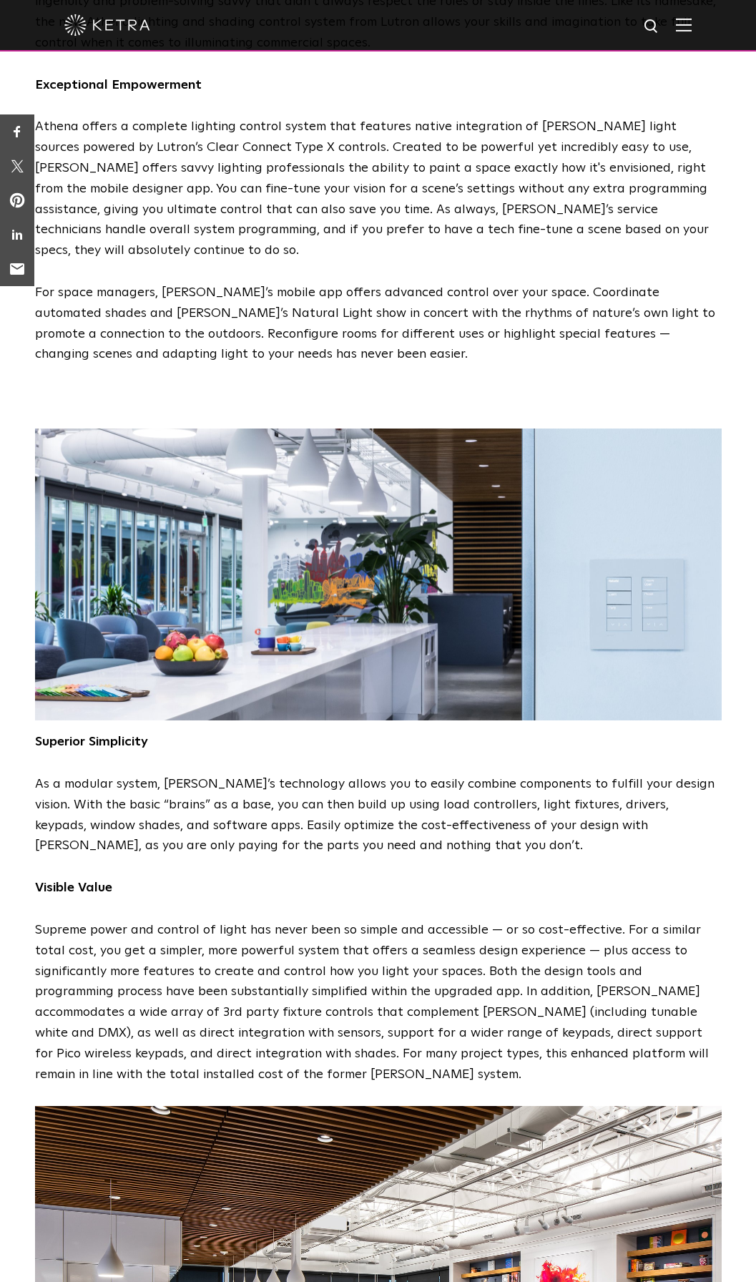
drag, startPoint x: 199, startPoint y: 926, endPoint x: 433, endPoint y: 955, distance: 235.8
click at [433, 955] on p "Supreme power and control of light has never been so simple and accessible — or…" at bounding box center [378, 1002] width 687 height 165
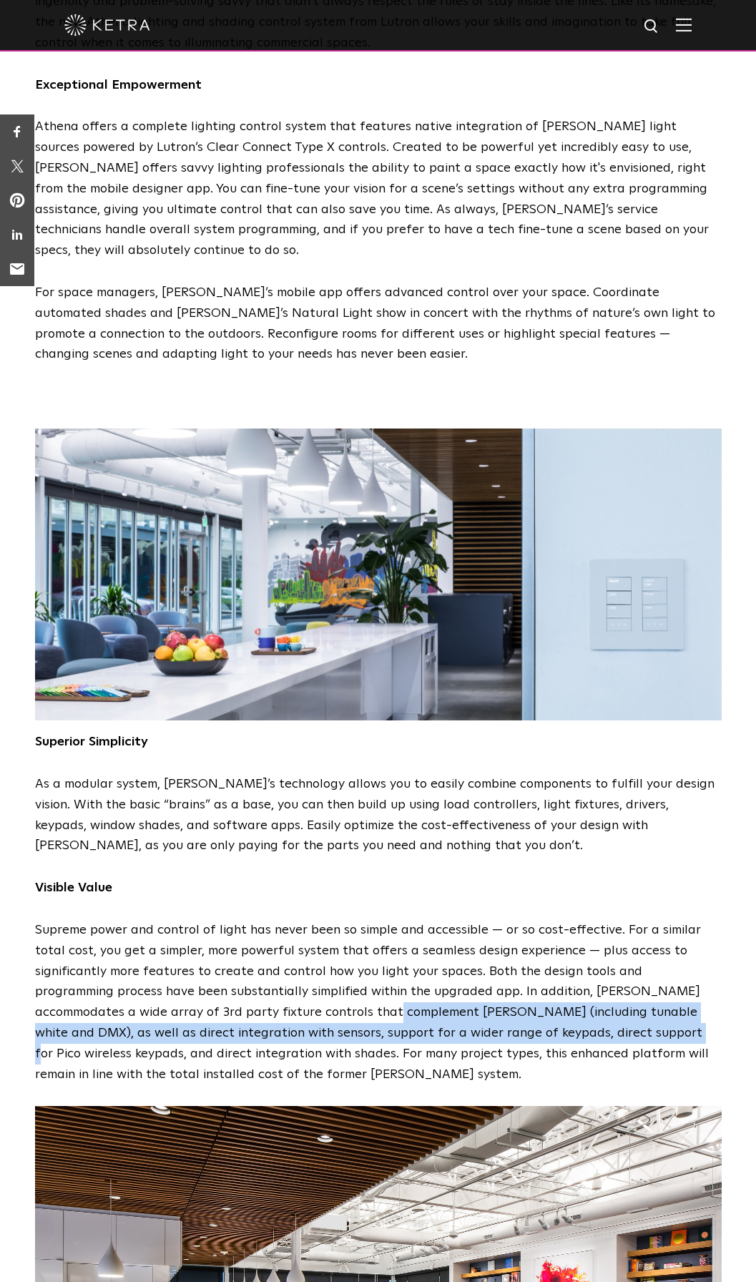
drag, startPoint x: 433, startPoint y: 955, endPoint x: 315, endPoint y: 876, distance: 141.9
click at [315, 920] on p "Supreme power and control of light has never been so simple and accessible — or…" at bounding box center [378, 1002] width 687 height 165
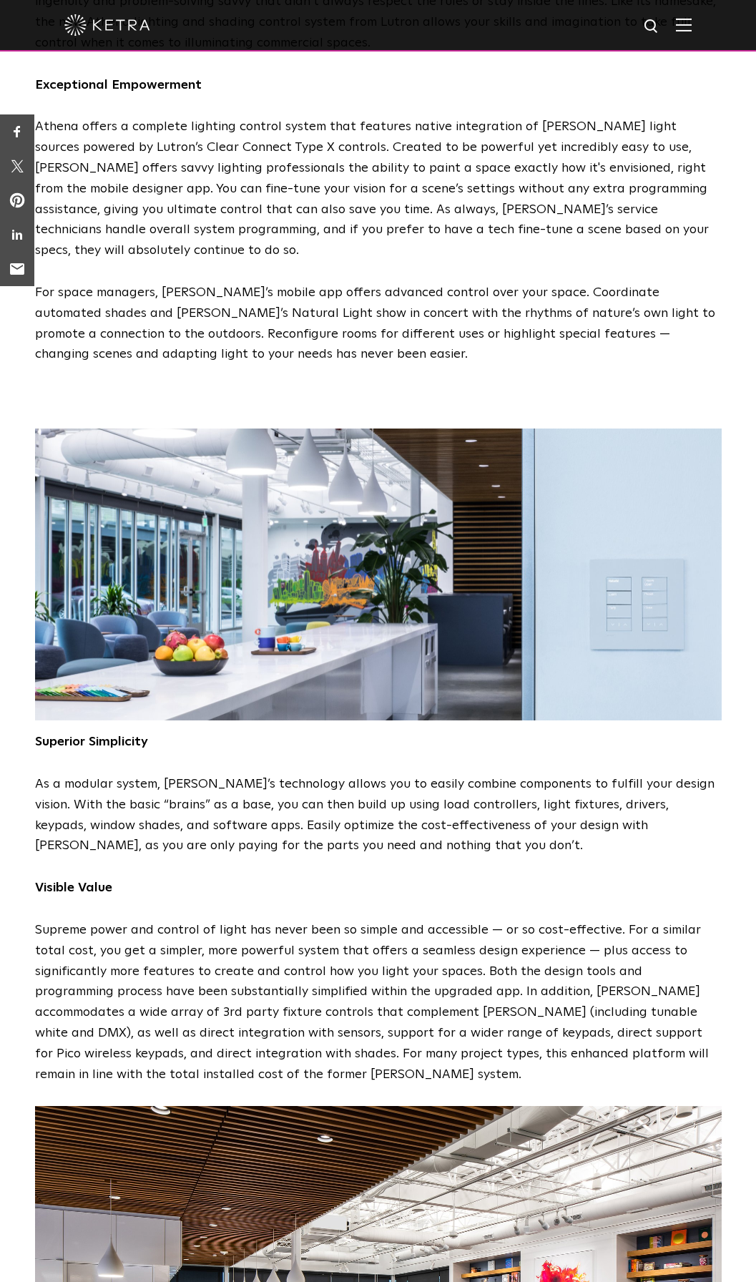
click at [406, 920] on p "Supreme power and control of light has never been so simple and accessible — or…" at bounding box center [378, 1002] width 687 height 165
click at [418, 920] on p "Supreme power and control of light has never been so simple and accessible — or…" at bounding box center [378, 1002] width 687 height 165
click at [414, 923] on p "Supreme power and control of light has never been so simple and accessible — or…" at bounding box center [378, 1002] width 687 height 165
click at [415, 920] on p "Supreme power and control of light has never been so simple and accessible — or…" at bounding box center [378, 1002] width 687 height 165
click at [421, 939] on p "Supreme power and control of light has never been so simple and accessible — or…" at bounding box center [378, 1002] width 687 height 165
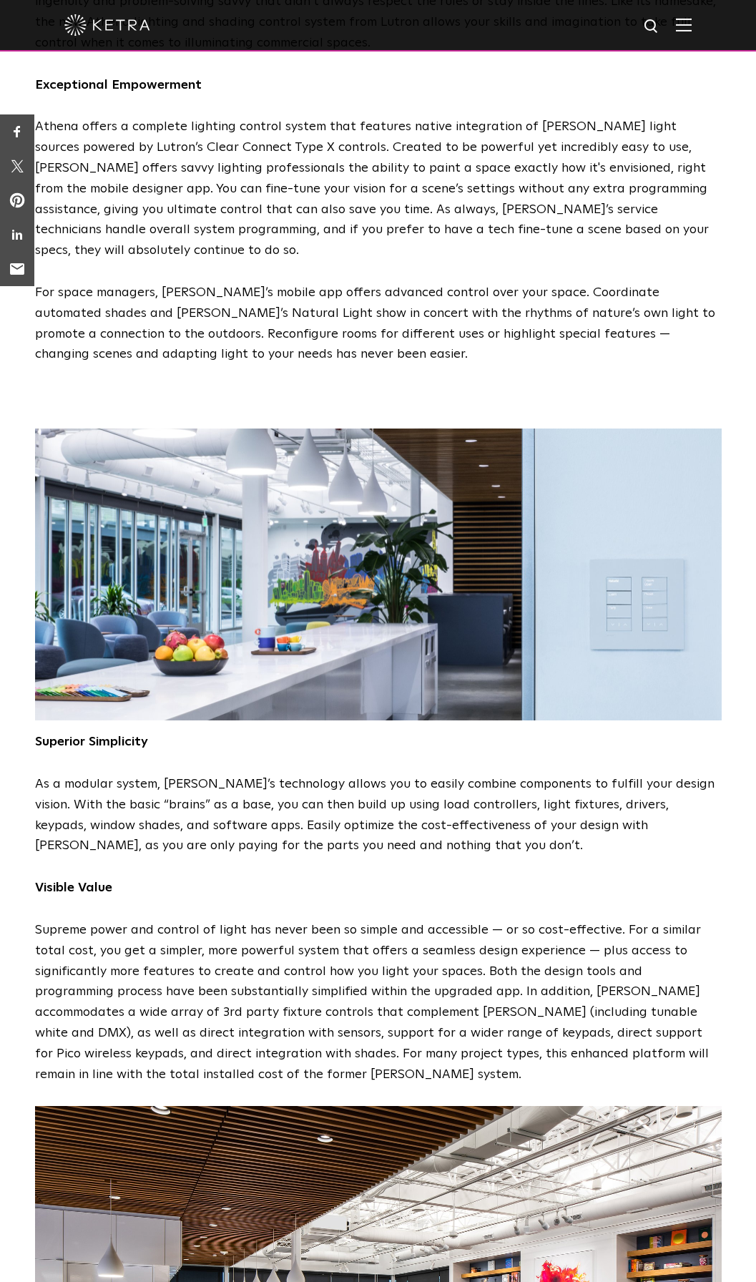
click at [424, 920] on p "Supreme power and control of light has never been so simple and accessible — or…" at bounding box center [378, 1002] width 687 height 165
click at [426, 920] on p "Supreme power and control of light has never been so simple and accessible — or…" at bounding box center [378, 1002] width 687 height 165
click at [436, 920] on p "Supreme power and control of light has never been so simple and accessible — or…" at bounding box center [378, 1002] width 687 height 165
click at [417, 940] on p "Supreme power and control of light has never been so simple and accessible — or…" at bounding box center [378, 1002] width 687 height 165
click at [424, 922] on p "Supreme power and control of light has never been so simple and accessible — or…" at bounding box center [378, 1002] width 687 height 165
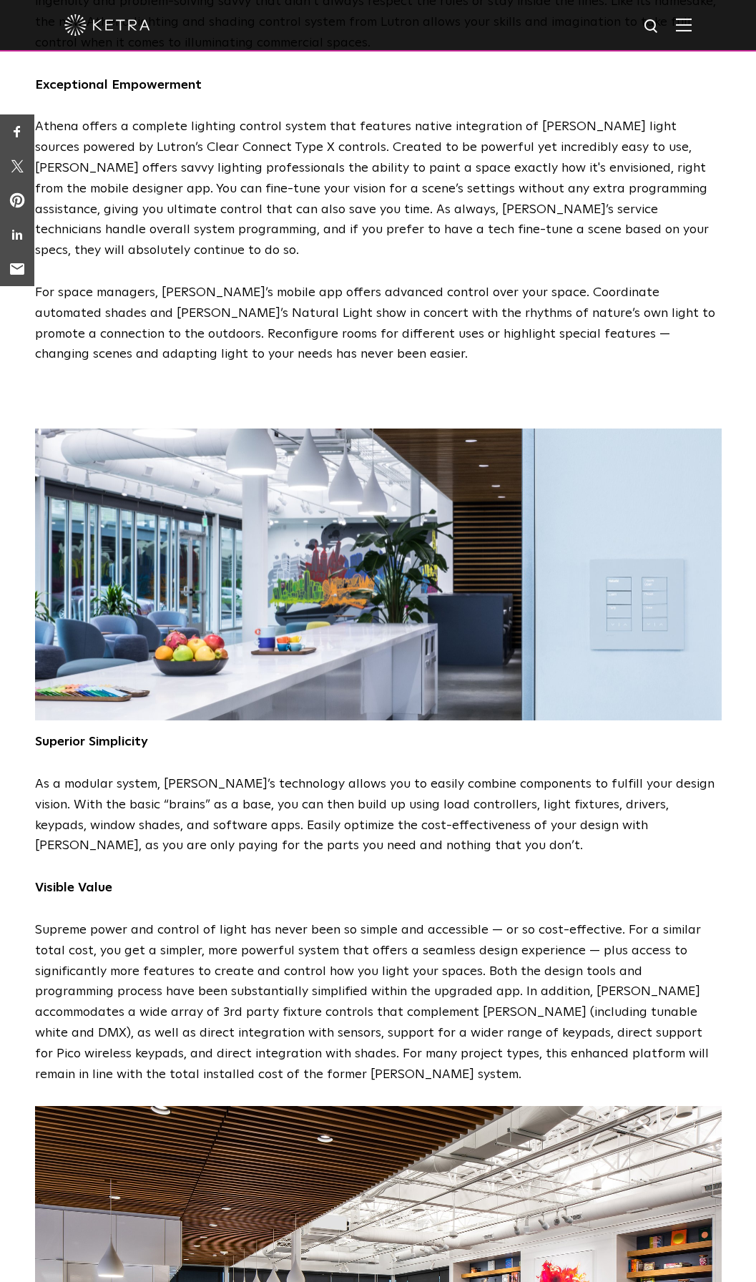
click at [423, 920] on p "Supreme power and control of light has never been so simple and accessible — or…" at bounding box center [378, 1002] width 687 height 165
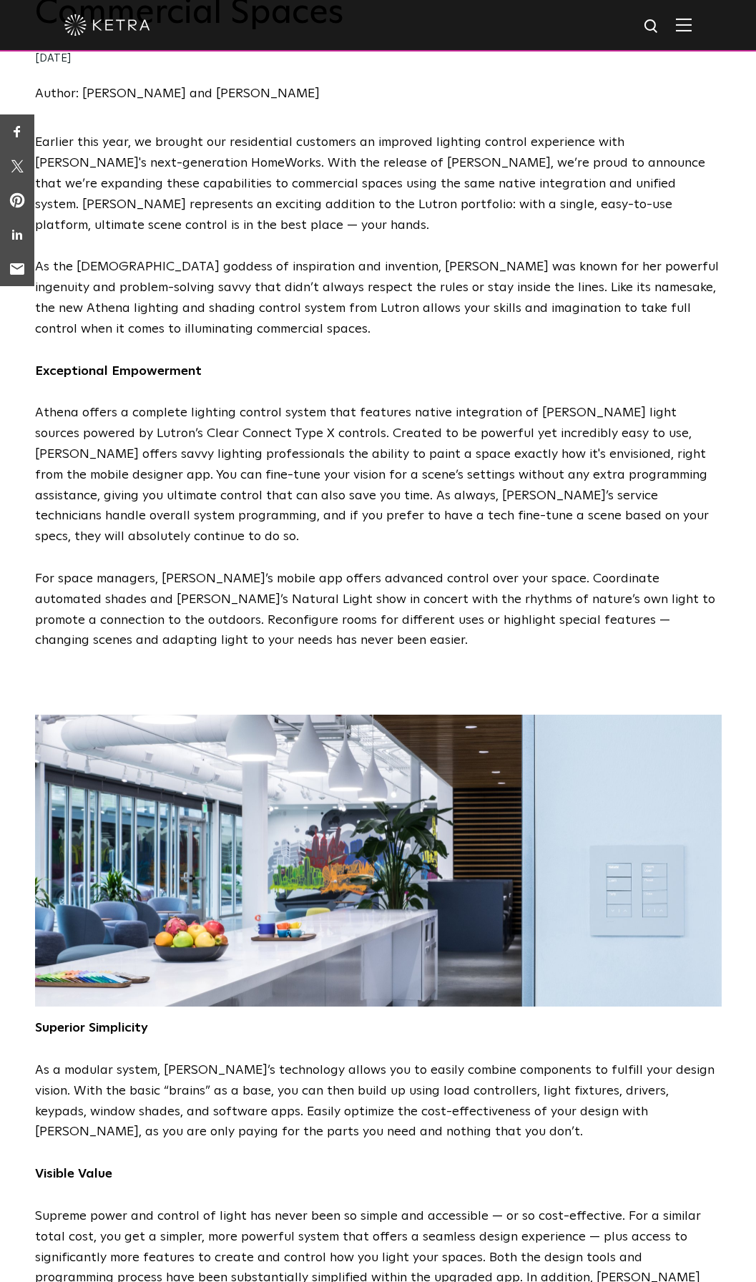
scroll to position [0, 0]
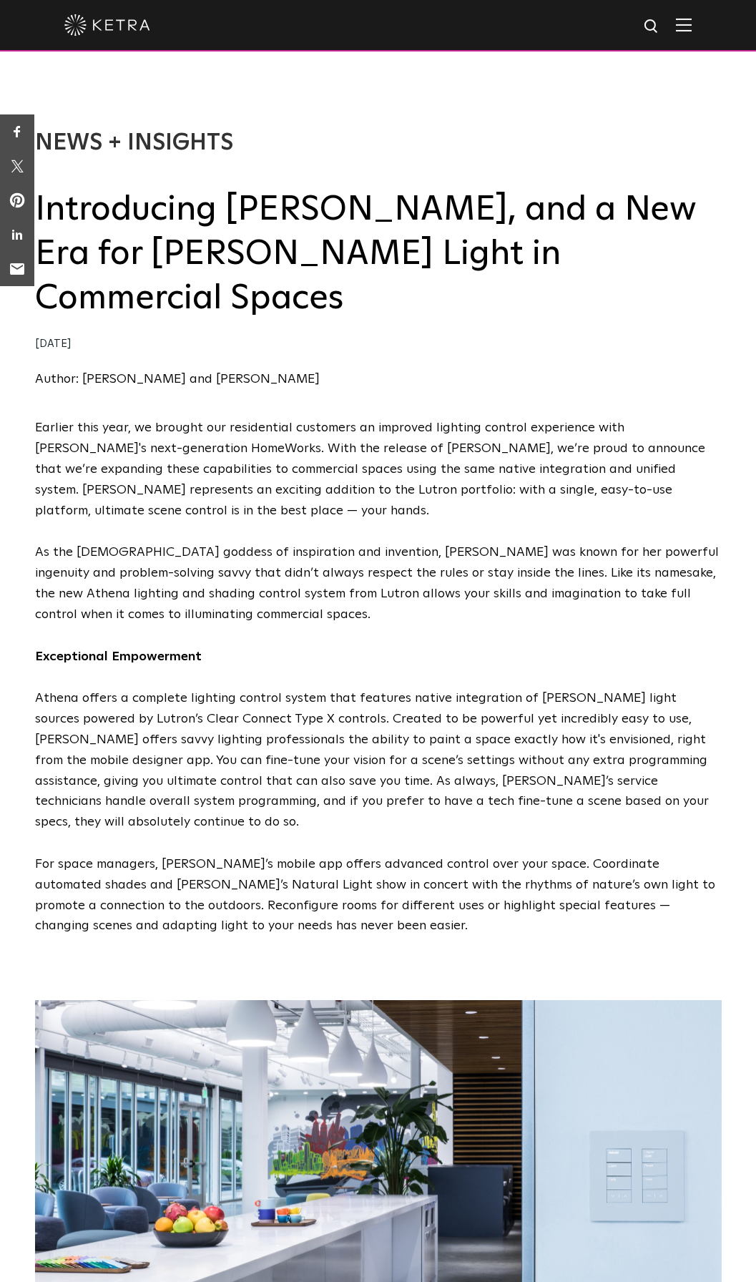
drag, startPoint x: 84, startPoint y: 655, endPoint x: 207, endPoint y: 661, distance: 122.5
click at [207, 688] on p "Athena offers a complete lighting control system that features native integrati…" at bounding box center [378, 760] width 687 height 145
copy p "Clear Connect Type X"
